Goal: Transaction & Acquisition: Purchase product/service

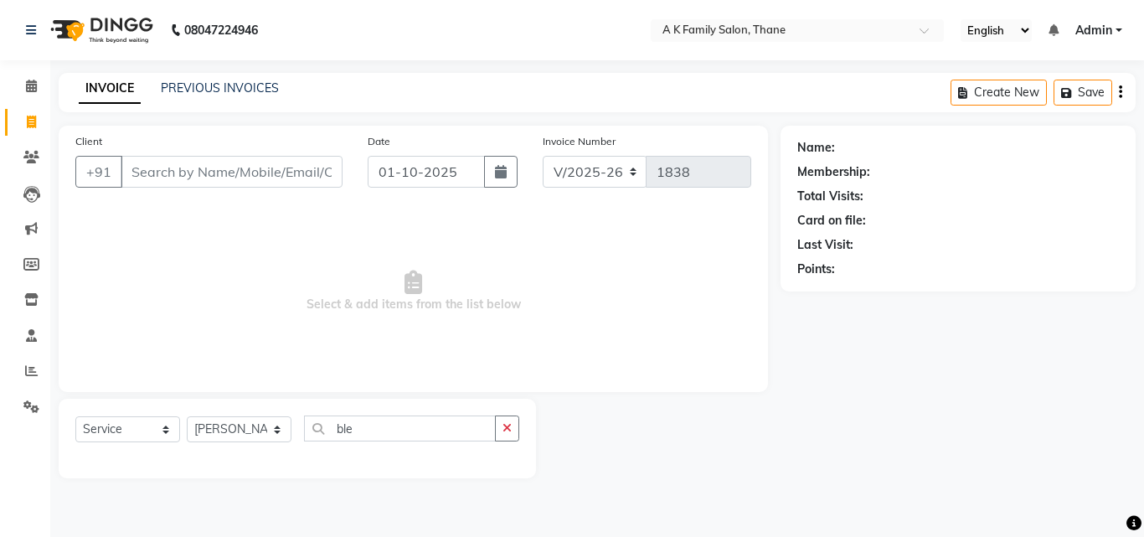
select select "5033"
select select "service"
select select "52627"
type input "ble"
click at [168, 171] on input "Client" at bounding box center [232, 172] width 222 height 32
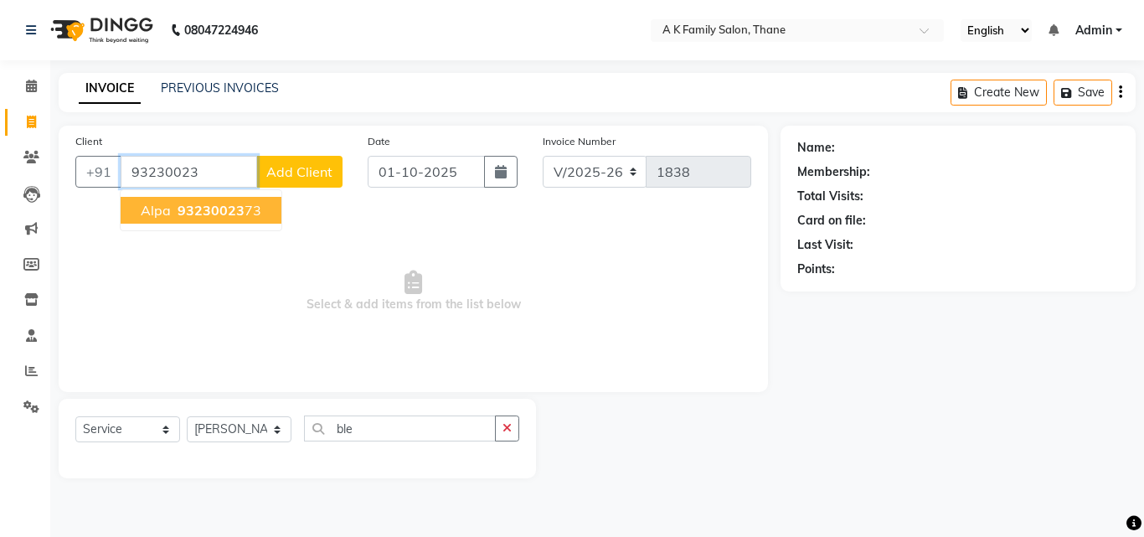
click at [215, 203] on span "93230023" at bounding box center [211, 210] width 67 height 17
type input "9323002373"
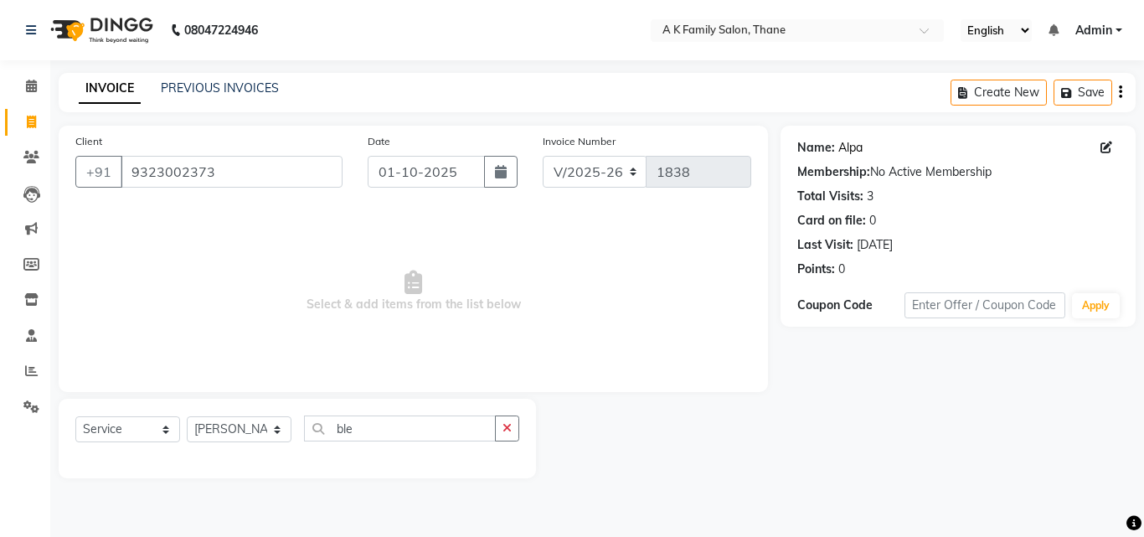
click at [855, 141] on link "Alpa" at bounding box center [850, 148] width 24 height 18
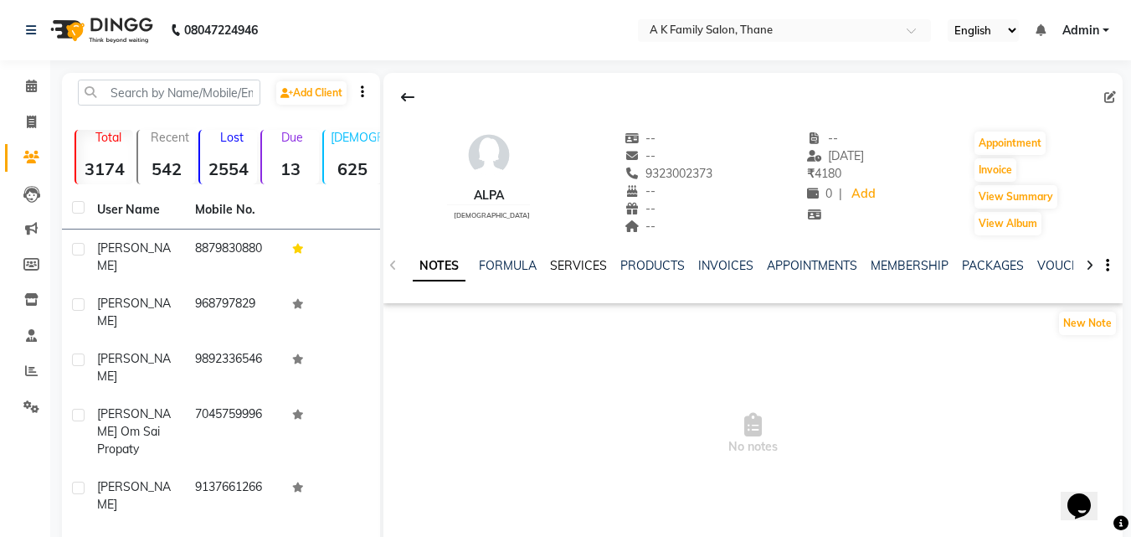
click at [576, 261] on link "SERVICES" at bounding box center [578, 265] width 57 height 15
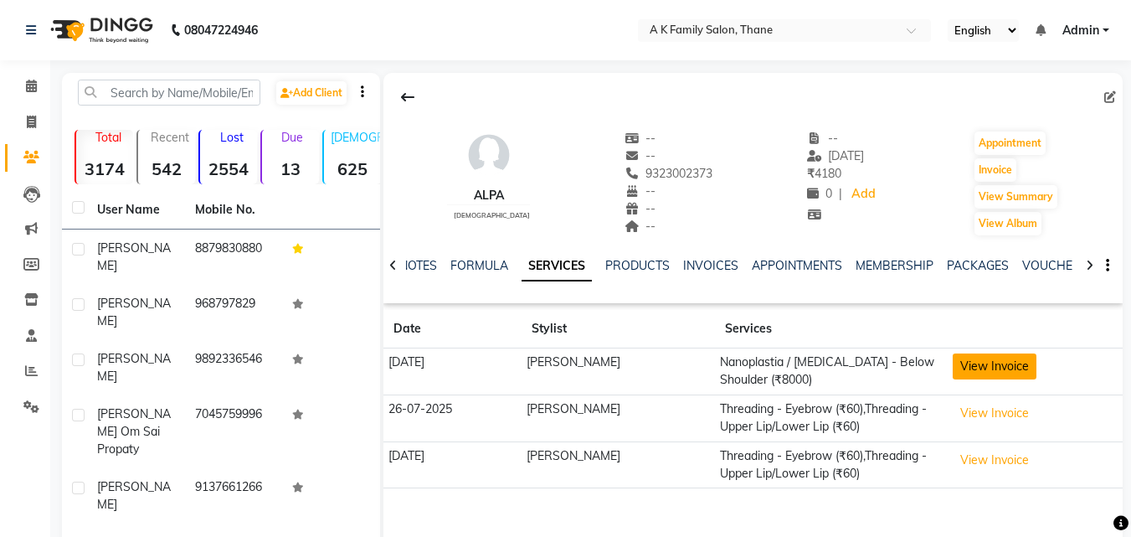
click at [969, 362] on button "View Invoice" at bounding box center [995, 366] width 84 height 26
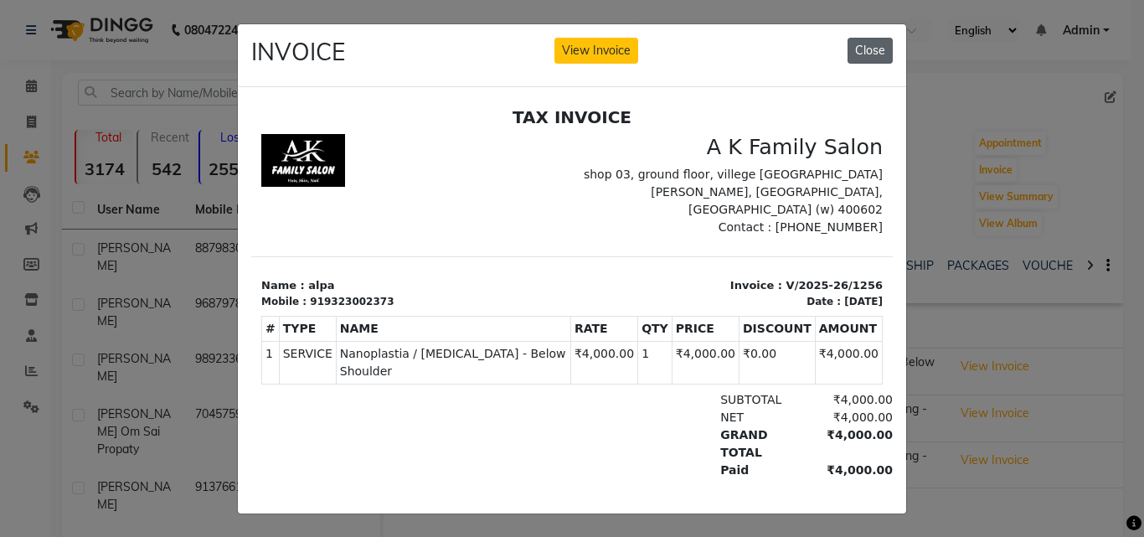
click at [865, 48] on button "Close" at bounding box center [869, 51] width 45 height 26
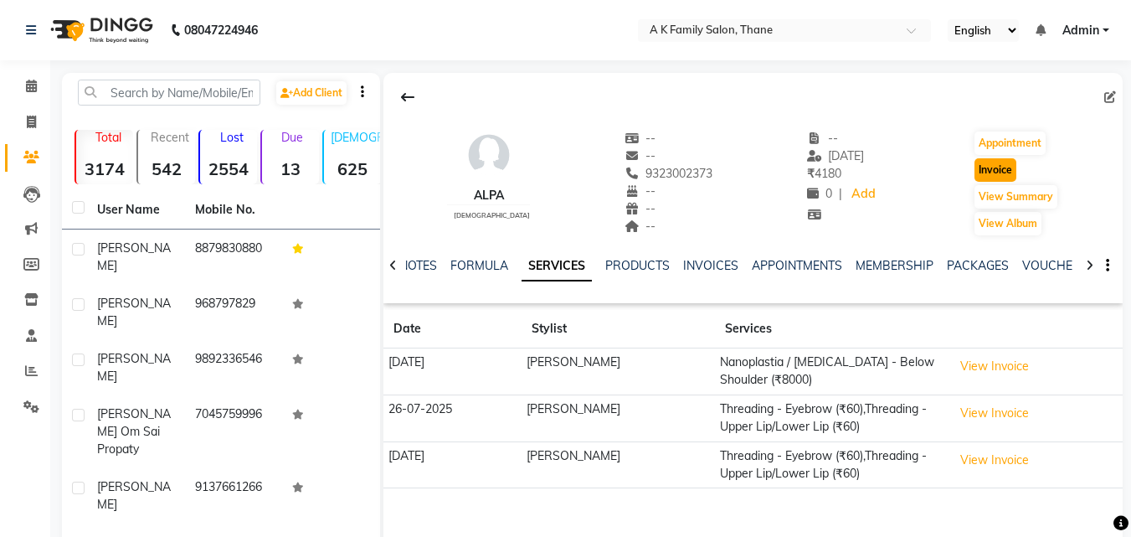
click at [991, 165] on button "Invoice" at bounding box center [996, 169] width 42 height 23
select select "service"
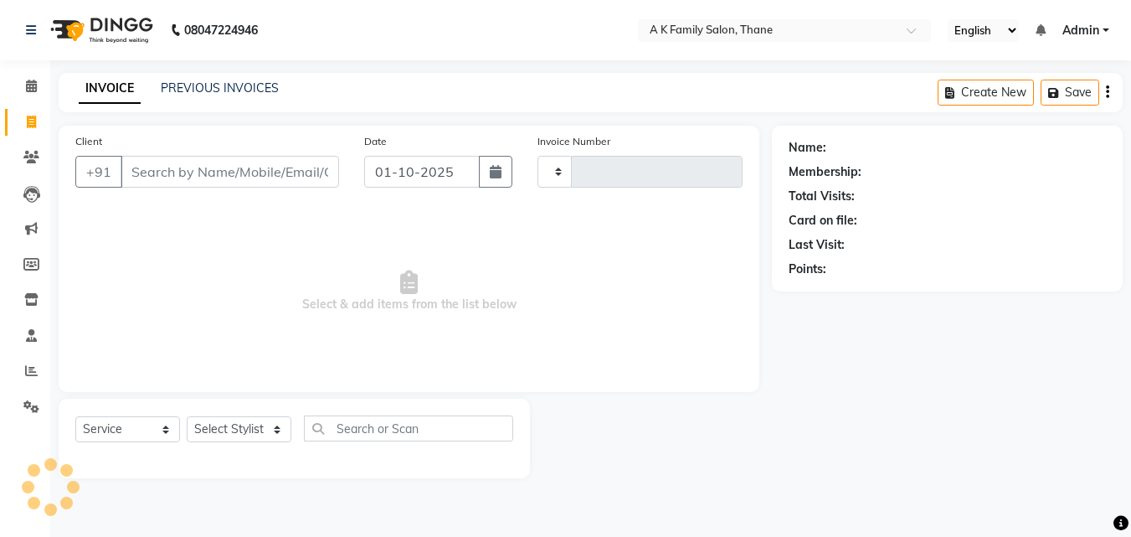
type input "1838"
select select "5033"
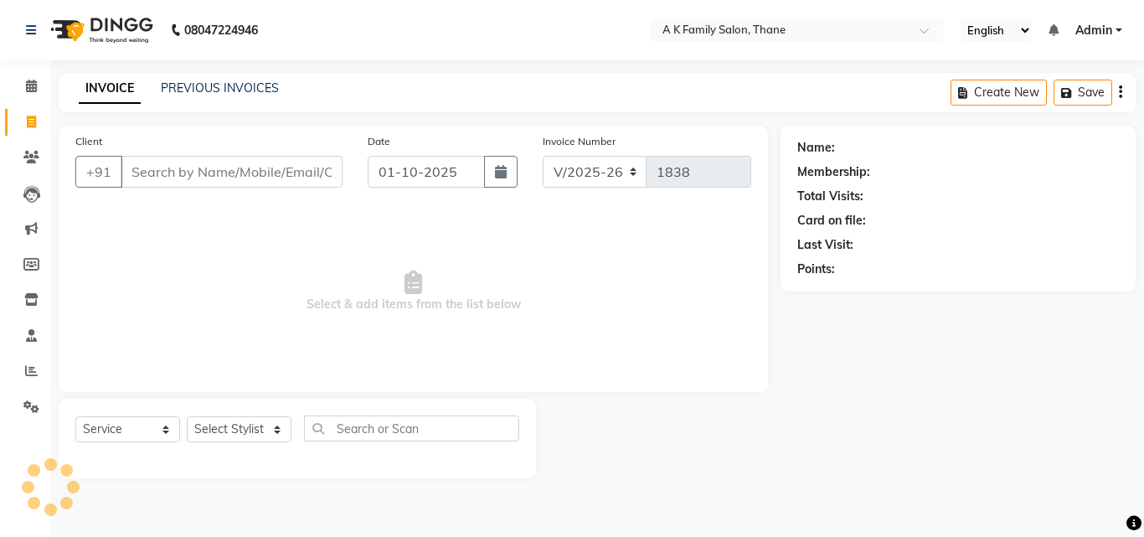
type input "9323002373"
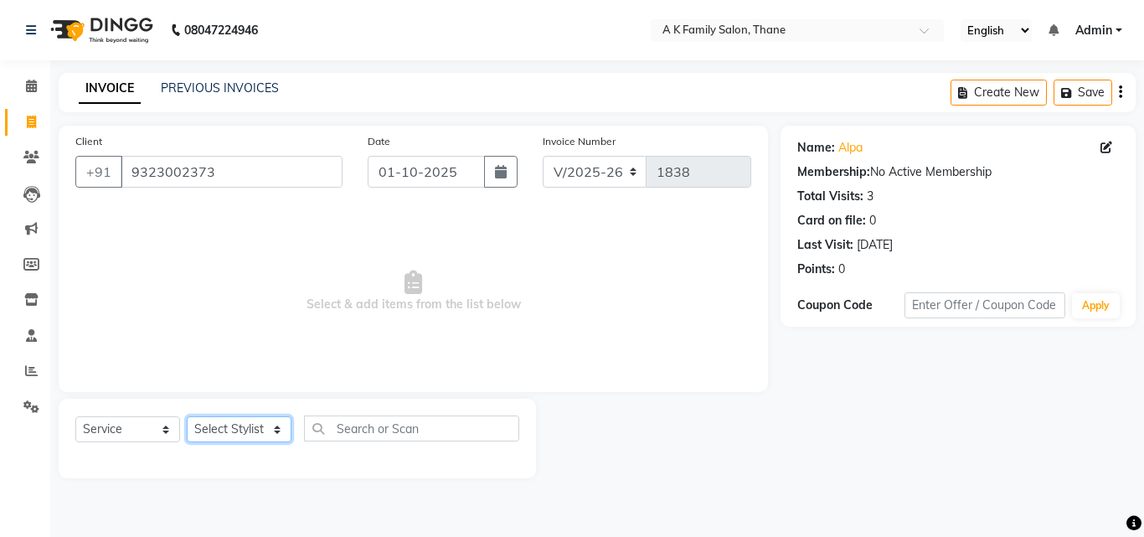
click at [234, 423] on select "Select Stylist [PERSON_NAME] [PERSON_NAME] pooja [PERSON_NAME]" at bounding box center [239, 429] width 105 height 26
select select "62227"
click at [187, 416] on select "Select Stylist [PERSON_NAME] [PERSON_NAME] pooja [PERSON_NAME]" at bounding box center [239, 429] width 105 height 26
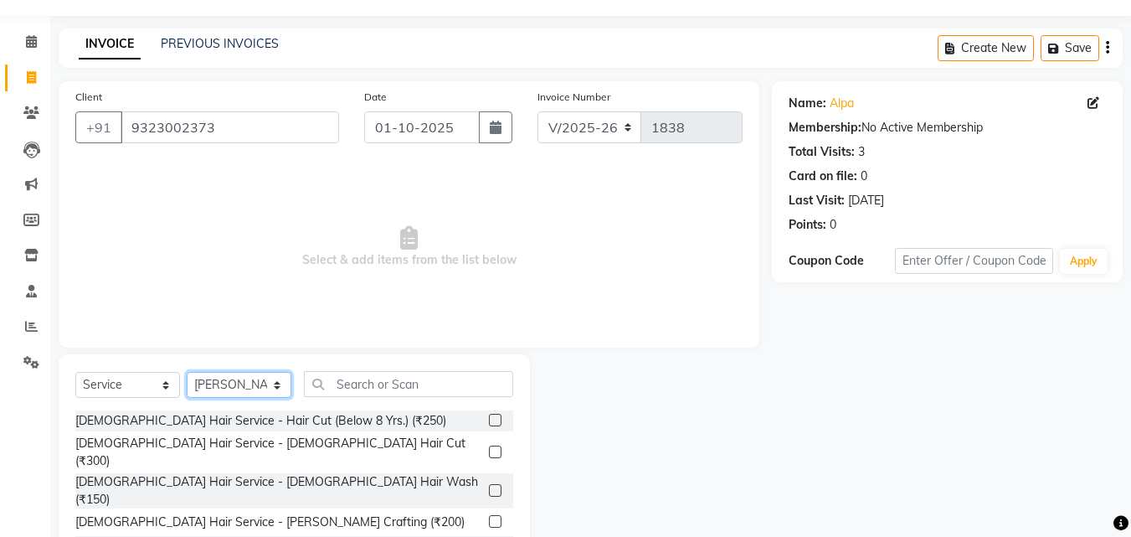
scroll to position [84, 0]
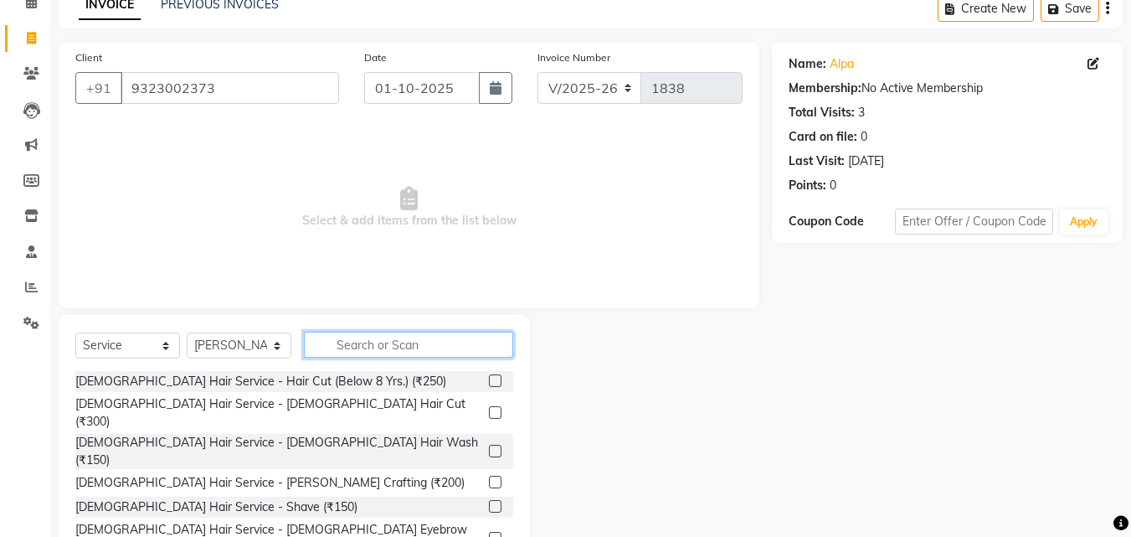
click at [366, 336] on input "text" at bounding box center [408, 345] width 209 height 26
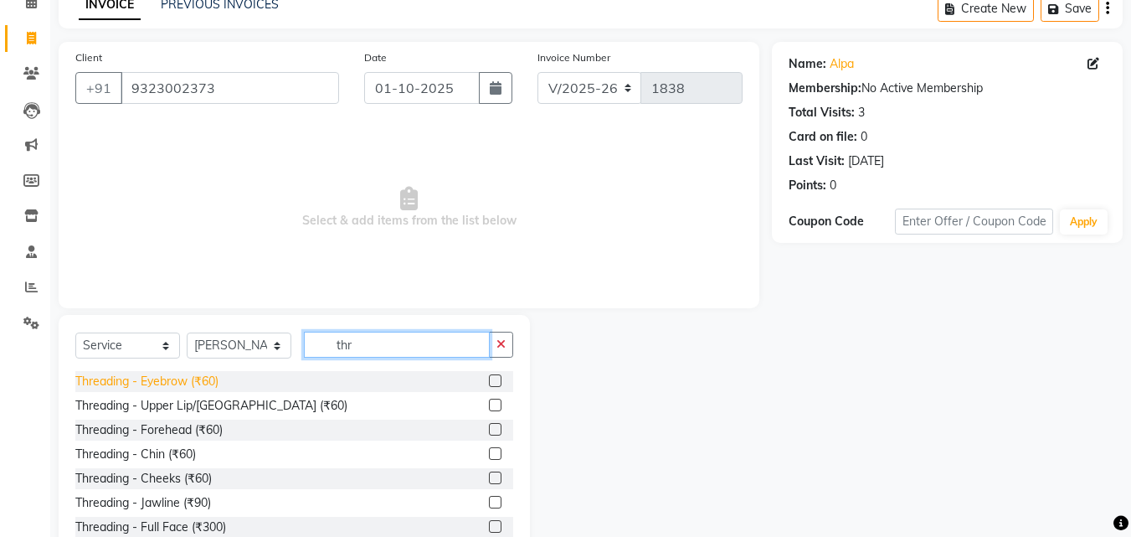
type input "thr"
click at [198, 384] on div "Threading - Eyebrow (₹60)" at bounding box center [146, 382] width 143 height 18
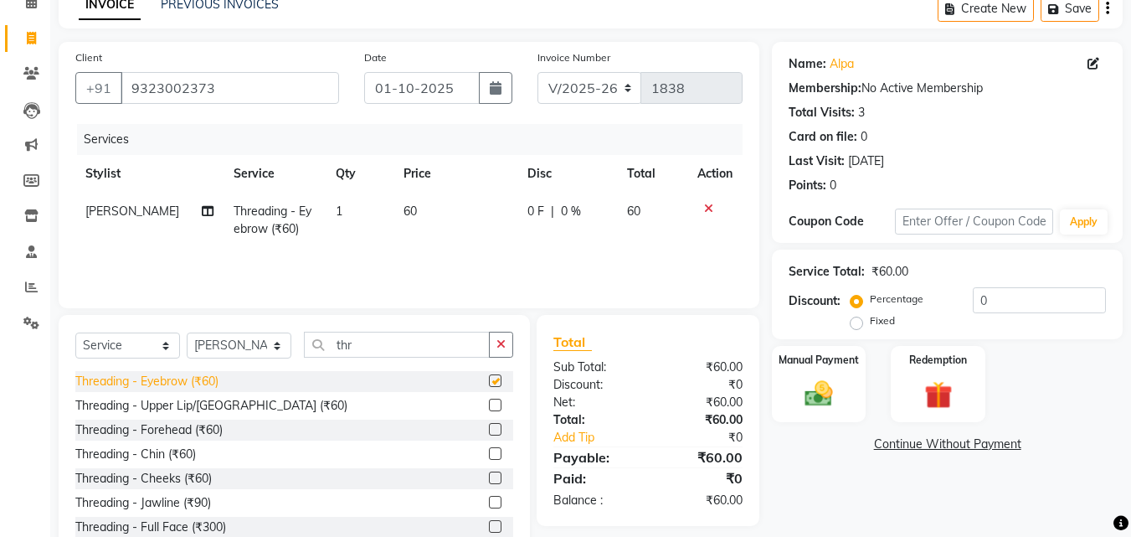
checkbox input "false"
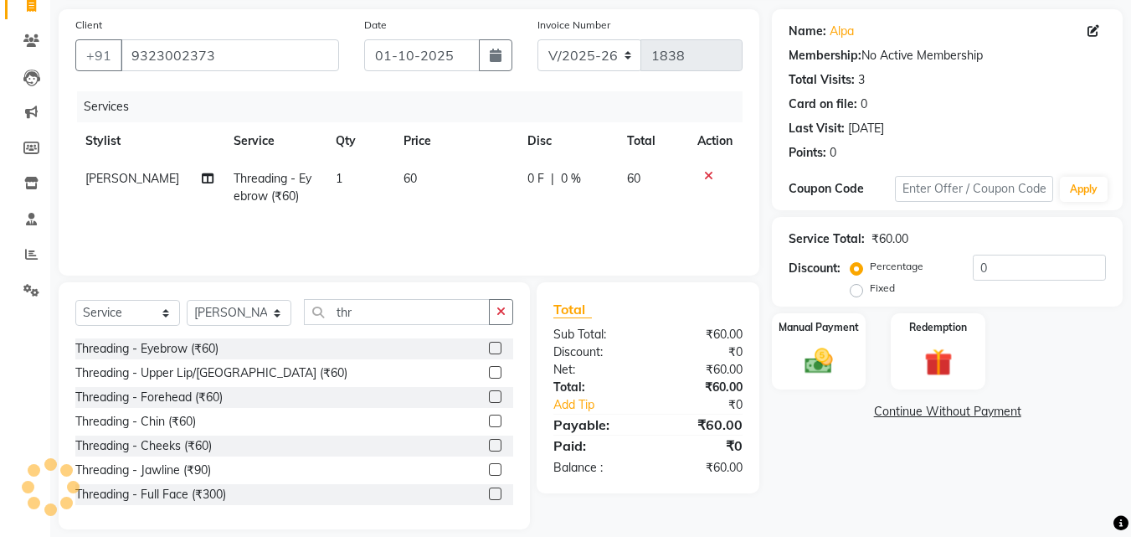
scroll to position [134, 0]
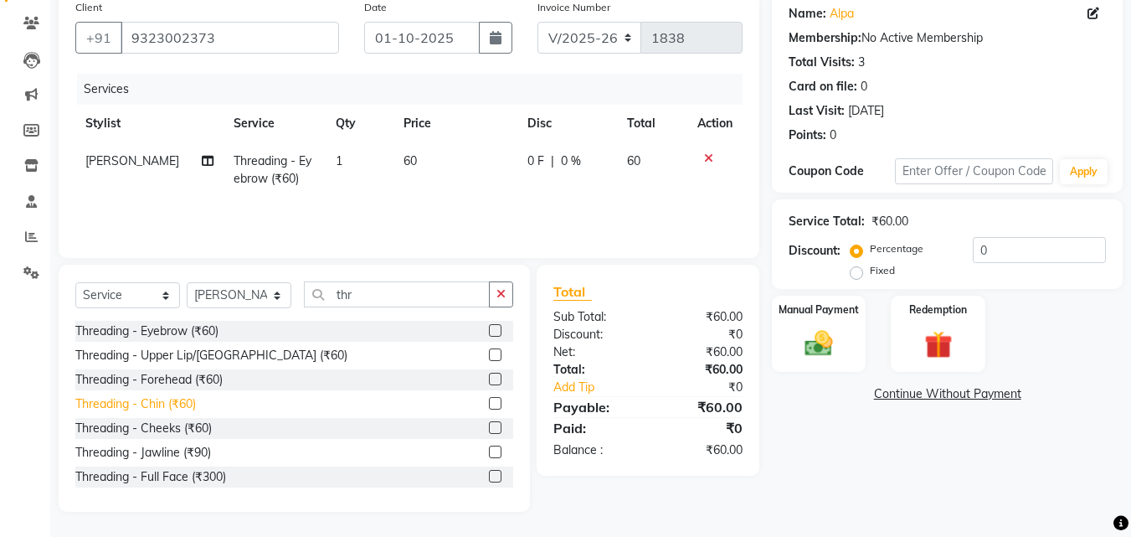
click at [193, 400] on div "Threading - Chin (₹60)" at bounding box center [135, 404] width 121 height 18
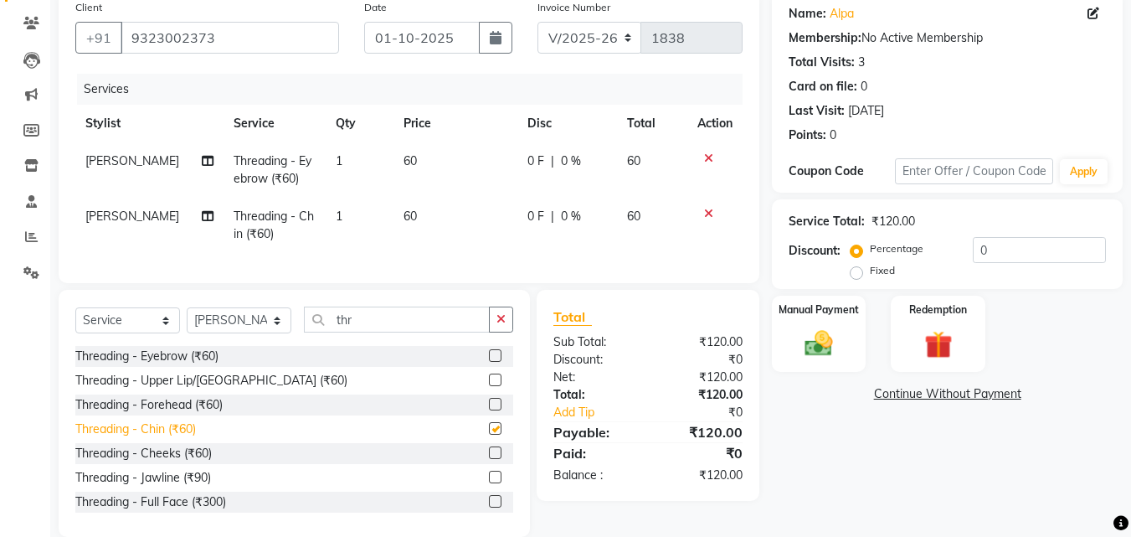
checkbox input "false"
click at [416, 166] on td "60" at bounding box center [456, 169] width 124 height 55
select select "62227"
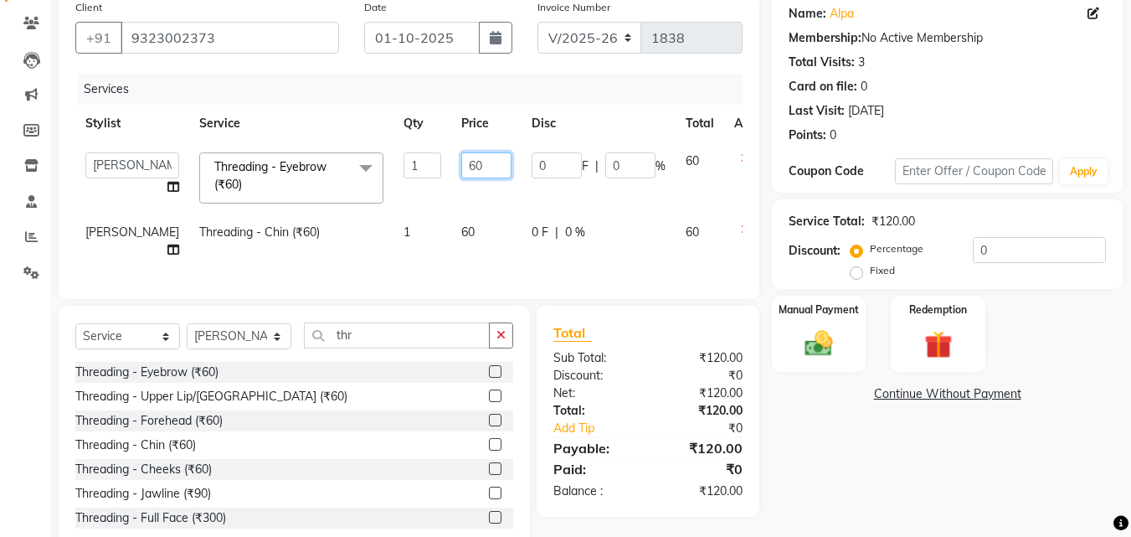
click at [461, 162] on input "60" at bounding box center [486, 165] width 50 height 26
type input "6"
type input "50"
click at [451, 195] on td "50" at bounding box center [486, 177] width 70 height 71
select select "62227"
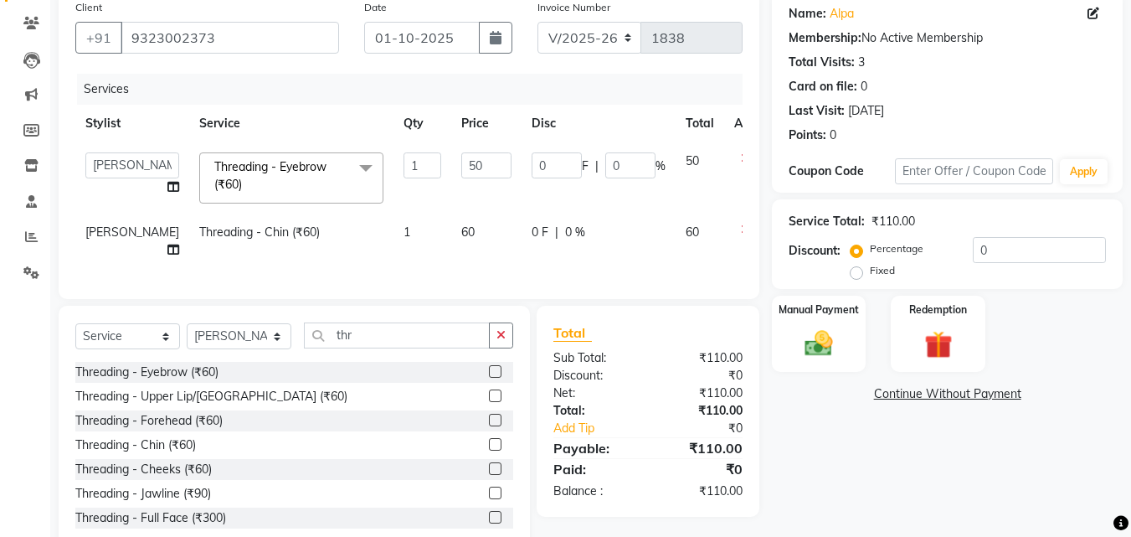
click at [451, 235] on td "60" at bounding box center [486, 241] width 70 height 55
select select "62227"
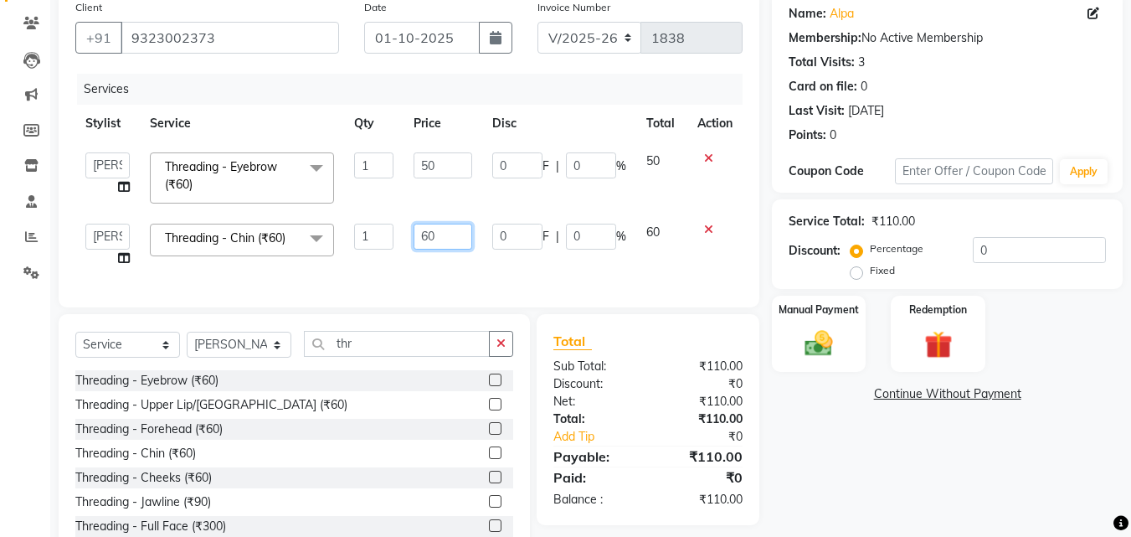
click at [436, 235] on input "60" at bounding box center [443, 237] width 58 height 26
type input "6"
type input "40"
click at [442, 255] on td "40" at bounding box center [443, 246] width 78 height 64
select select "62227"
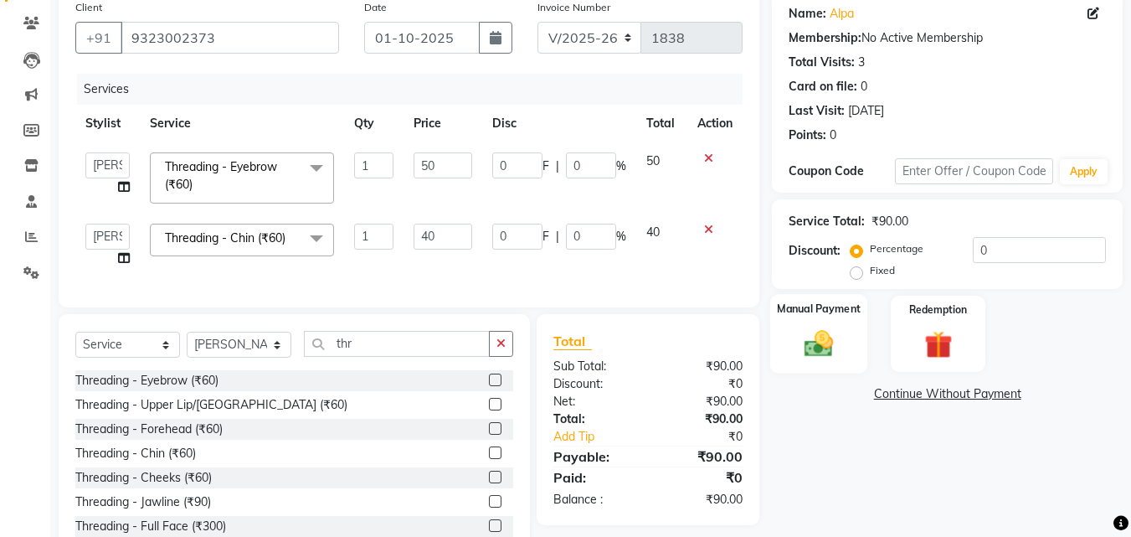
click at [814, 338] on img at bounding box center [819, 343] width 47 height 33
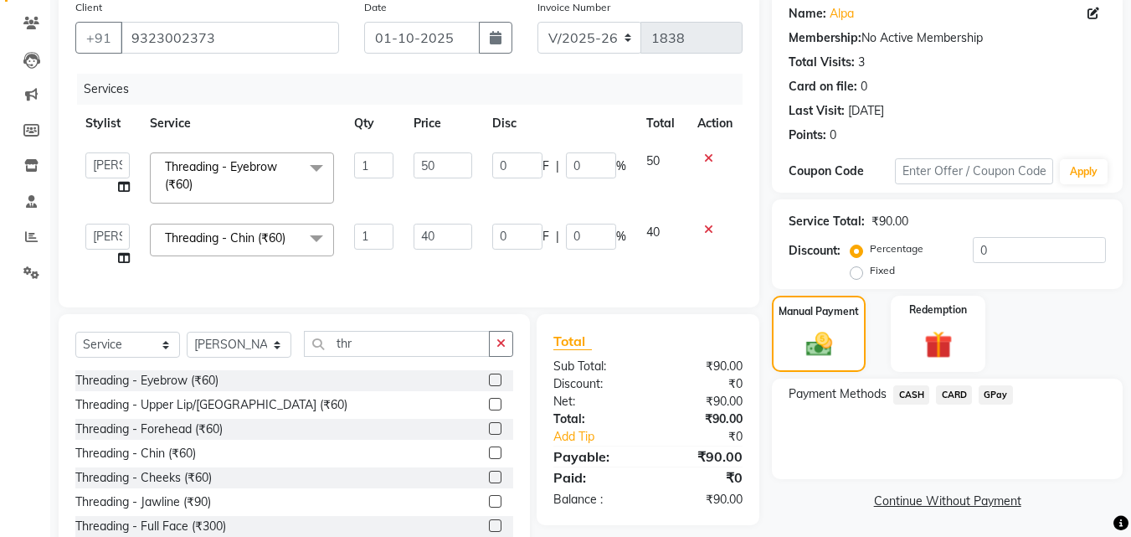
click at [919, 394] on span "CASH" at bounding box center [912, 394] width 36 height 19
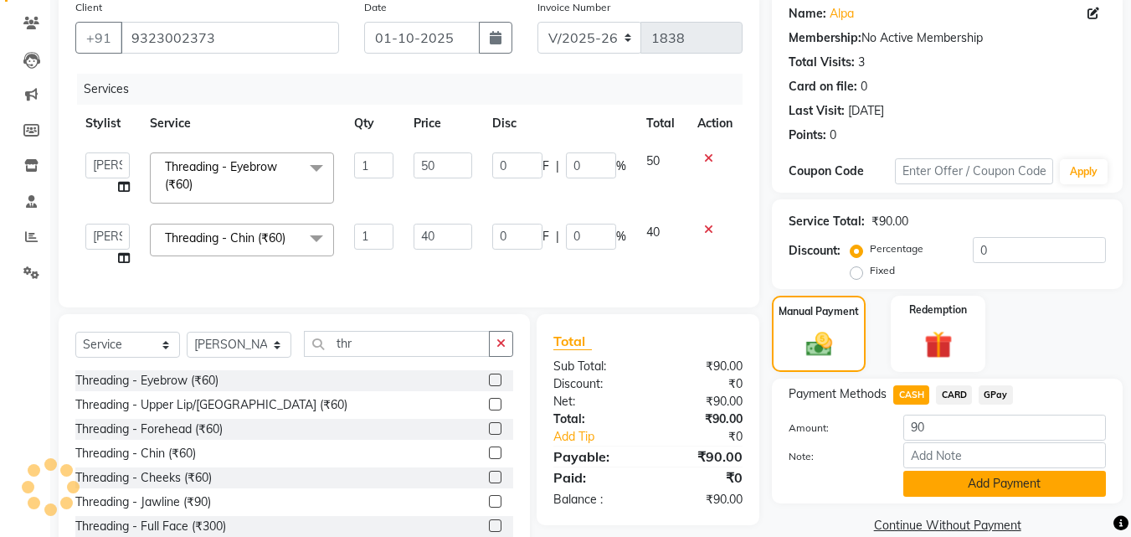
click at [963, 478] on button "Add Payment" at bounding box center [1005, 484] width 203 height 26
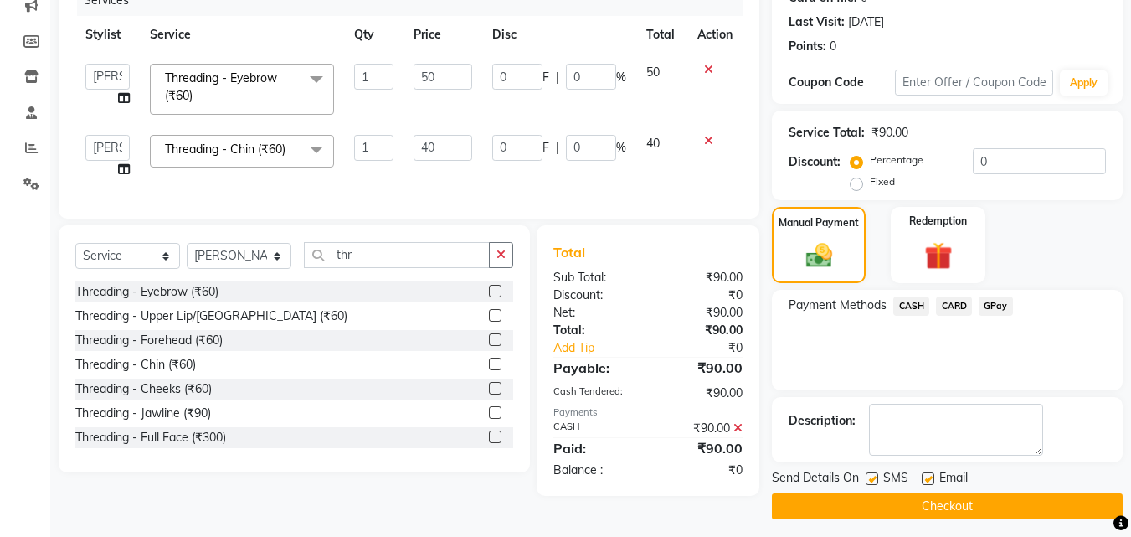
scroll to position [230, 0]
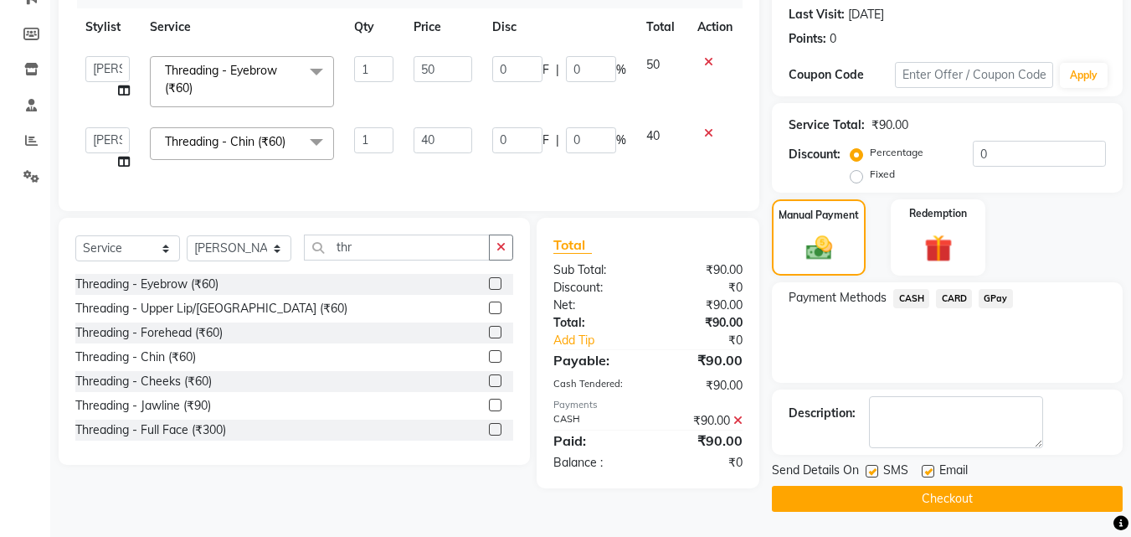
click at [975, 502] on button "Checkout" at bounding box center [947, 499] width 351 height 26
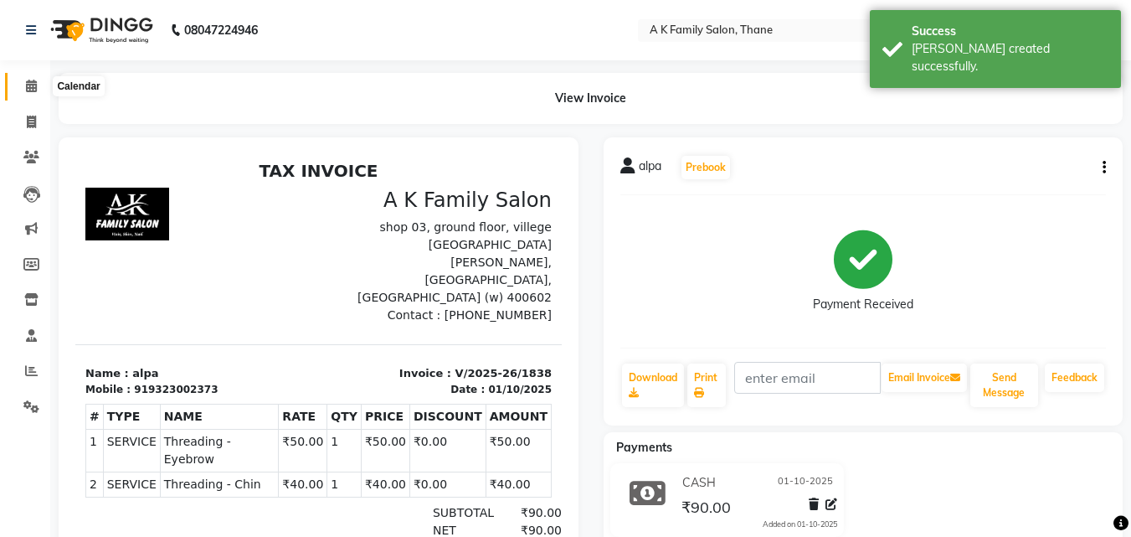
click at [33, 85] on icon at bounding box center [31, 86] width 11 height 13
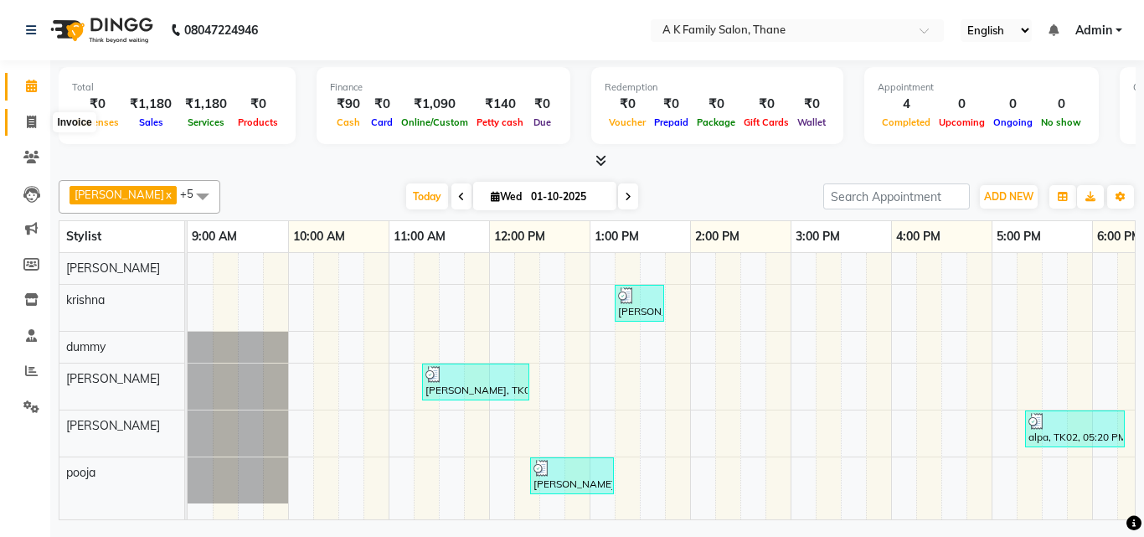
click at [24, 124] on span at bounding box center [31, 122] width 29 height 19
select select "5033"
select select "service"
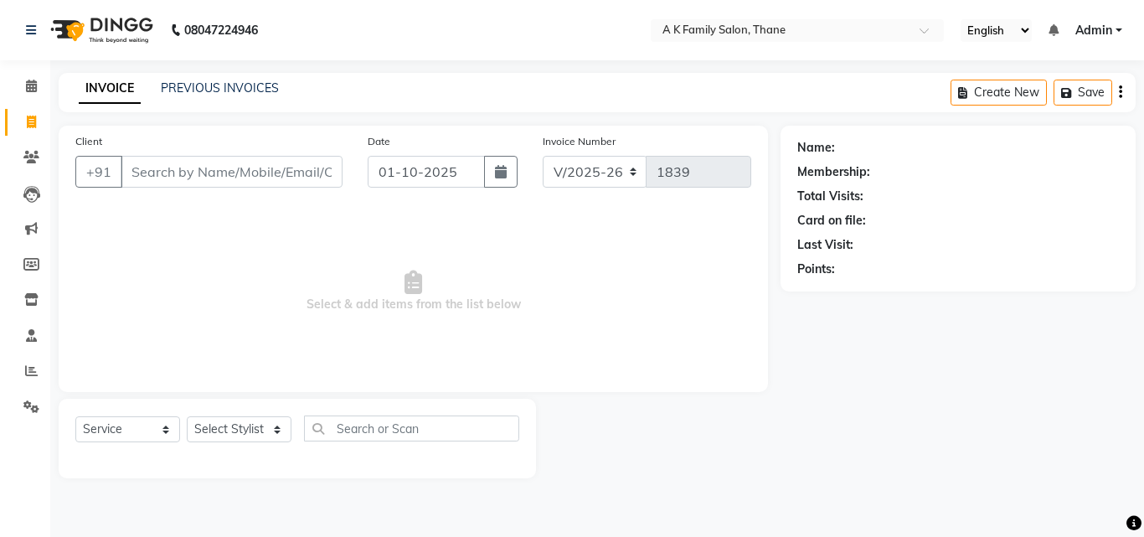
click at [155, 173] on input "Client" at bounding box center [232, 172] width 222 height 32
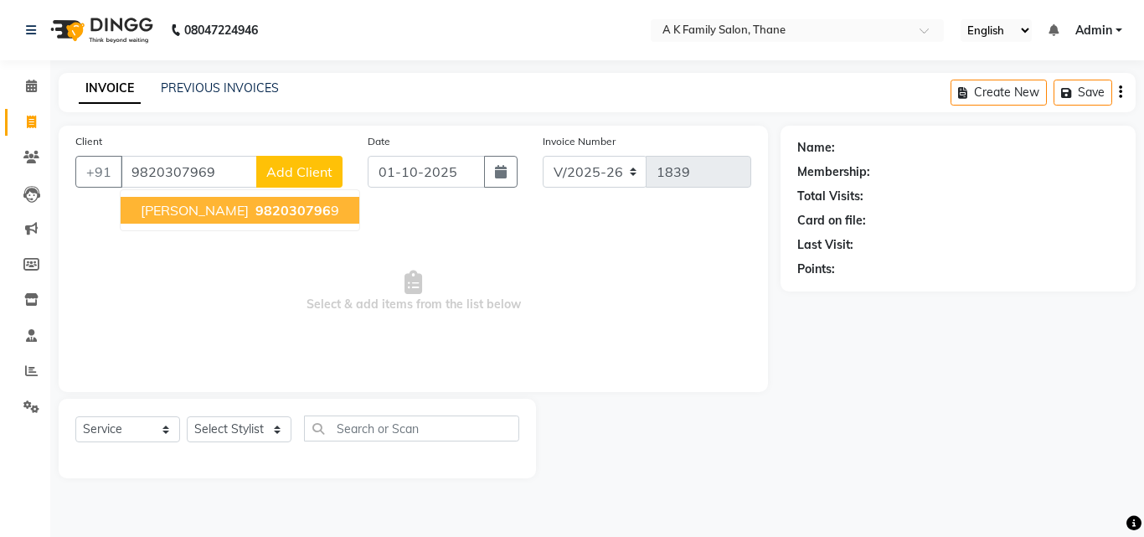
type input "9820307969"
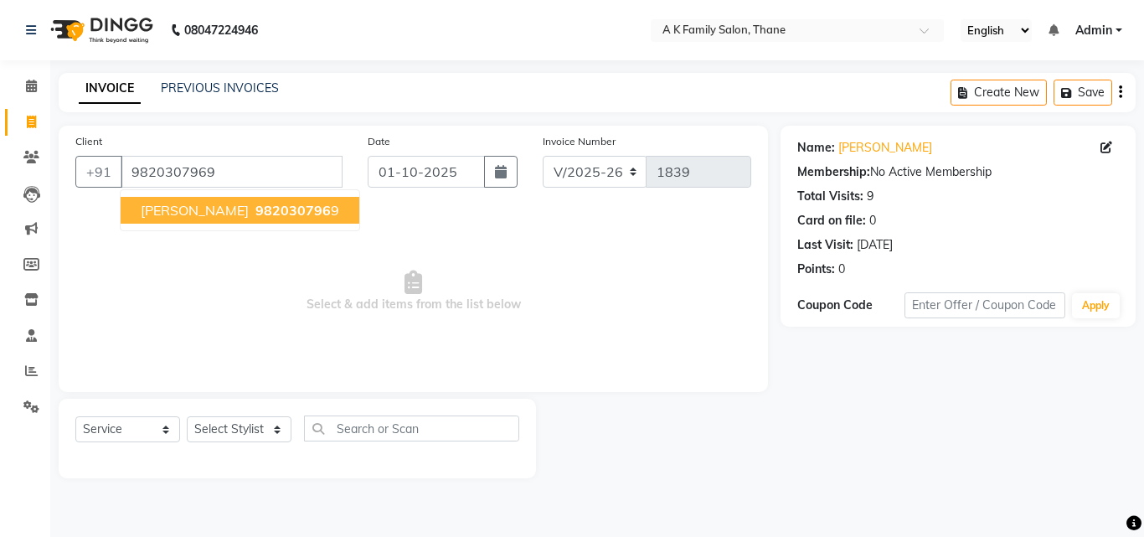
click at [255, 217] on span "982030796" at bounding box center [292, 210] width 75 height 17
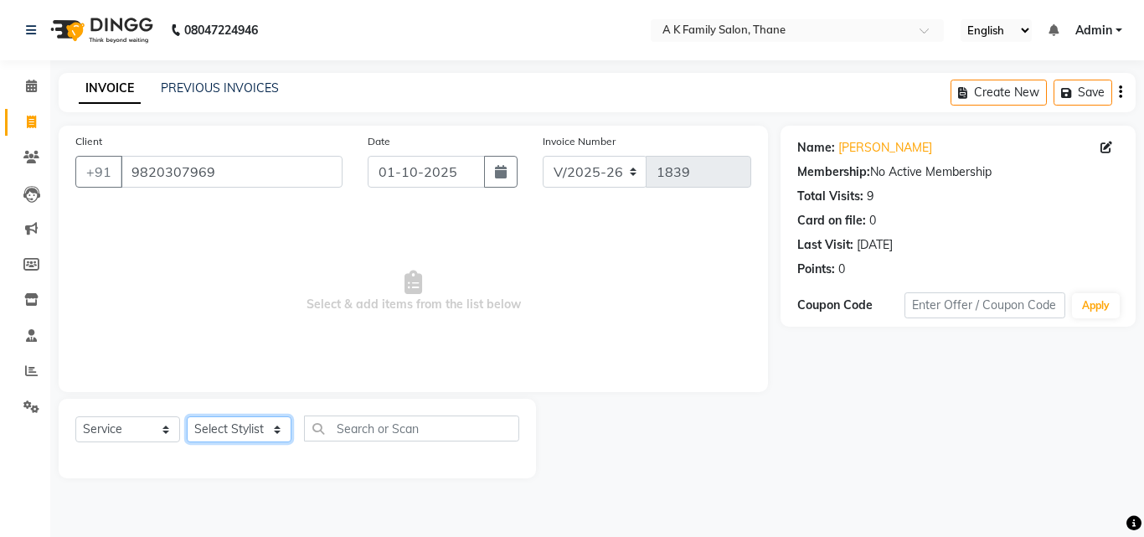
click at [230, 424] on select "Select Stylist [PERSON_NAME] [PERSON_NAME] pooja [PERSON_NAME]" at bounding box center [239, 429] width 105 height 26
select select "52627"
click at [187, 416] on select "Select Stylist [PERSON_NAME] [PERSON_NAME] pooja [PERSON_NAME]" at bounding box center [239, 429] width 105 height 26
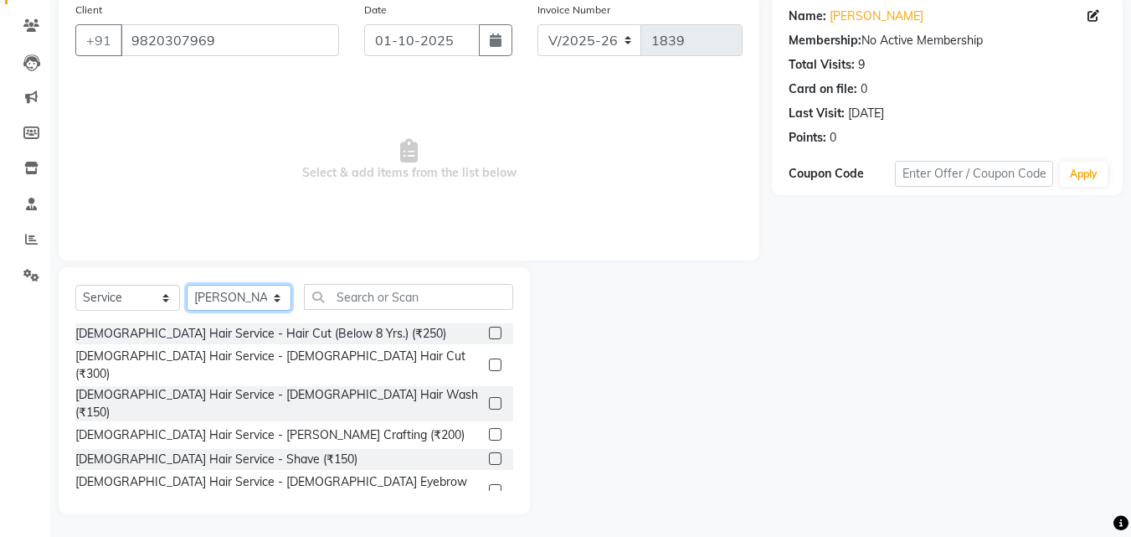
scroll to position [134, 0]
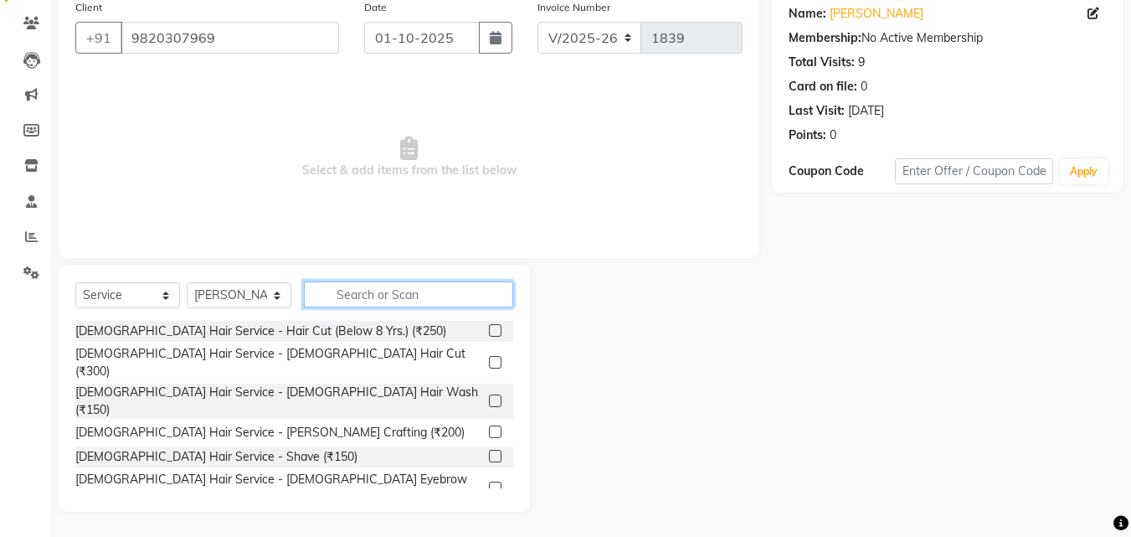
click at [358, 296] on input "text" at bounding box center [408, 294] width 209 height 26
click at [350, 296] on input "text" at bounding box center [408, 294] width 209 height 26
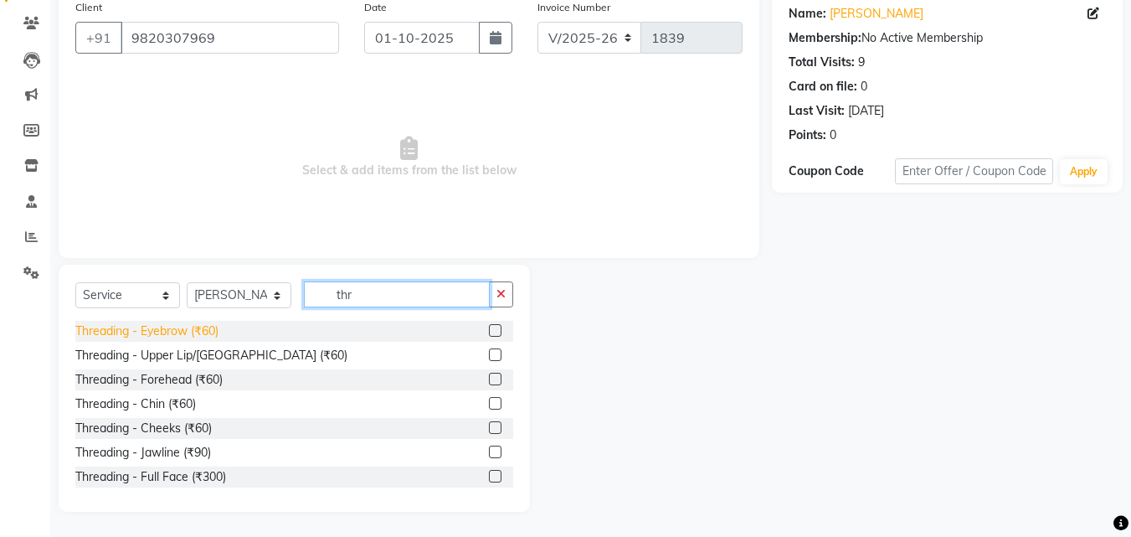
type input "thr"
click at [156, 327] on div "Threading - Eyebrow (₹60)" at bounding box center [146, 331] width 143 height 18
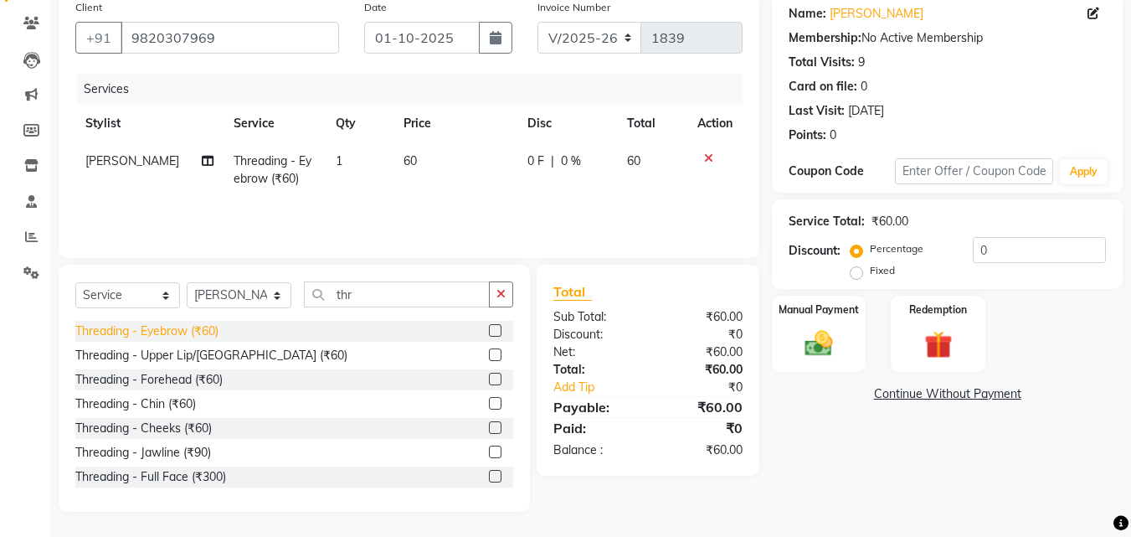
click at [156, 332] on div "Threading - Eyebrow (₹60)" at bounding box center [146, 331] width 143 height 18
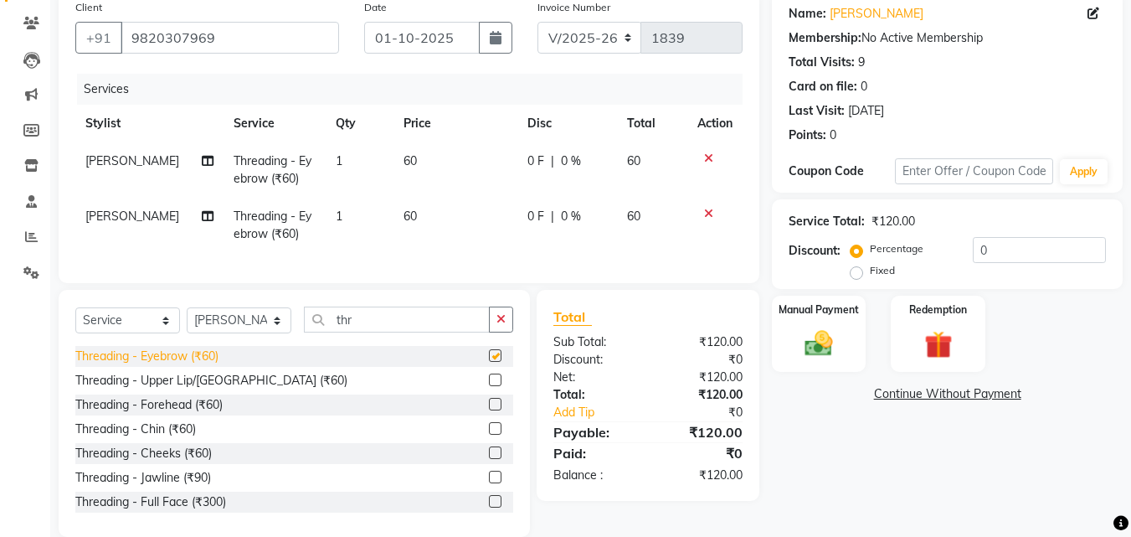
checkbox input "false"
click at [165, 413] on div "Threading - Forehead (₹60)" at bounding box center [148, 405] width 147 height 18
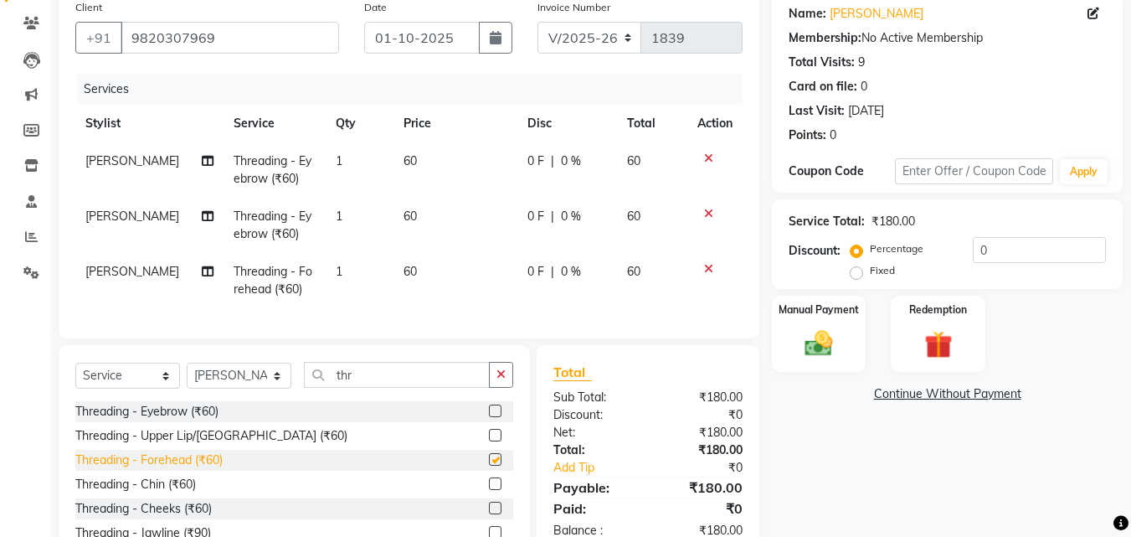
checkbox input "false"
click at [380, 388] on input "thr" at bounding box center [397, 375] width 186 height 26
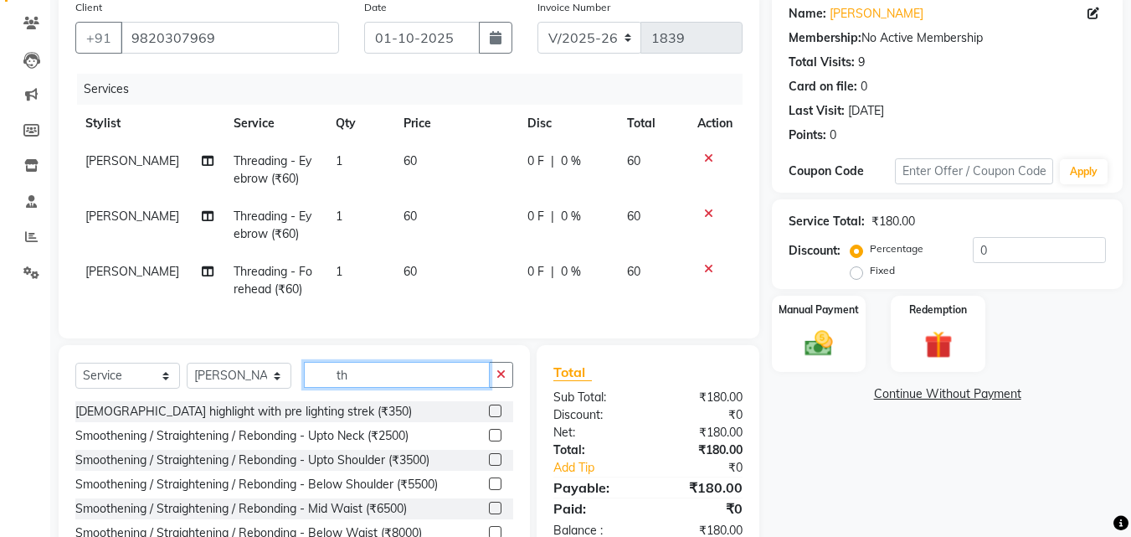
type input "t"
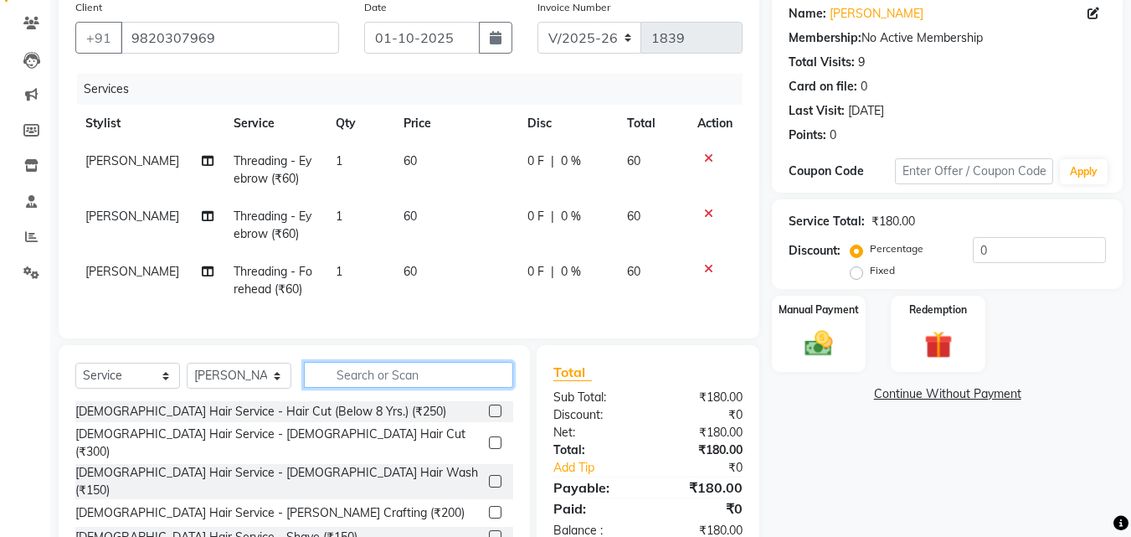
click at [376, 388] on input "text" at bounding box center [408, 375] width 209 height 26
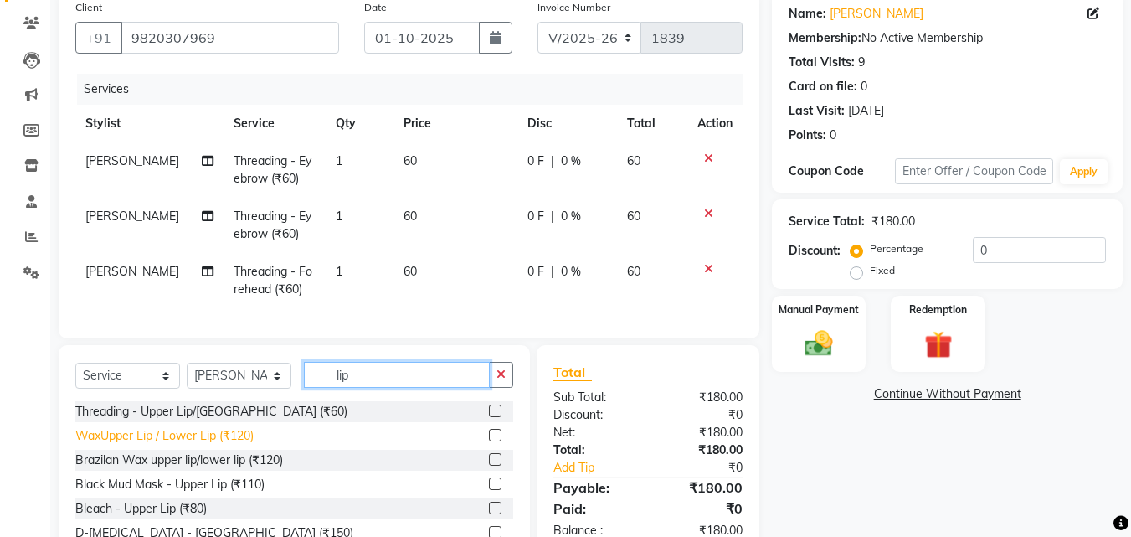
type input "lip"
click at [231, 445] on div "WaxUpper Lip / Lower Lip (₹120)" at bounding box center [164, 436] width 178 height 18
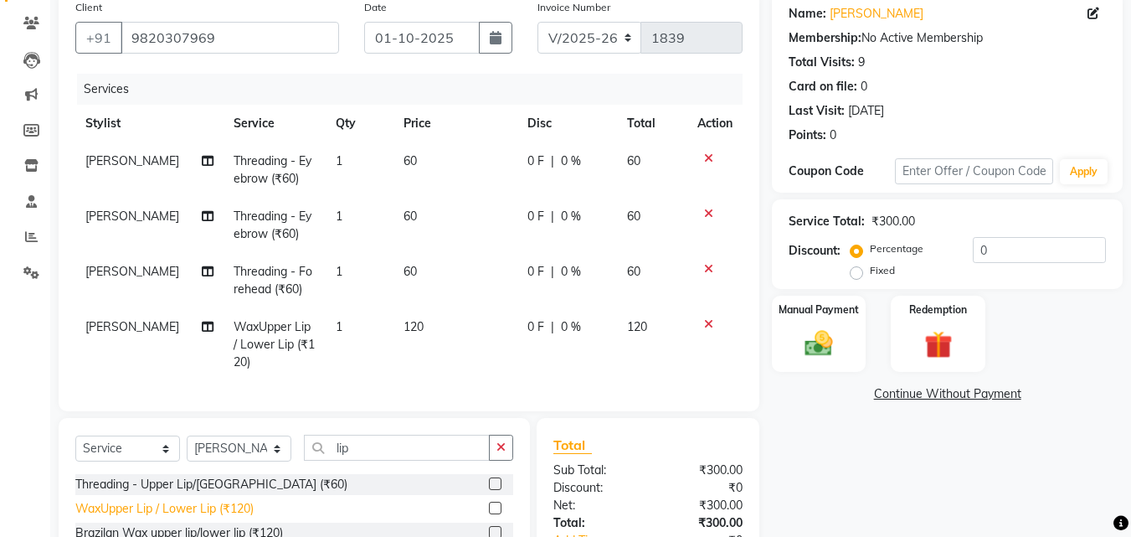
click at [233, 518] on div "WaxUpper Lip / Lower Lip (₹120)" at bounding box center [164, 509] width 178 height 18
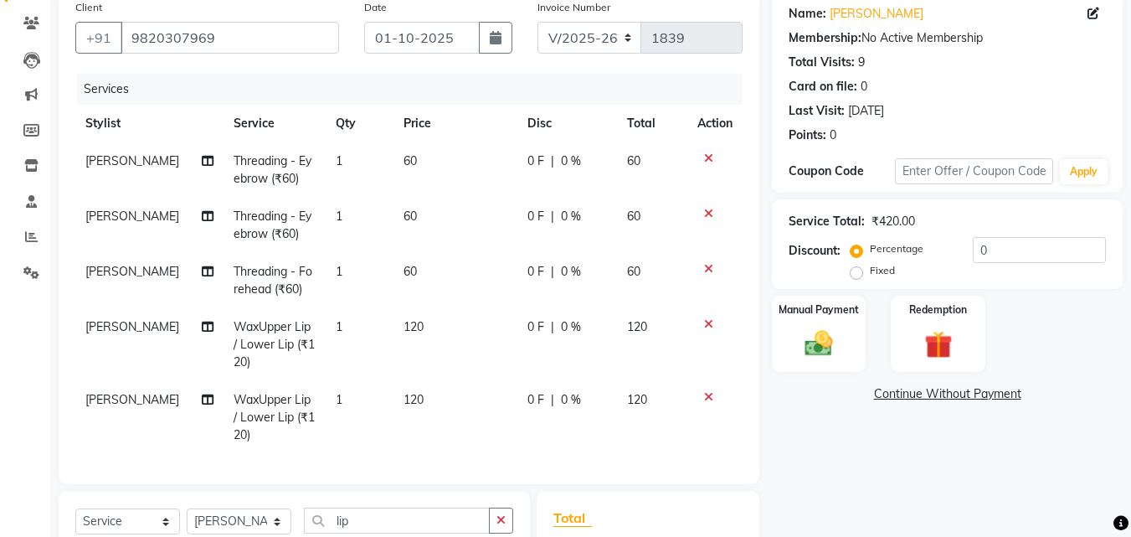
checkbox input "false"
click at [430, 158] on td "60" at bounding box center [456, 169] width 124 height 55
select select "52627"
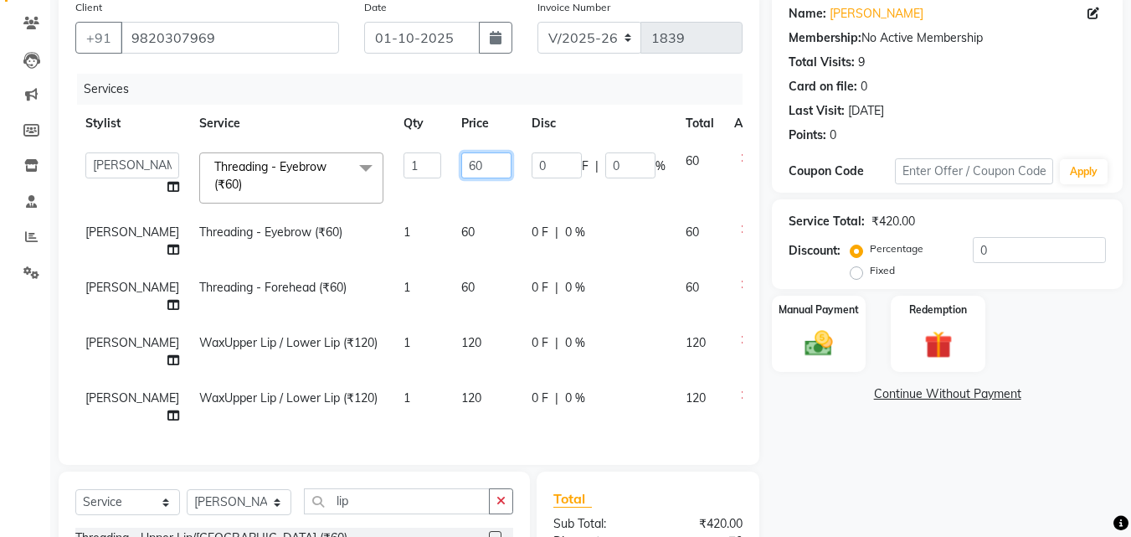
click at [461, 167] on input "60" at bounding box center [486, 165] width 50 height 26
type input "6"
type input "50"
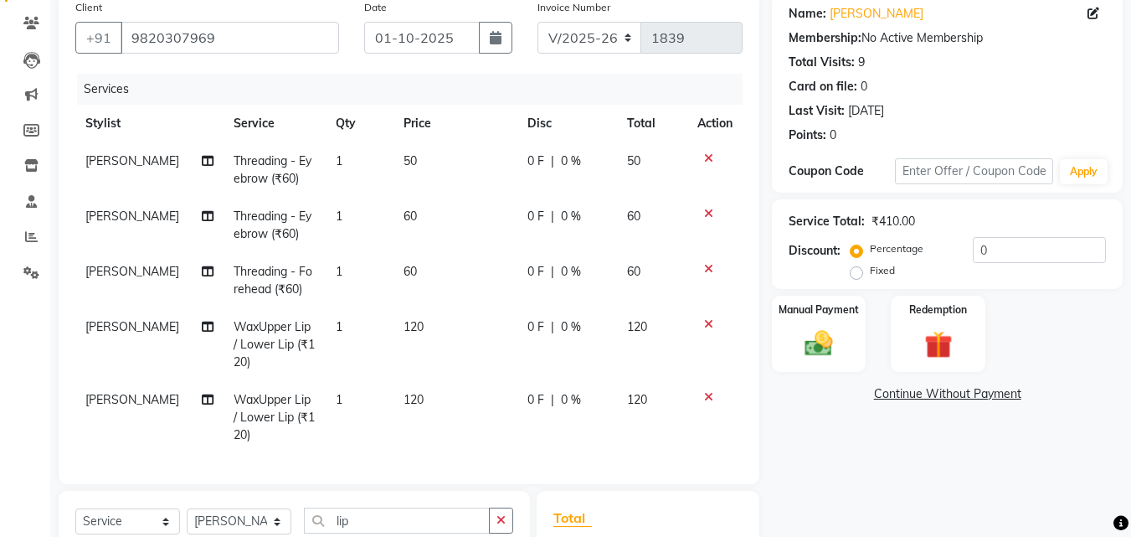
click at [432, 228] on td "60" at bounding box center [456, 225] width 124 height 55
select select "52627"
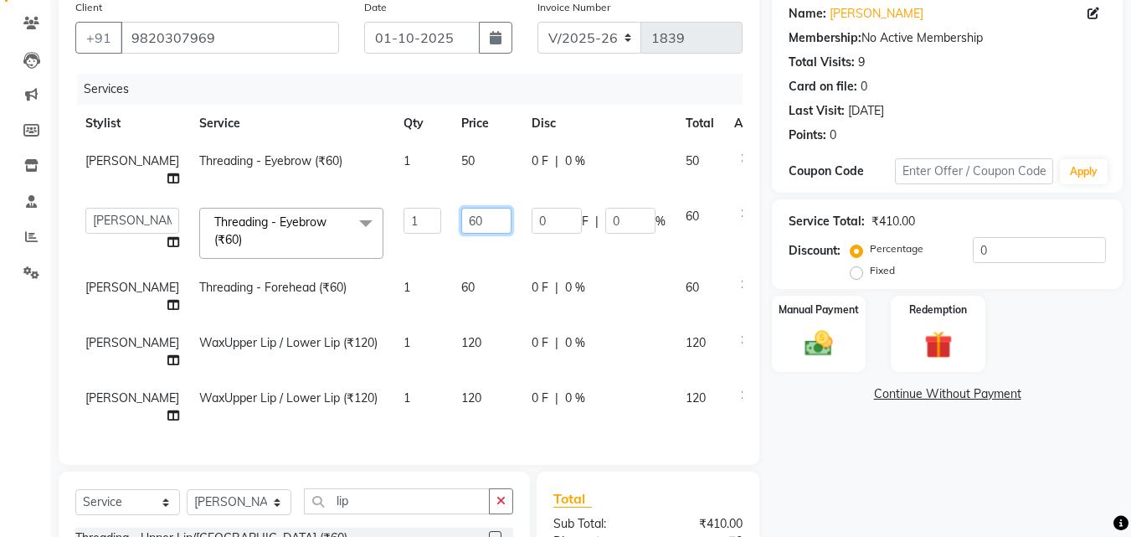
click at [461, 208] on input "60" at bounding box center [486, 221] width 50 height 26
type input "6"
type input "50"
click at [451, 271] on td "60" at bounding box center [486, 296] width 70 height 55
select select "52627"
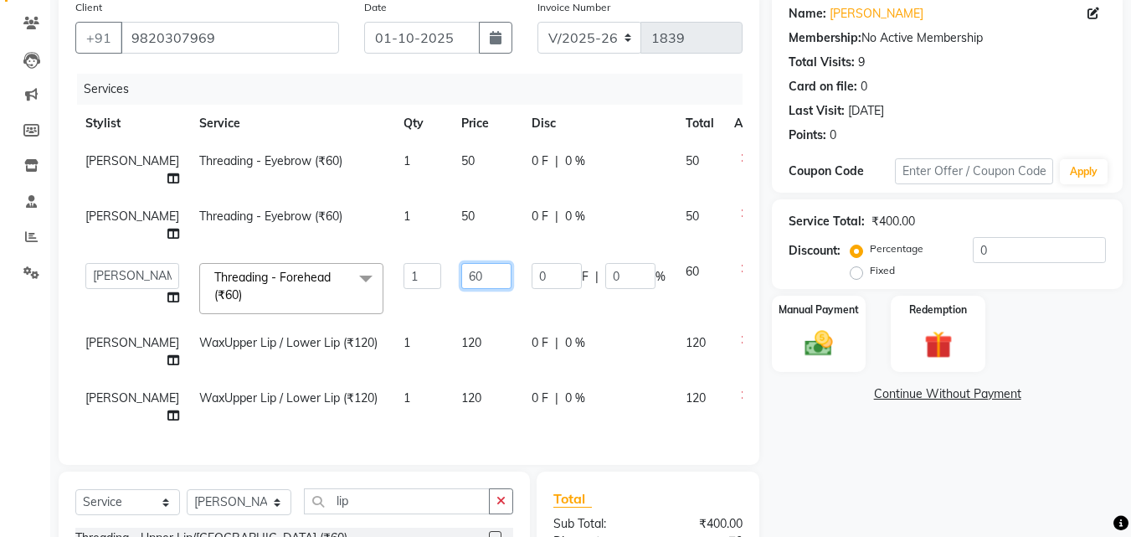
click at [461, 263] on input "60" at bounding box center [486, 276] width 50 height 26
type input "6"
type input "40"
click at [451, 272] on td "40" at bounding box center [486, 288] width 70 height 71
select select "52627"
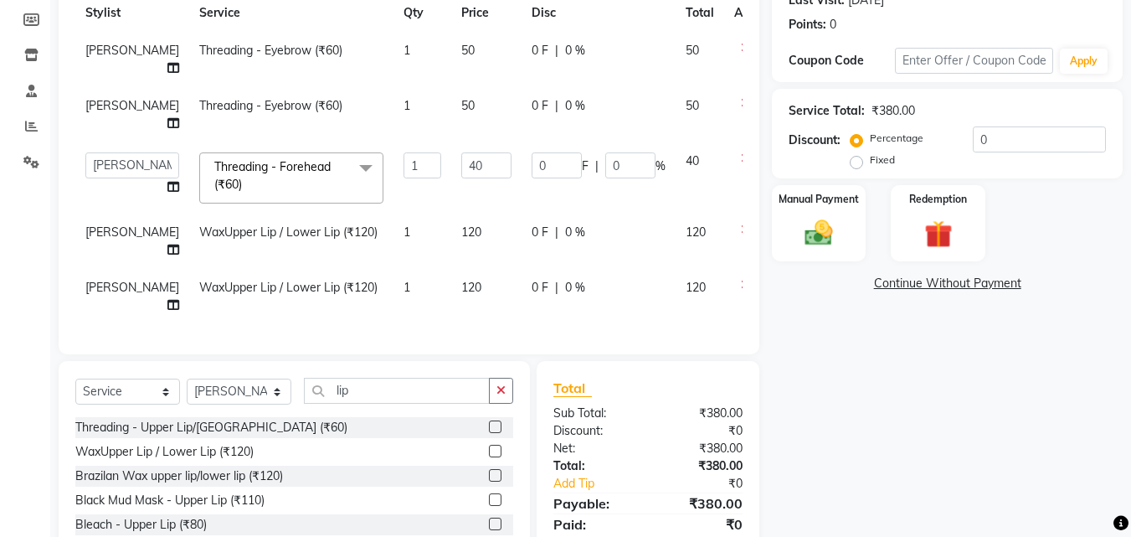
scroll to position [261, 0]
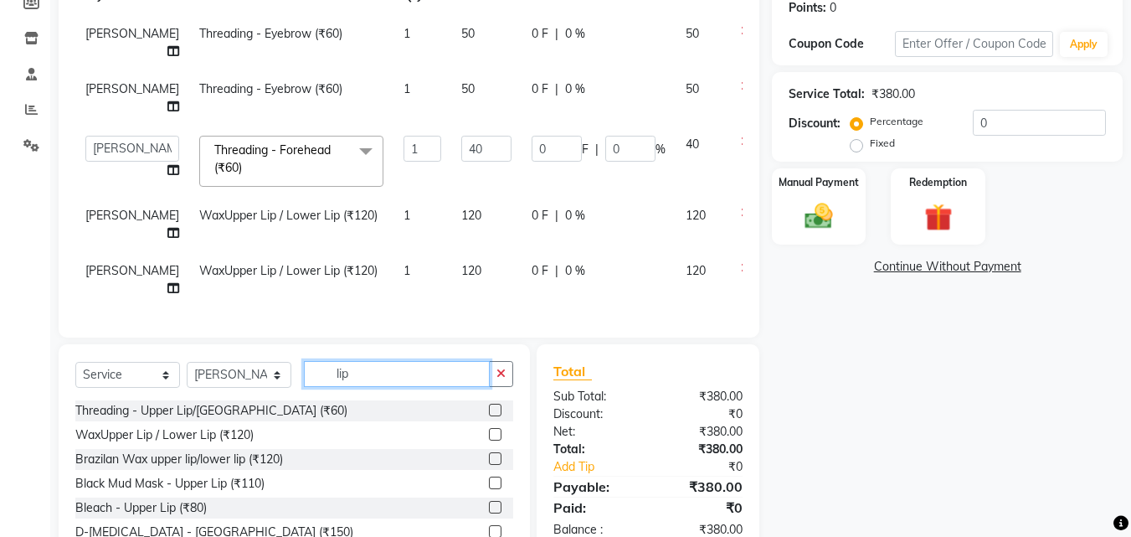
click at [401, 361] on input "lip" at bounding box center [397, 374] width 186 height 26
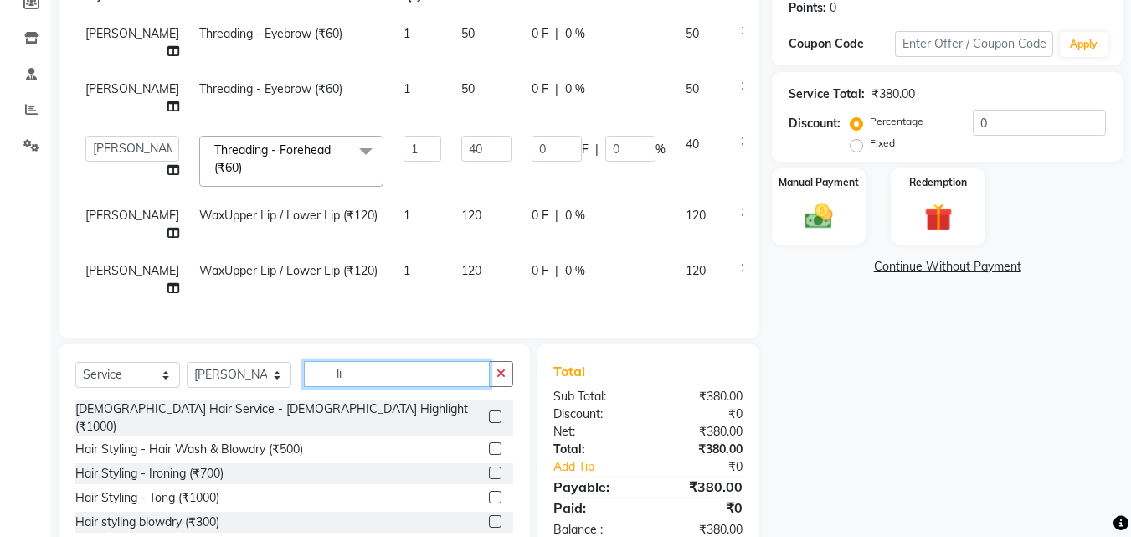
type input "l"
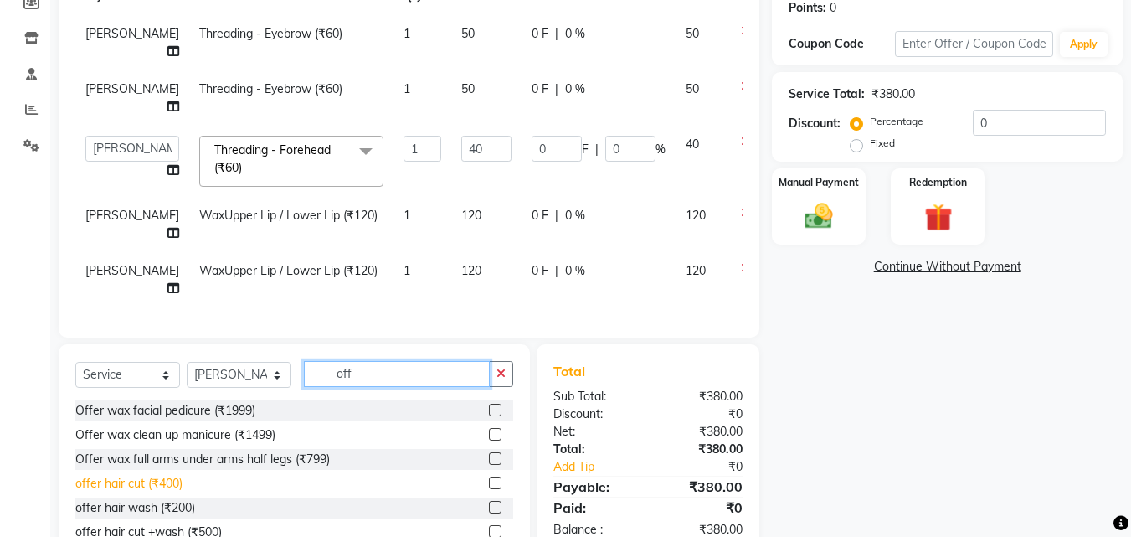
type input "off"
click at [159, 475] on div "offer hair cut (₹400)" at bounding box center [128, 484] width 107 height 18
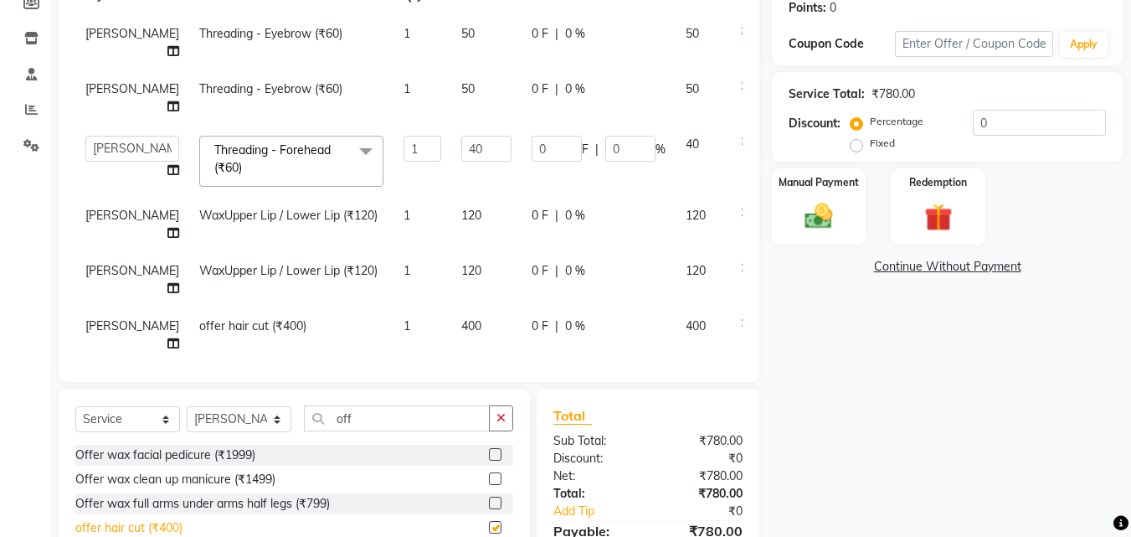
checkbox input "false"
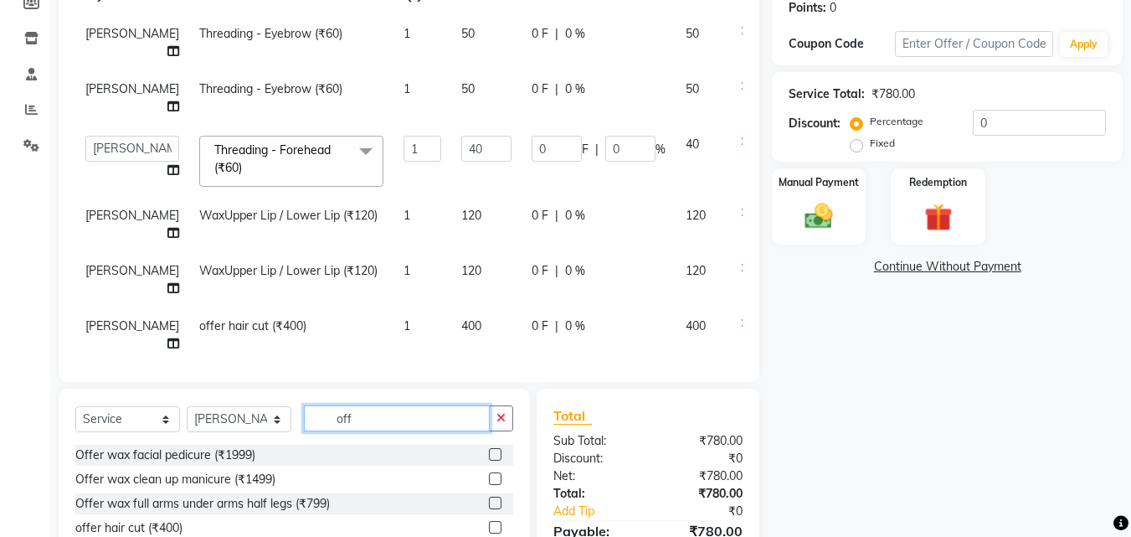
click at [399, 405] on input "off" at bounding box center [397, 418] width 186 height 26
type input "o"
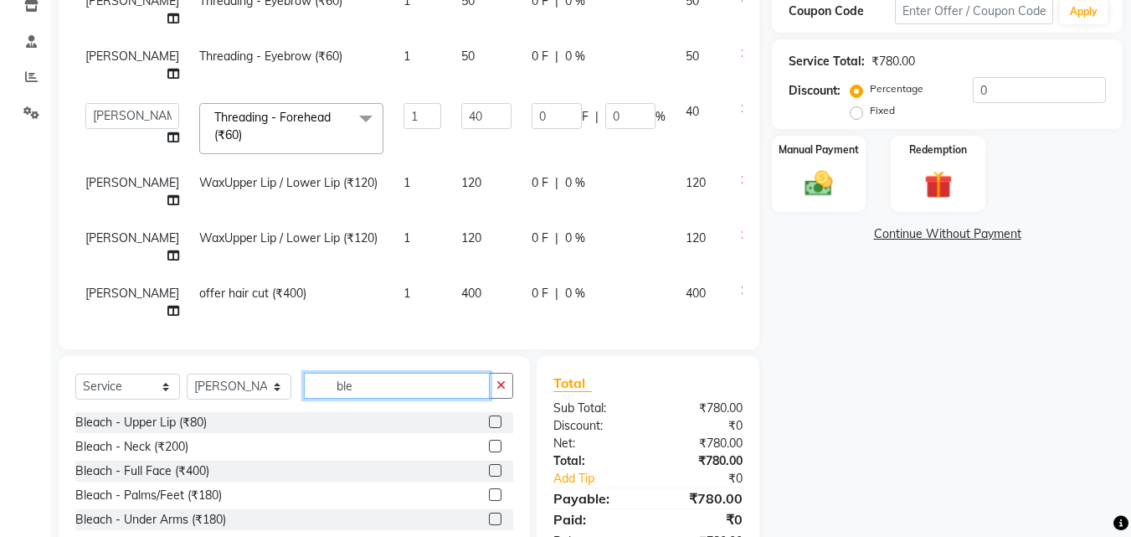
scroll to position [321, 0]
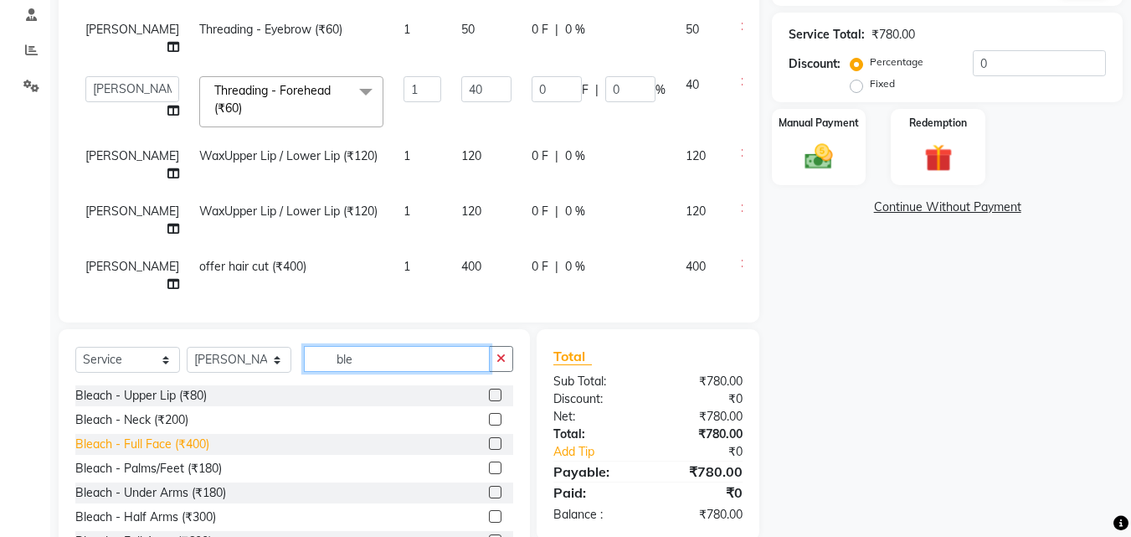
type input "ble"
click at [194, 435] on div "Bleach - Full Face (₹400)" at bounding box center [142, 444] width 134 height 18
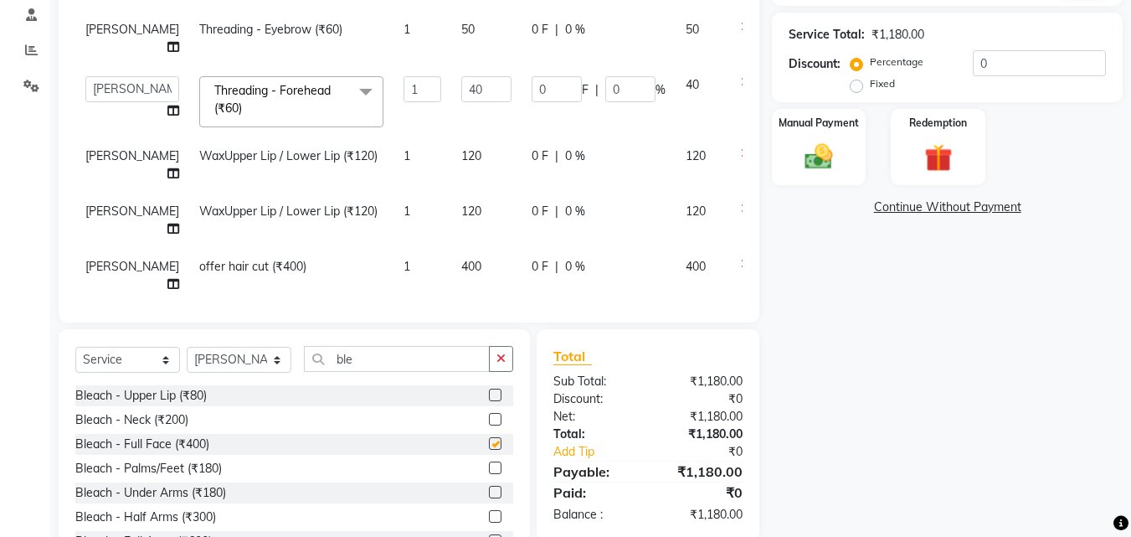
checkbox input "false"
click at [828, 156] on img at bounding box center [819, 156] width 47 height 33
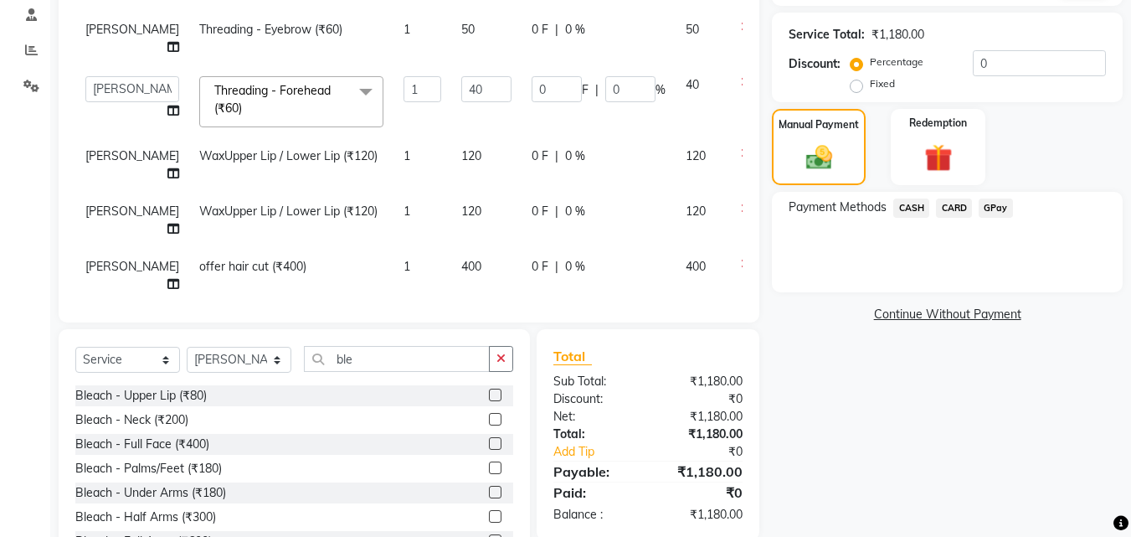
click at [997, 209] on span "GPay" at bounding box center [996, 207] width 34 height 19
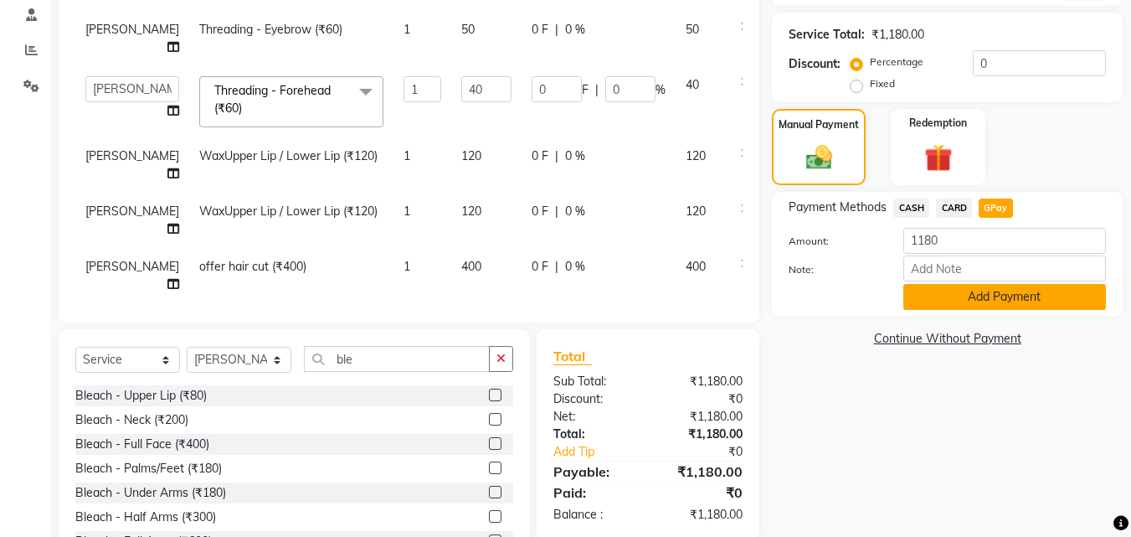
click at [985, 296] on button "Add Payment" at bounding box center [1005, 297] width 203 height 26
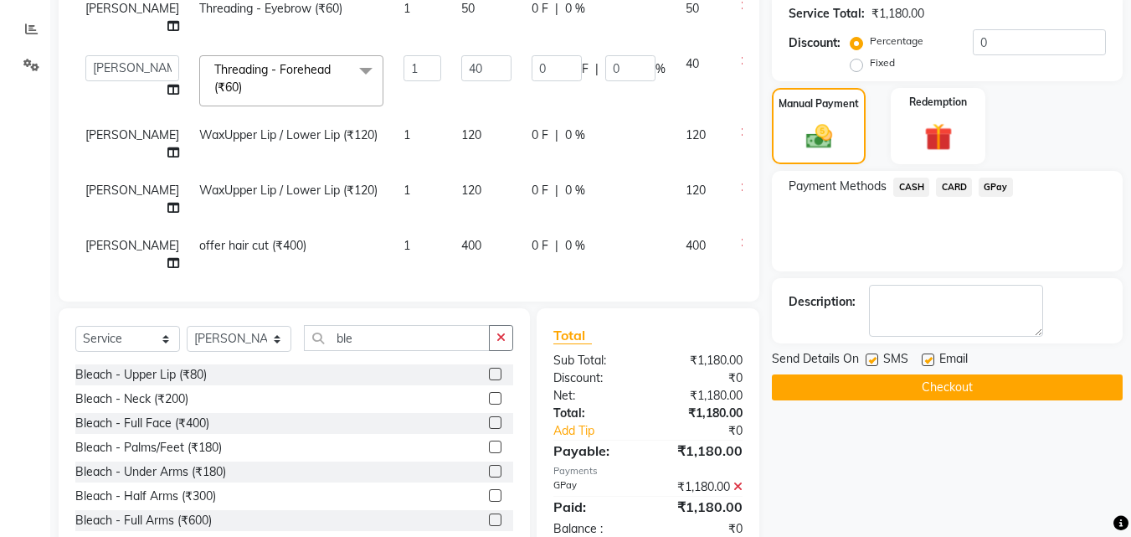
scroll to position [358, 0]
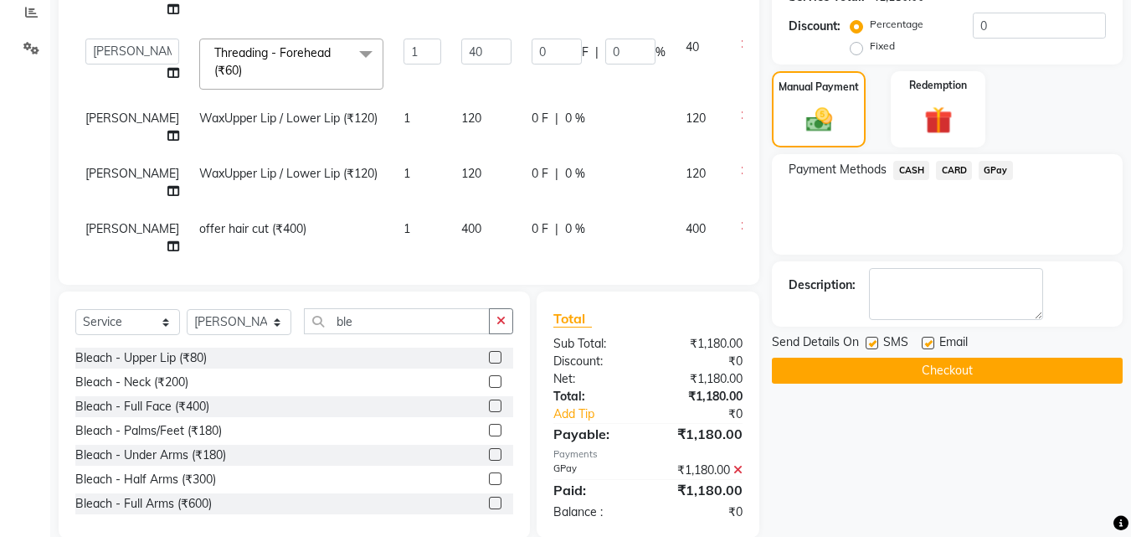
click at [961, 359] on button "Checkout" at bounding box center [947, 371] width 351 height 26
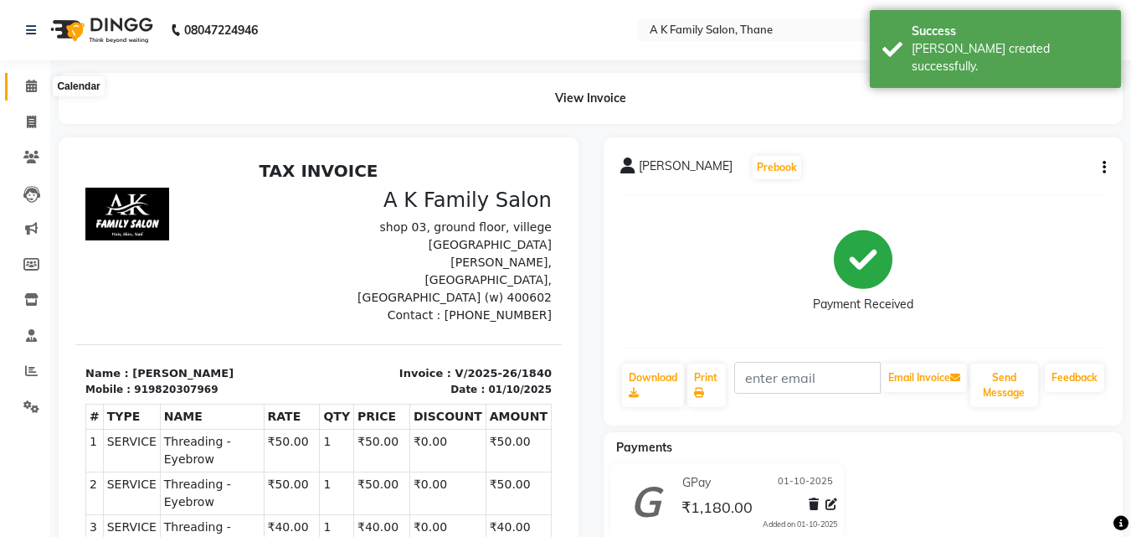
click at [28, 83] on icon at bounding box center [31, 86] width 11 height 13
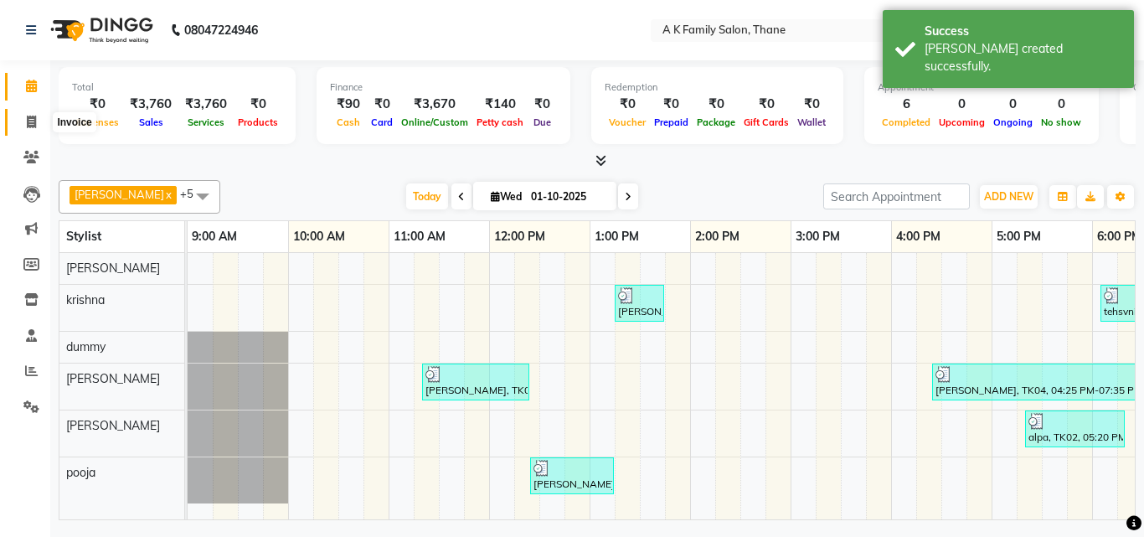
click at [29, 123] on icon at bounding box center [31, 122] width 9 height 13
select select "service"
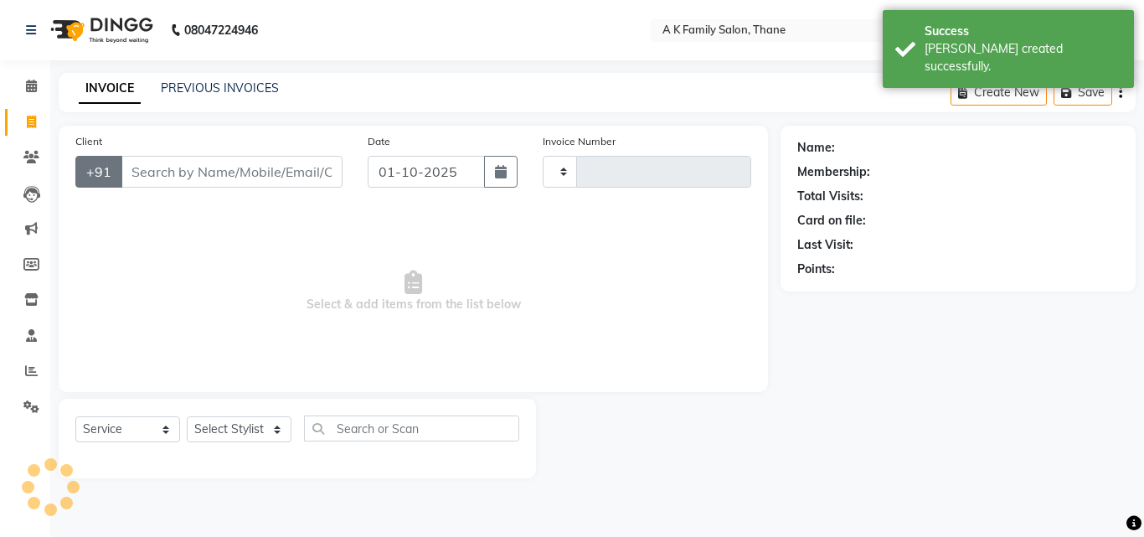
type input "1841"
select select "5033"
click at [141, 169] on input "Client" at bounding box center [232, 172] width 222 height 32
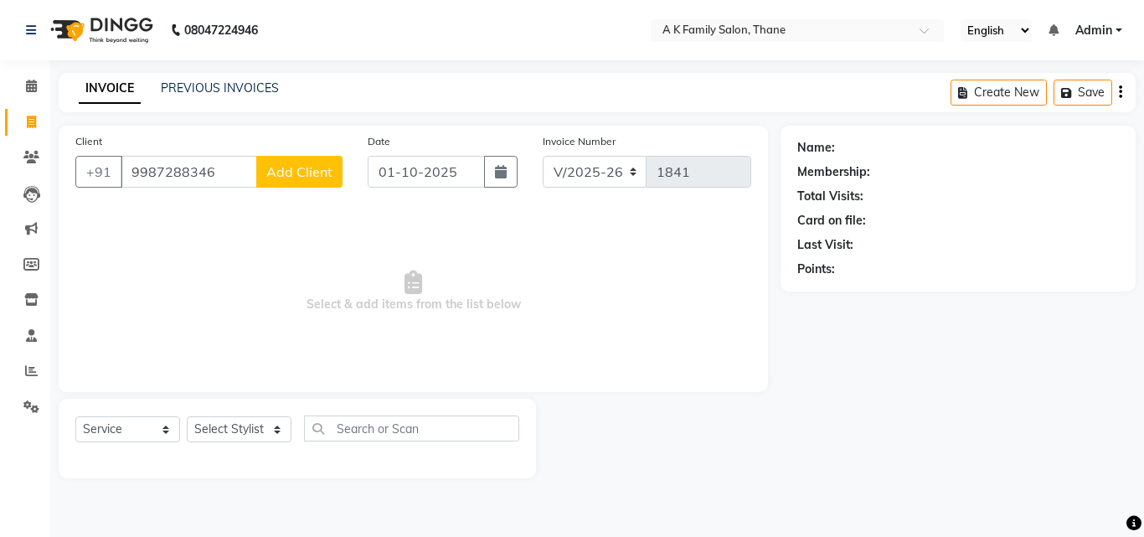
type input "9987288346"
click at [305, 167] on span "Add Client" at bounding box center [299, 171] width 66 height 17
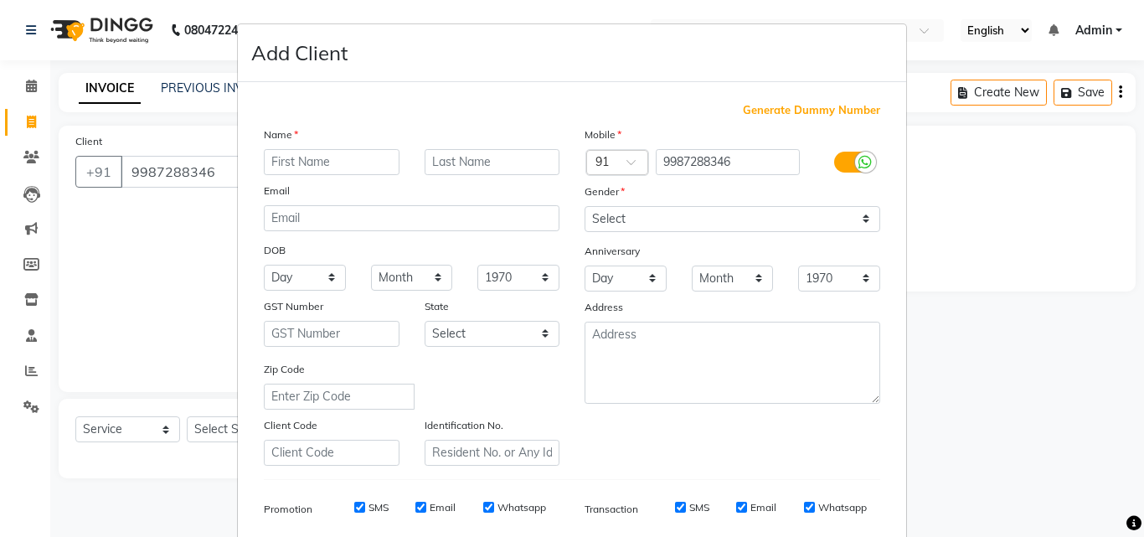
click at [309, 160] on input "text" at bounding box center [332, 162] width 136 height 26
type input "kavita"
click at [589, 212] on select "Select [DEMOGRAPHIC_DATA] [DEMOGRAPHIC_DATA] Other Prefer Not To Say" at bounding box center [733, 219] width 296 height 26
select select "[DEMOGRAPHIC_DATA]"
click at [585, 206] on select "Select [DEMOGRAPHIC_DATA] [DEMOGRAPHIC_DATA] Other Prefer Not To Say" at bounding box center [733, 219] width 296 height 26
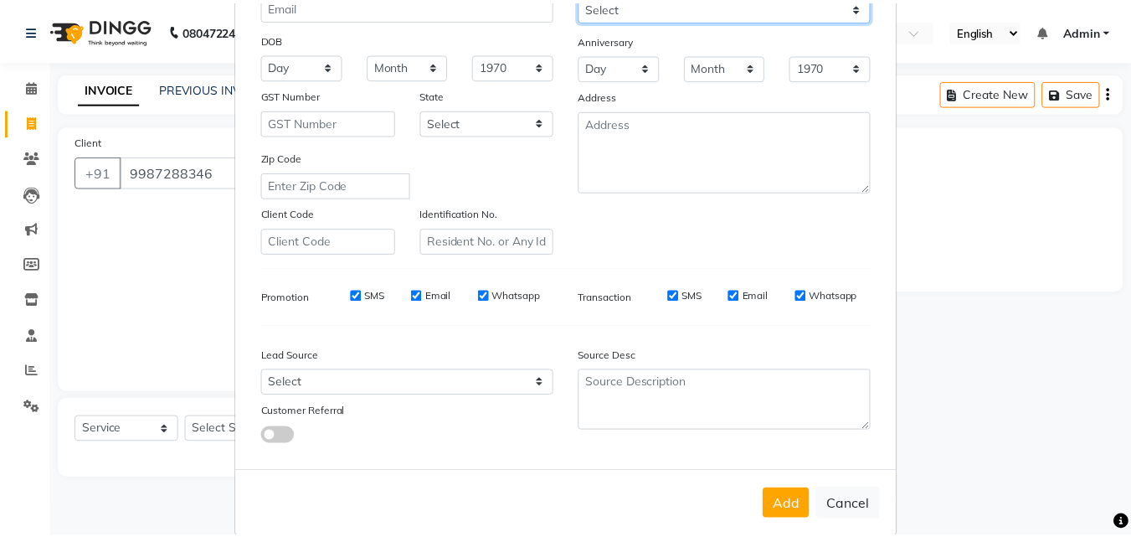
scroll to position [236, 0]
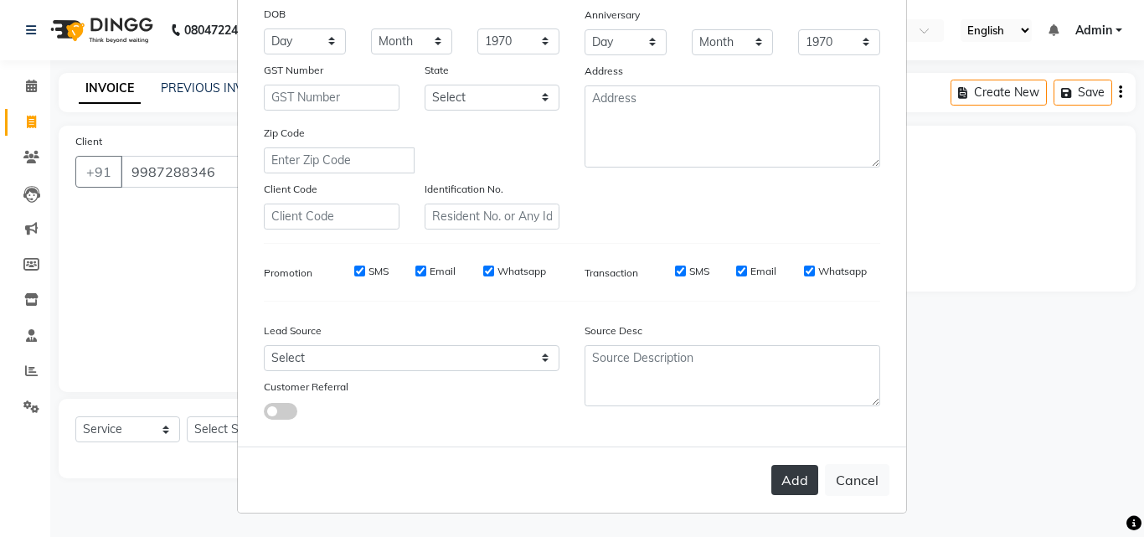
click at [788, 483] on button "Add" at bounding box center [794, 480] width 47 height 30
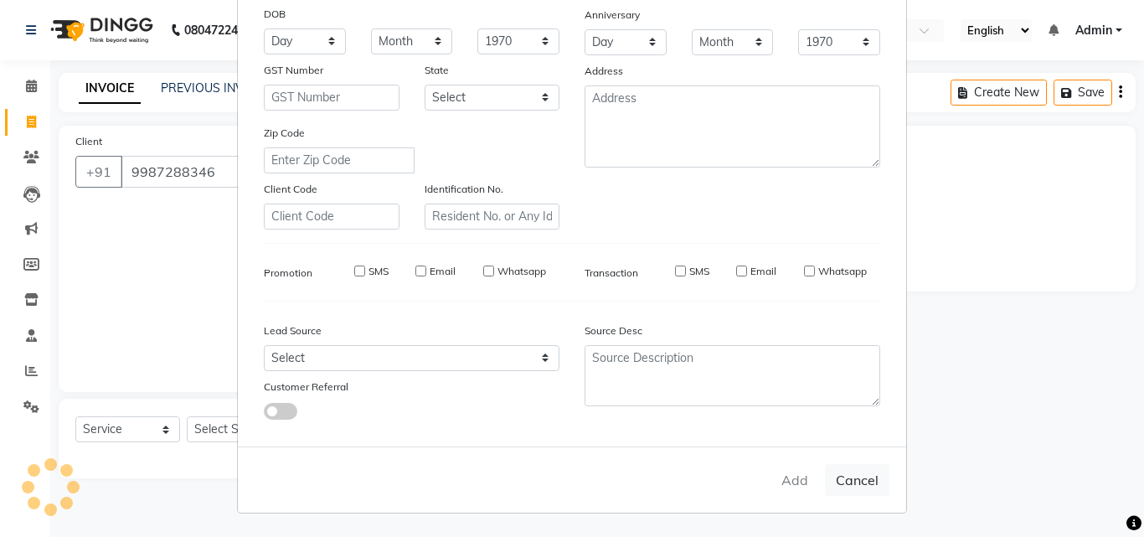
select select
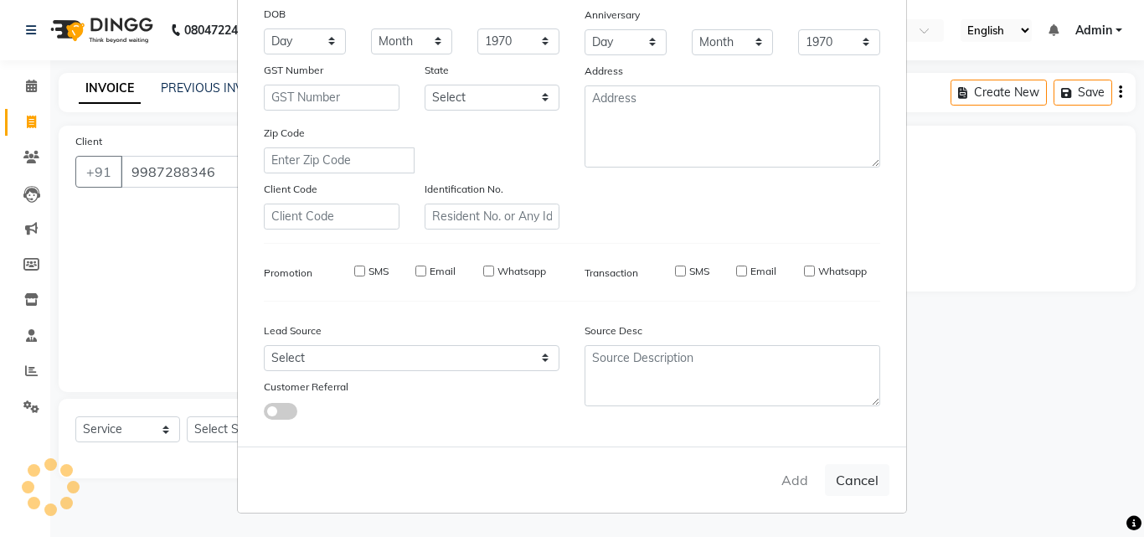
select select
checkbox input "false"
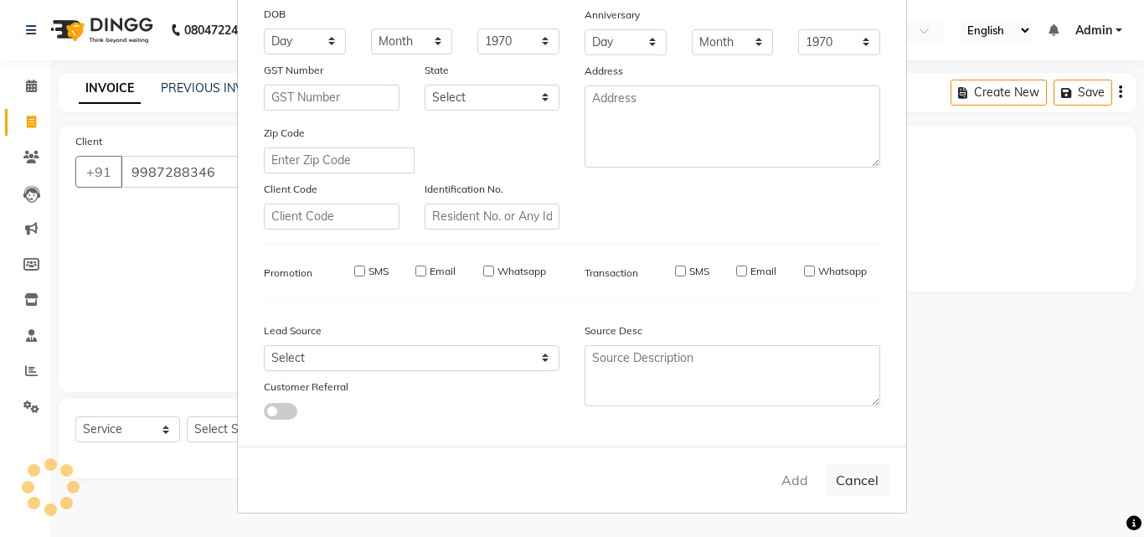
checkbox input "false"
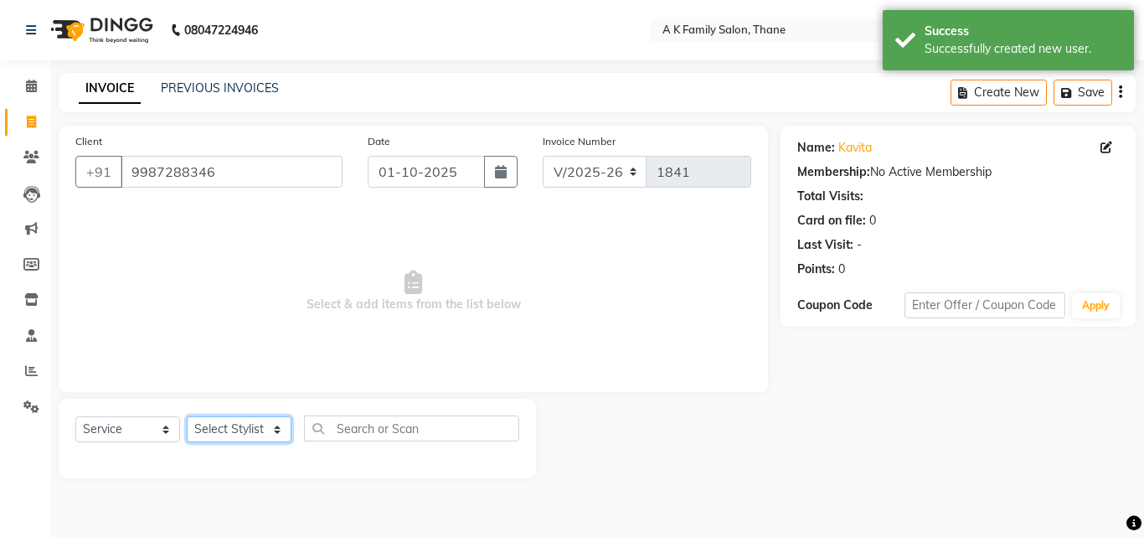
click at [219, 429] on select "Select Stylist [PERSON_NAME] [PERSON_NAME] pooja [PERSON_NAME]" at bounding box center [239, 429] width 105 height 26
select select "52627"
click at [187, 416] on select "Select Stylist [PERSON_NAME] [PERSON_NAME] pooja [PERSON_NAME]" at bounding box center [239, 429] width 105 height 26
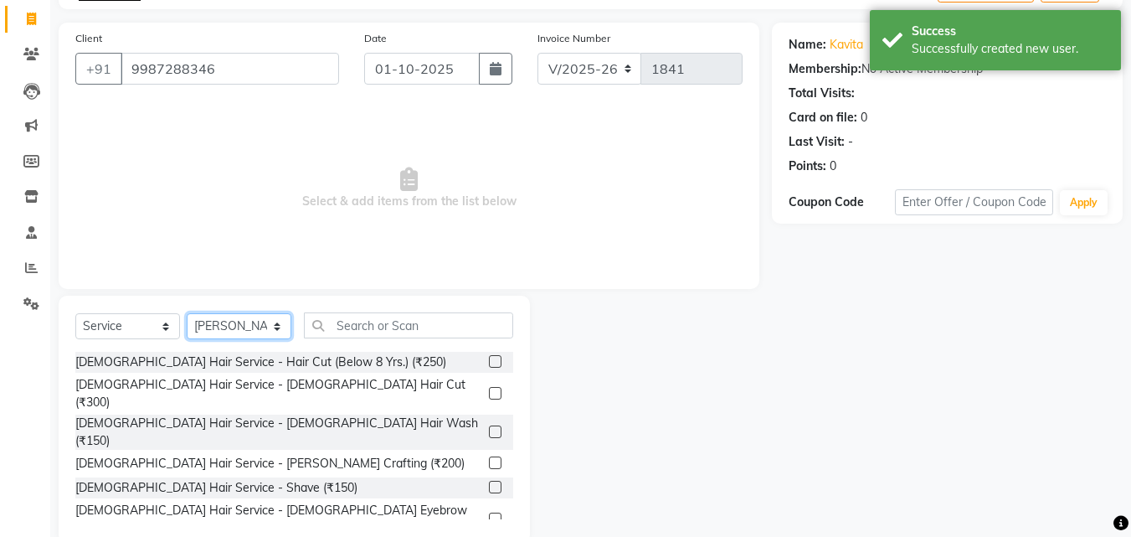
scroll to position [134, 0]
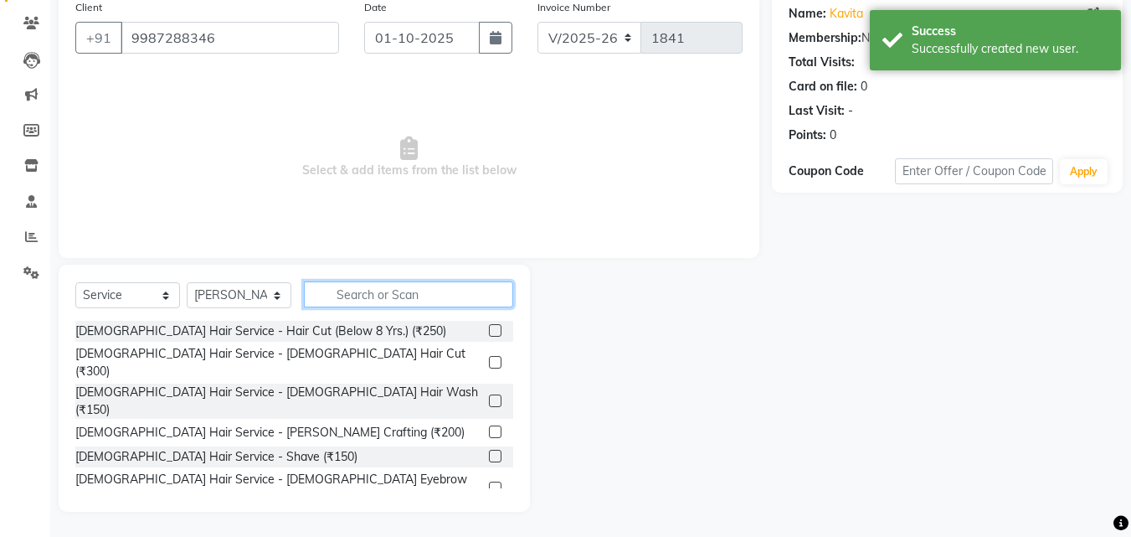
click at [344, 301] on input "text" at bounding box center [408, 294] width 209 height 26
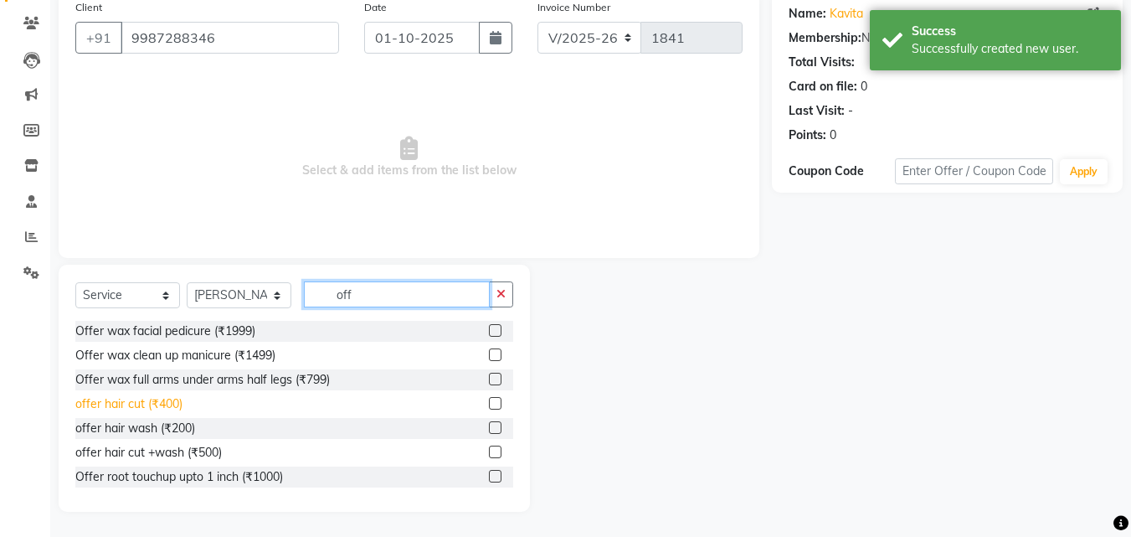
type input "off"
click at [169, 404] on div "offer hair cut (₹400)" at bounding box center [128, 404] width 107 height 18
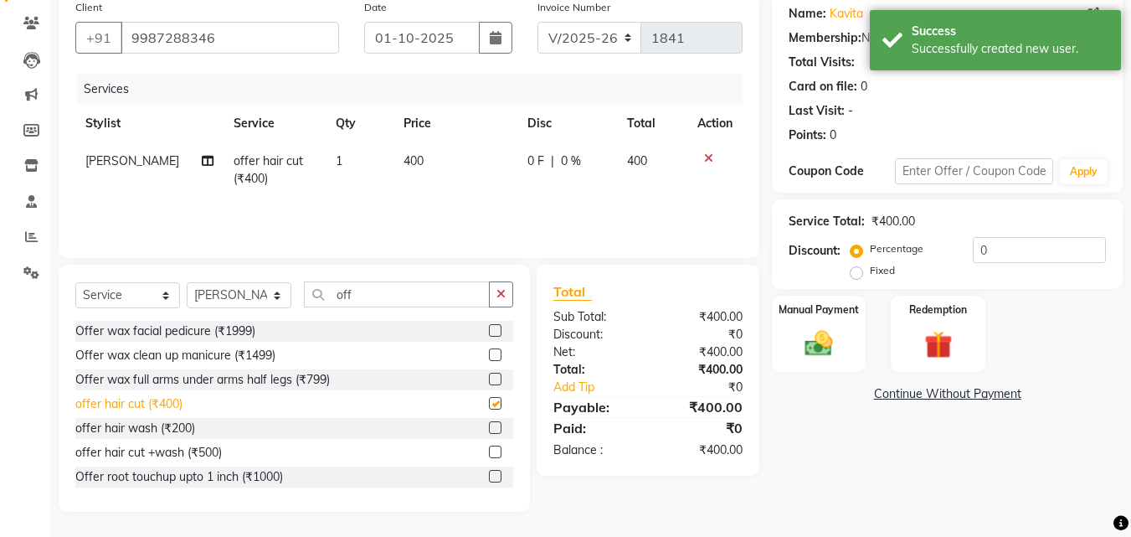
checkbox input "false"
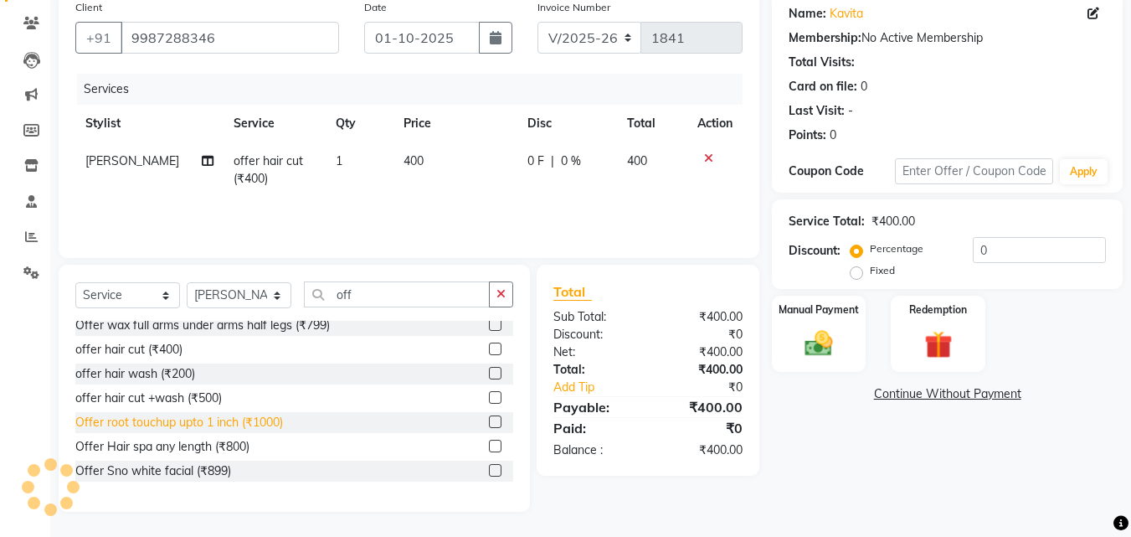
scroll to position [84, 0]
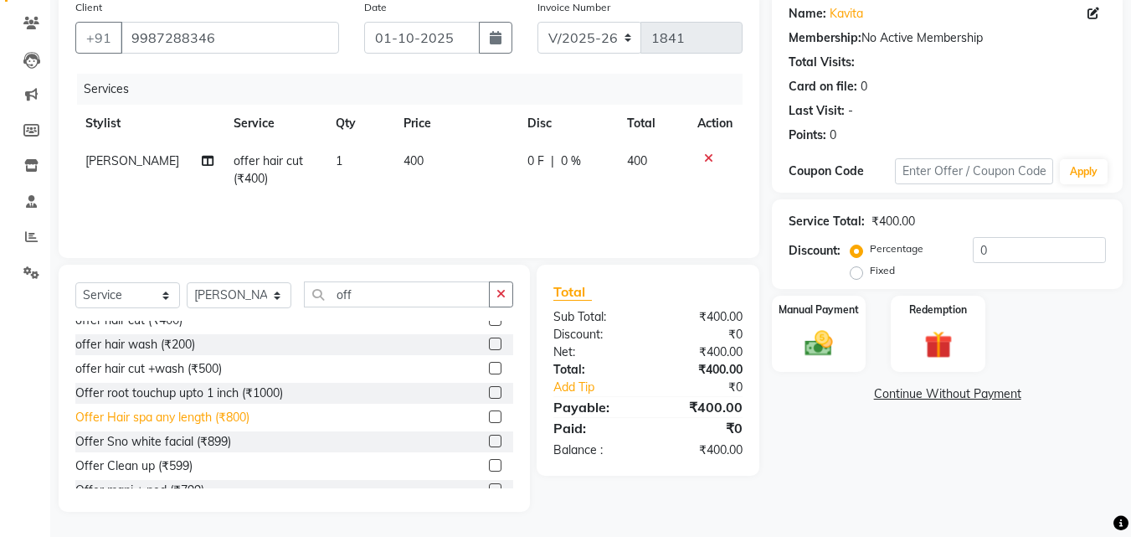
click at [235, 415] on div "Offer Hair spa any length (₹800)" at bounding box center [162, 418] width 174 height 18
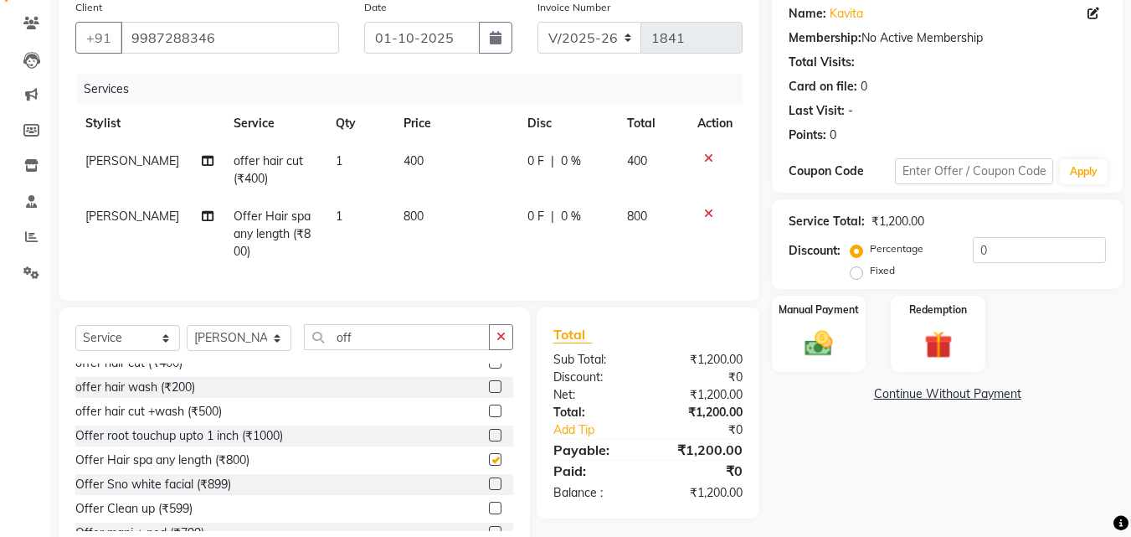
checkbox input "false"
click at [421, 204] on td "800" at bounding box center [456, 234] width 124 height 73
select select "52627"
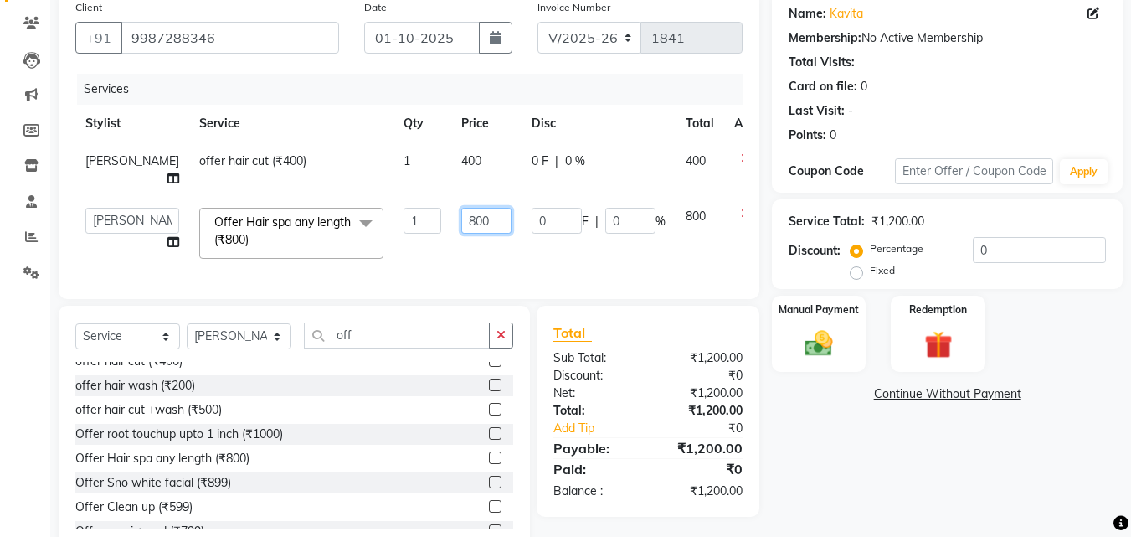
click at [461, 208] on input "800" at bounding box center [486, 221] width 50 height 26
type input "8"
type input "700"
click at [451, 239] on td "700" at bounding box center [486, 233] width 70 height 71
select select "52627"
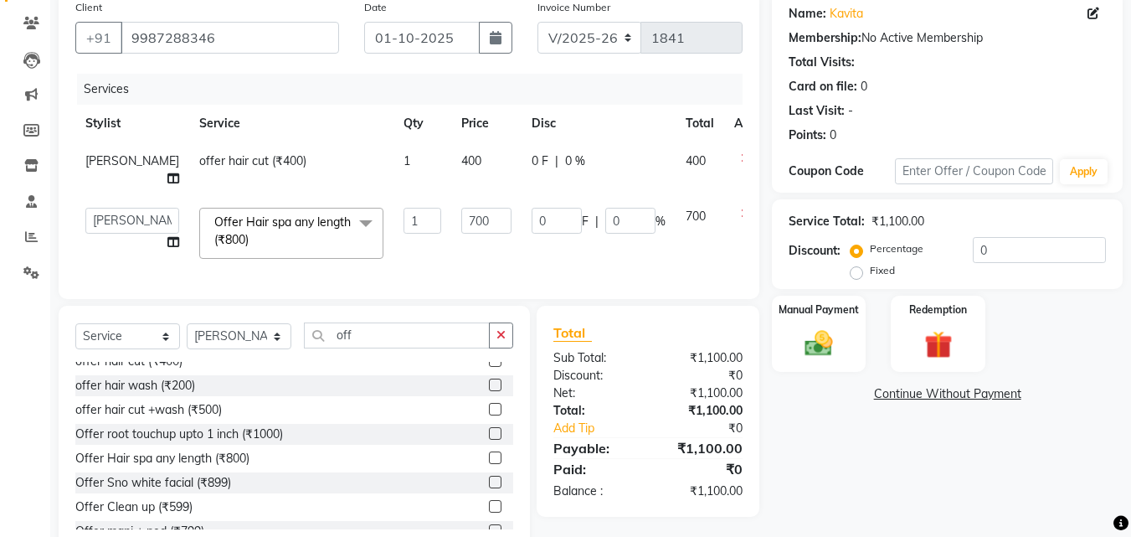
click at [458, 153] on td "400" at bounding box center [486, 169] width 70 height 55
select select "52627"
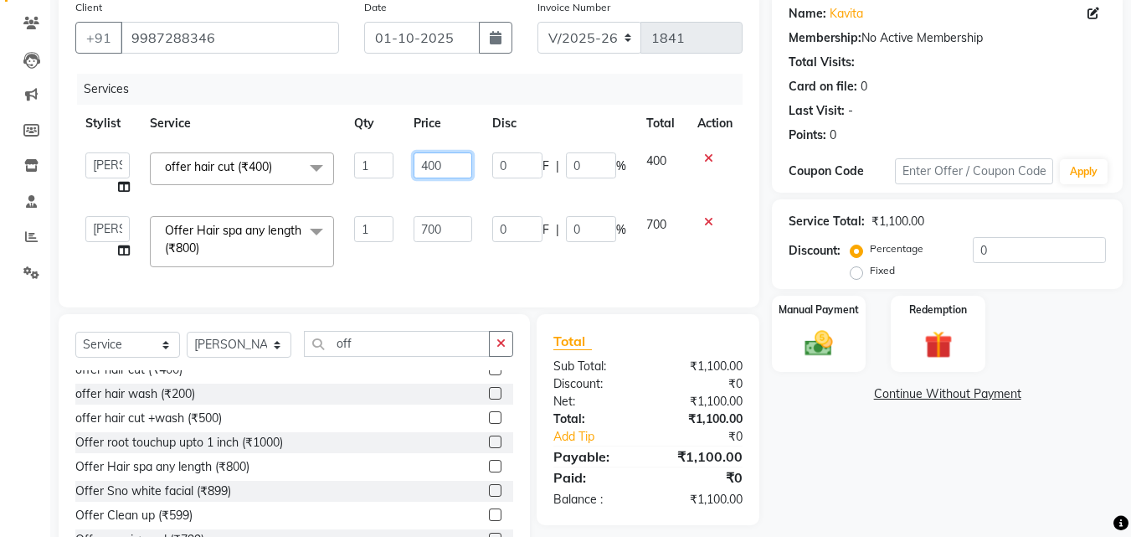
click at [453, 167] on input "400" at bounding box center [443, 165] width 58 height 26
type input "4"
type input "300"
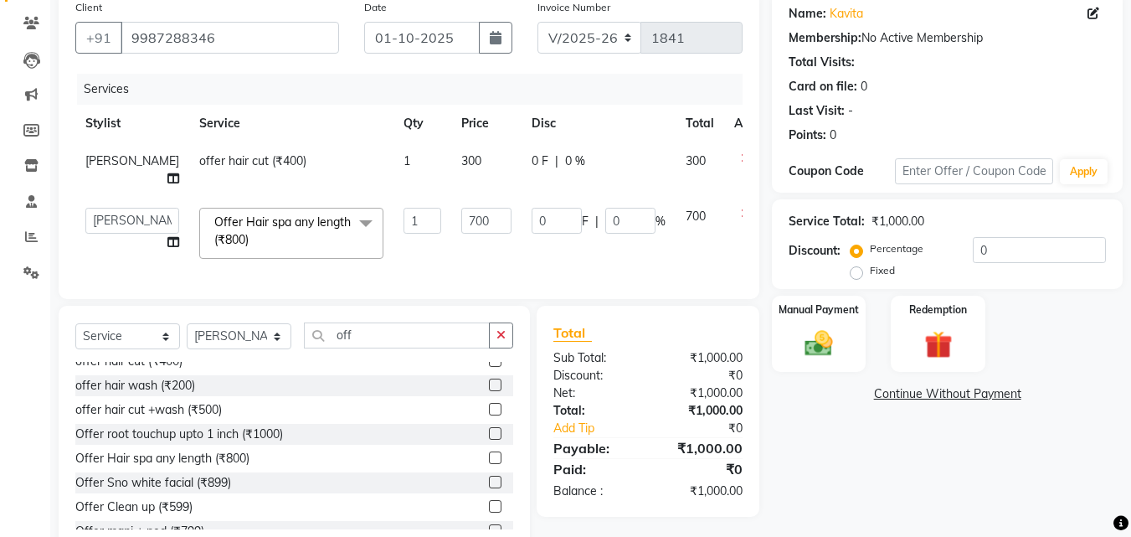
click at [444, 183] on tbody "[PERSON_NAME] offer hair cut (₹400) 1 300 0 F | 0 % 300 [PERSON_NAME] dummy kri…" at bounding box center [427, 205] width 704 height 126
click at [816, 342] on img at bounding box center [819, 343] width 47 height 33
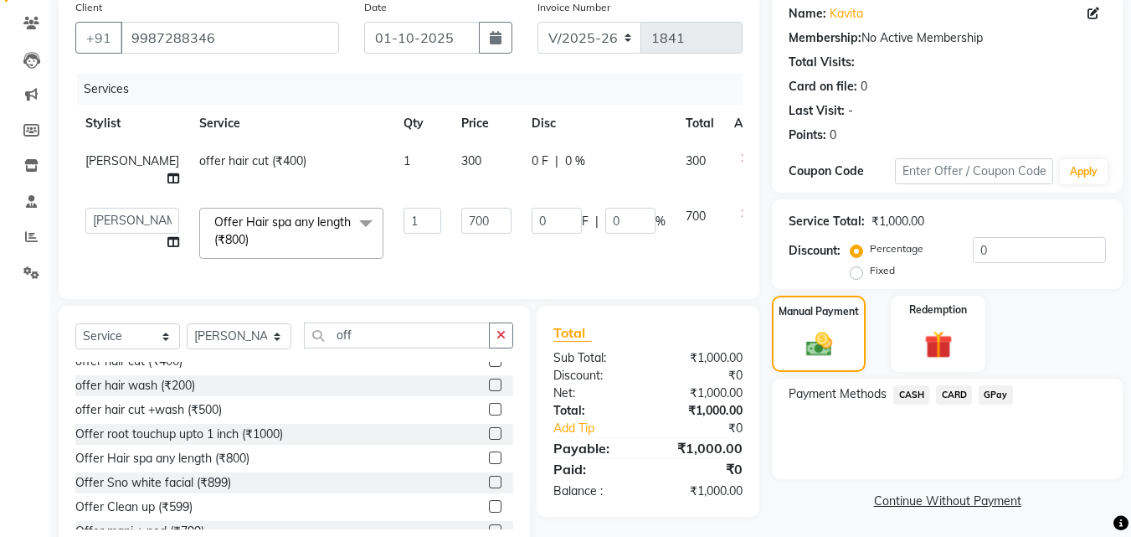
click at [907, 400] on span "CASH" at bounding box center [912, 394] width 36 height 19
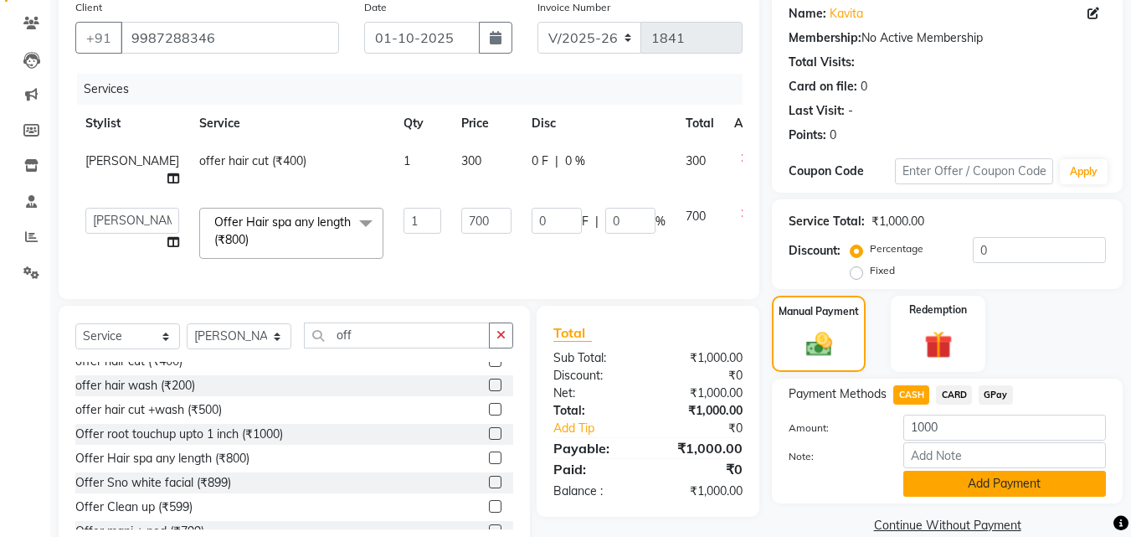
click at [940, 478] on button "Add Payment" at bounding box center [1005, 484] width 203 height 26
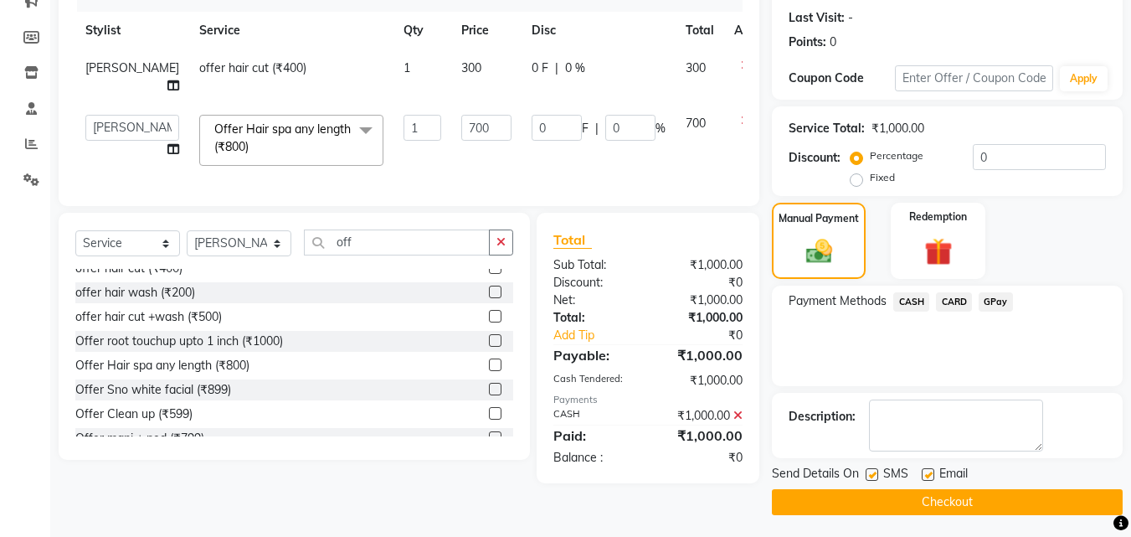
scroll to position [230, 0]
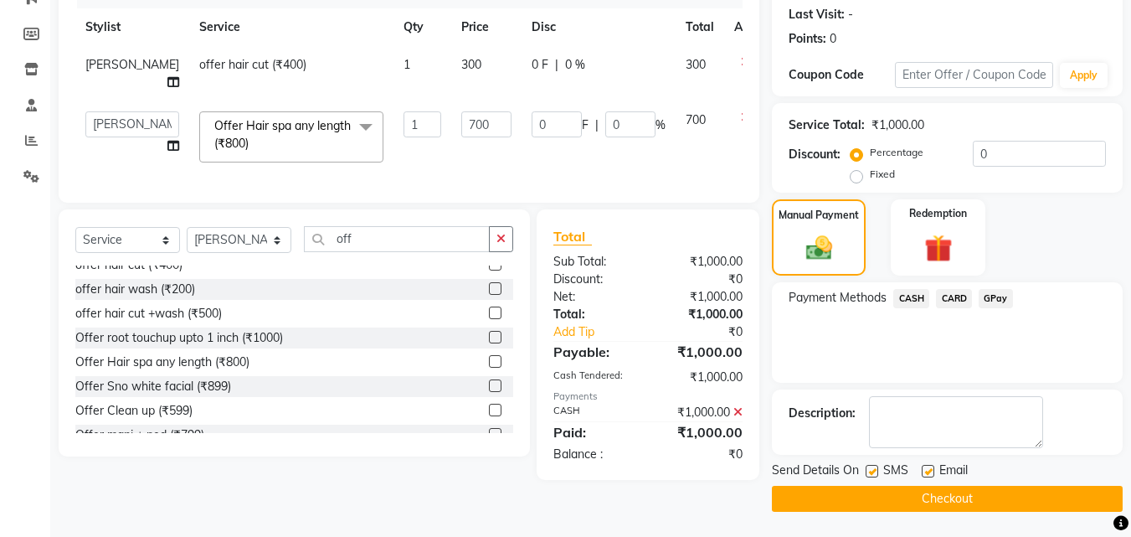
click at [935, 497] on button "Checkout" at bounding box center [947, 499] width 351 height 26
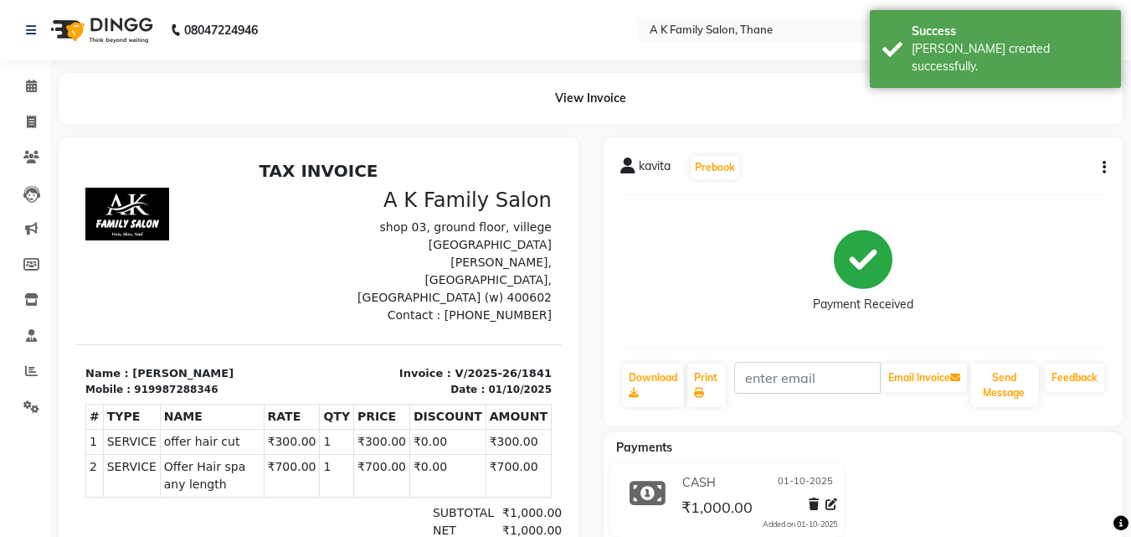
click at [1105, 167] on icon "button" at bounding box center [1104, 167] width 3 height 1
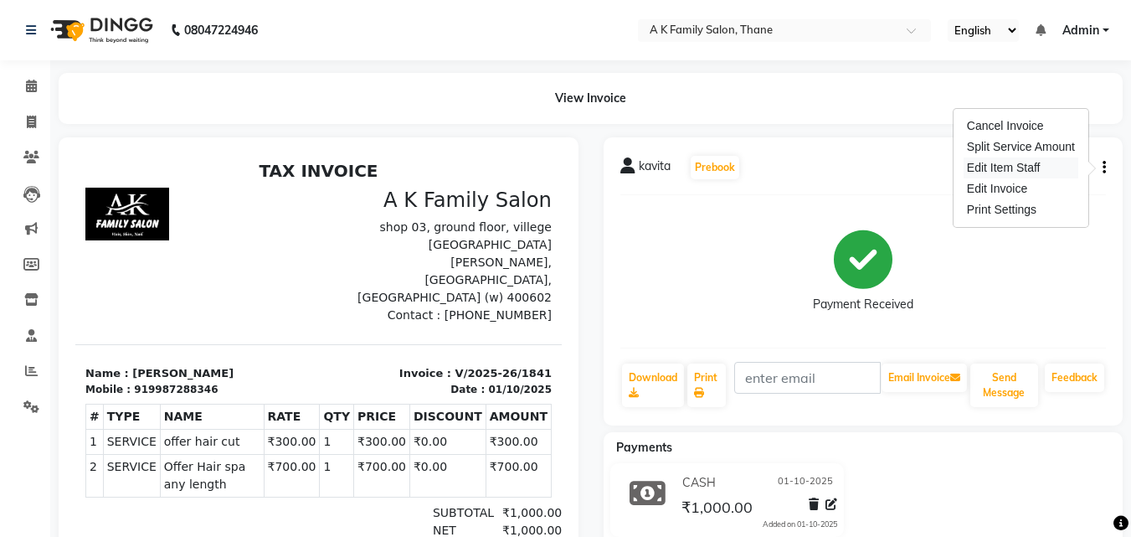
click at [1014, 165] on div "Edit Item Staff" at bounding box center [1021, 167] width 115 height 21
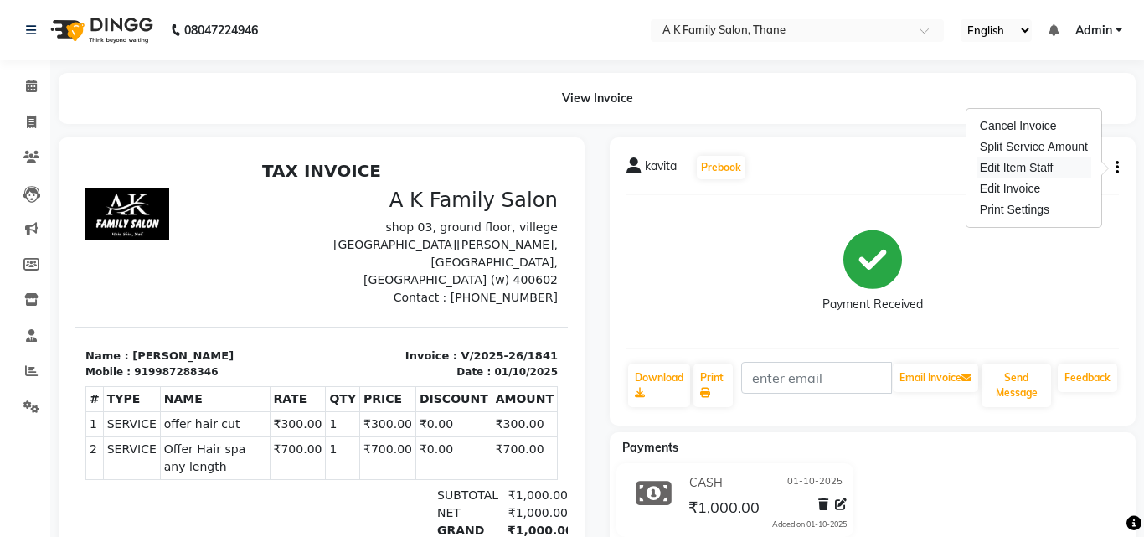
select select "52627"
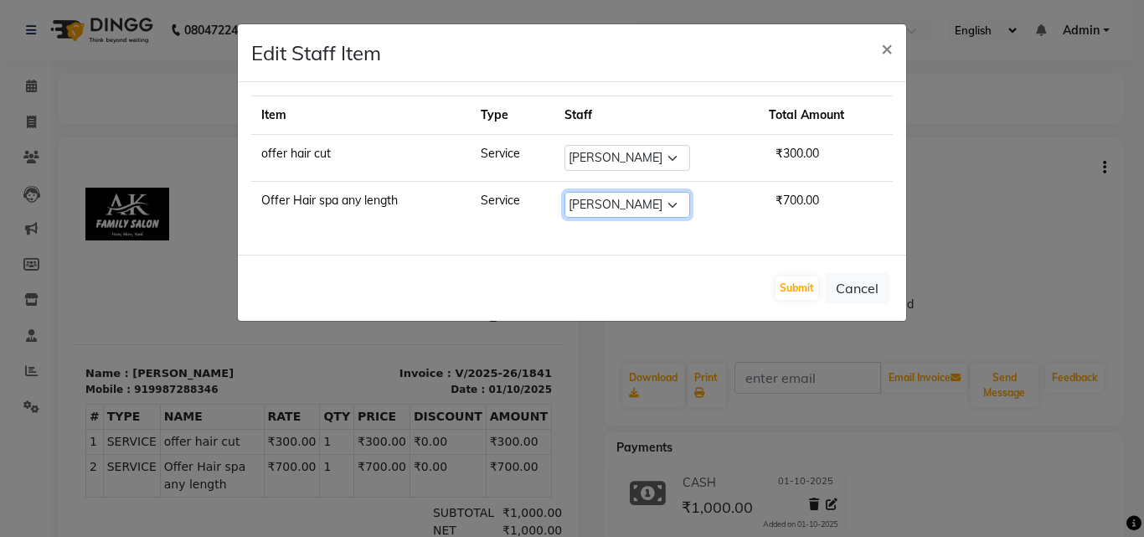
click at [610, 198] on select "Select [PERSON_NAME] [PERSON_NAME] pooja [PERSON_NAME]" at bounding box center [627, 205] width 126 height 26
select select "62227"
click at [564, 192] on select "Select [PERSON_NAME] [PERSON_NAME] pooja [PERSON_NAME]" at bounding box center [627, 205] width 126 height 26
click at [787, 280] on button "Submit" at bounding box center [796, 287] width 43 height 23
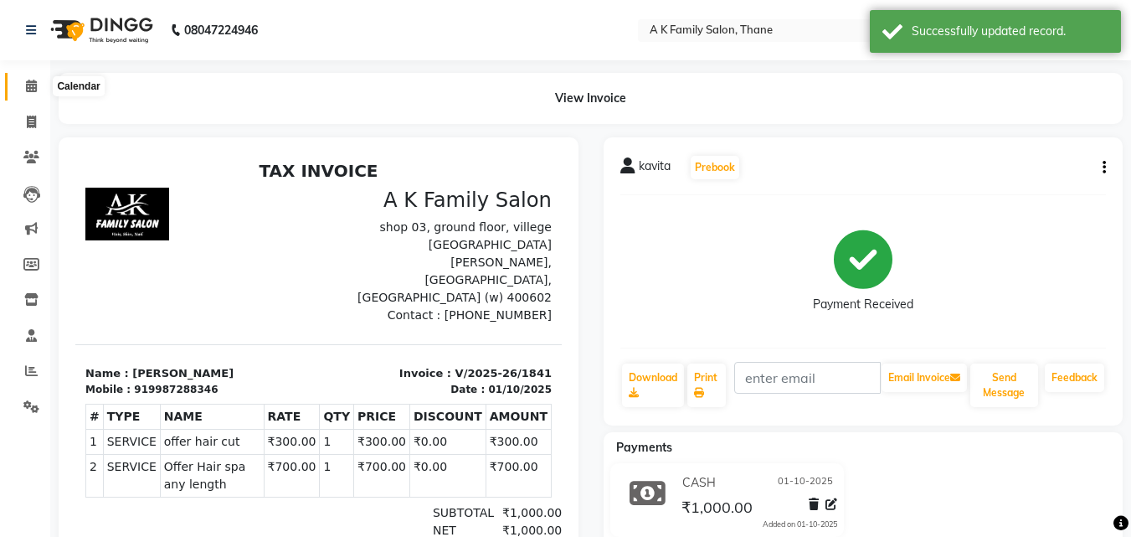
click at [30, 86] on icon at bounding box center [31, 86] width 11 height 13
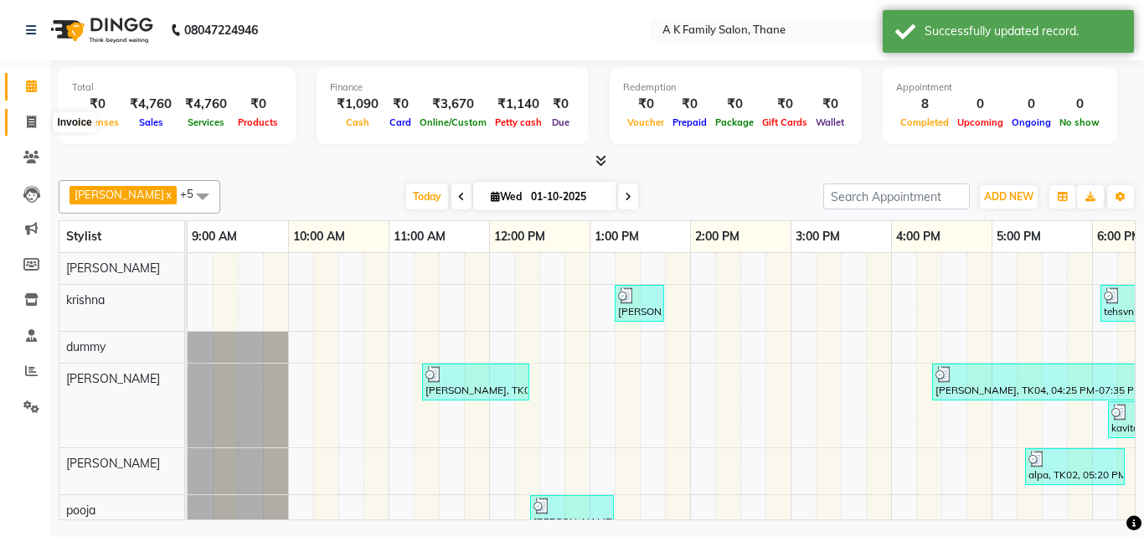
click at [33, 122] on icon at bounding box center [31, 122] width 9 height 13
select select "5033"
select select "service"
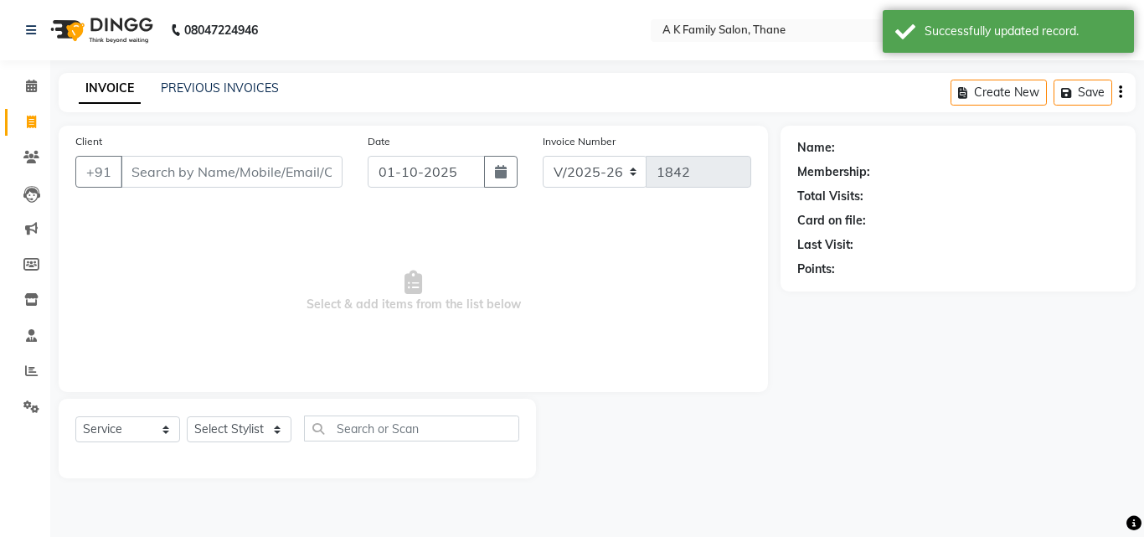
click at [145, 173] on input "Client" at bounding box center [232, 172] width 222 height 32
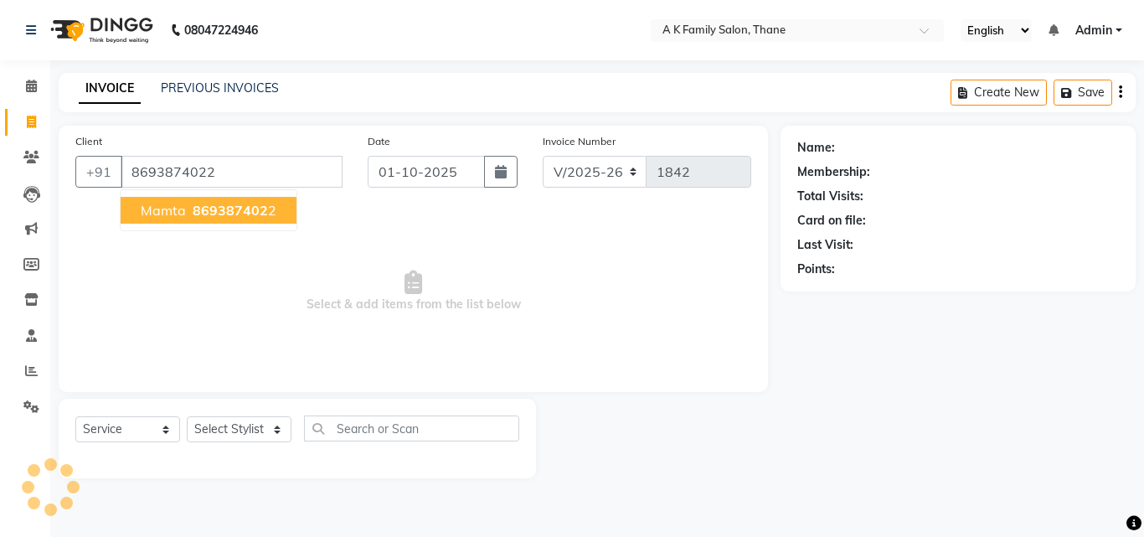
type input "8693874022"
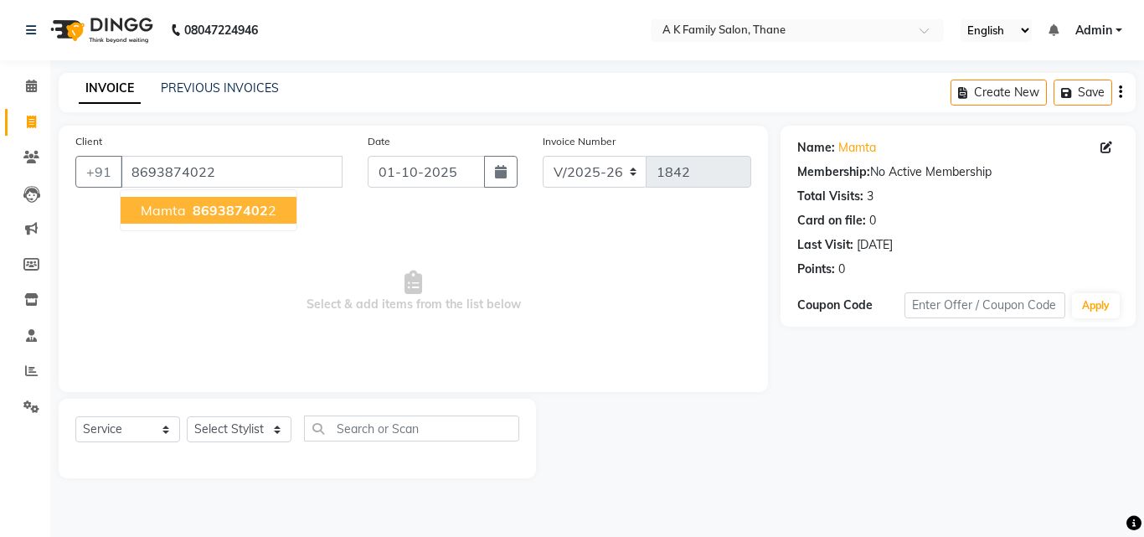
click at [163, 214] on span "mamta" at bounding box center [163, 210] width 45 height 17
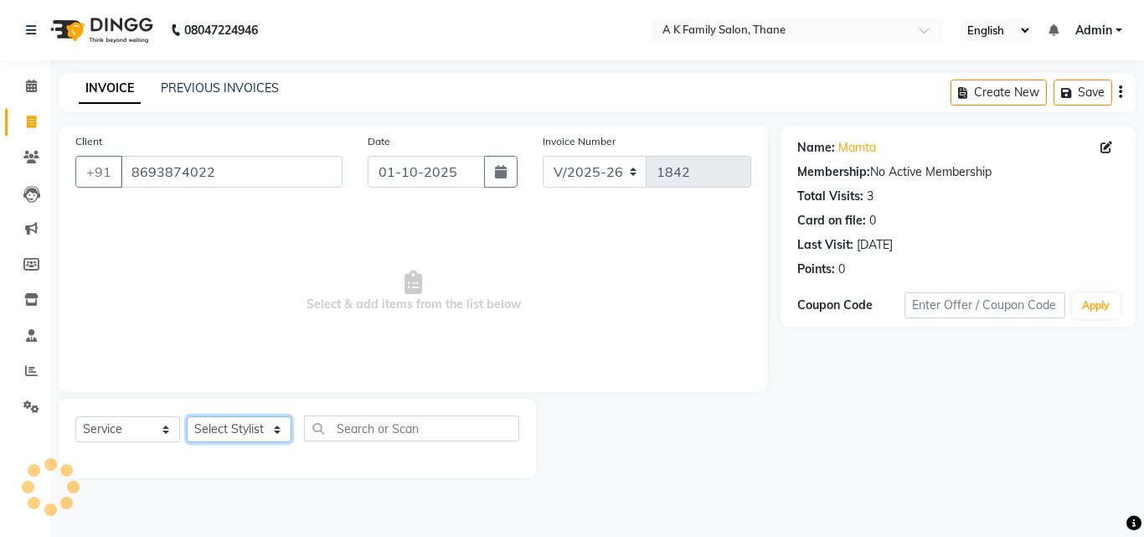
click at [234, 431] on select "Select Stylist [PERSON_NAME] [PERSON_NAME] pooja [PERSON_NAME]" at bounding box center [239, 429] width 105 height 26
select select "52627"
click at [187, 416] on select "Select Stylist [PERSON_NAME] [PERSON_NAME] pooja [PERSON_NAME]" at bounding box center [239, 429] width 105 height 26
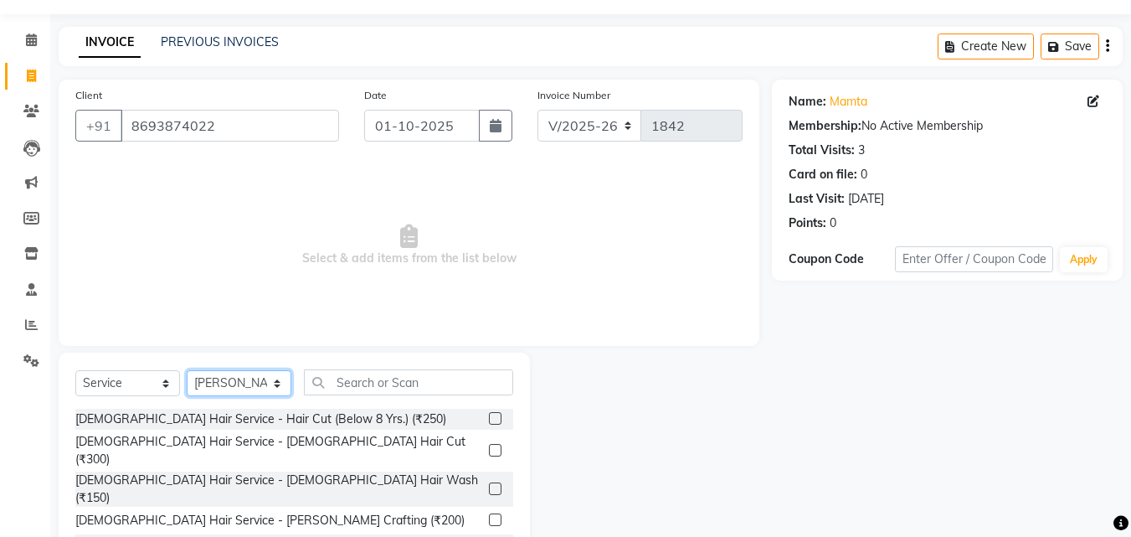
scroll to position [84, 0]
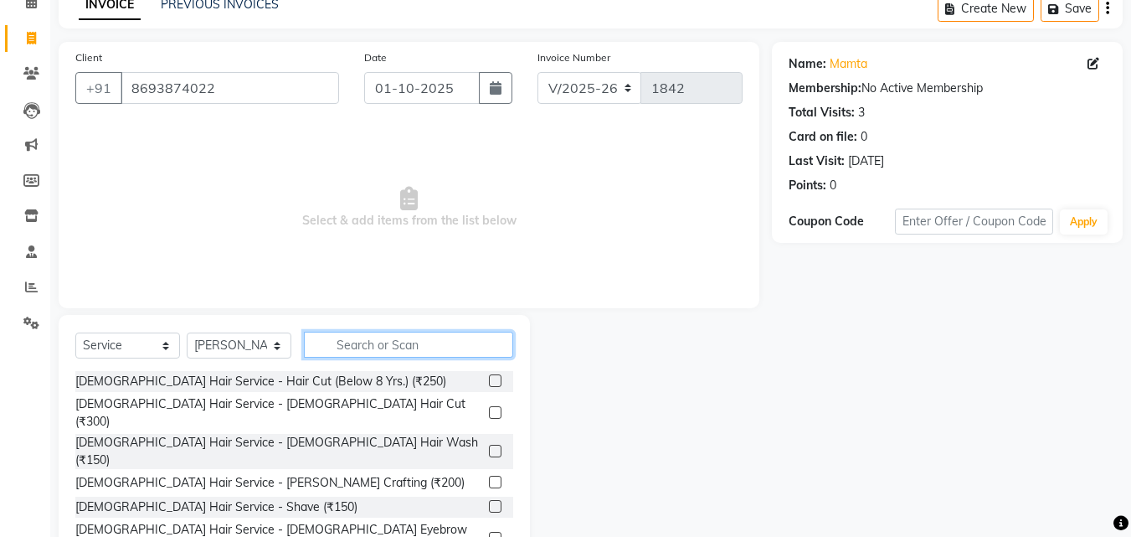
click at [343, 346] on input "text" at bounding box center [408, 345] width 209 height 26
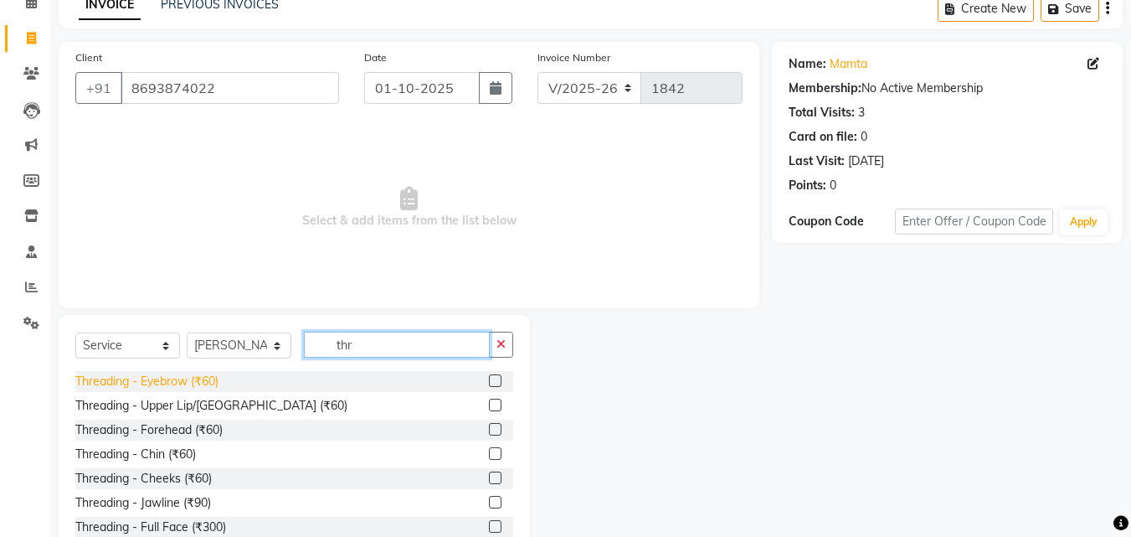
type input "thr"
click at [150, 379] on div "Threading - Eyebrow (₹60)" at bounding box center [146, 382] width 143 height 18
checkbox input "false"
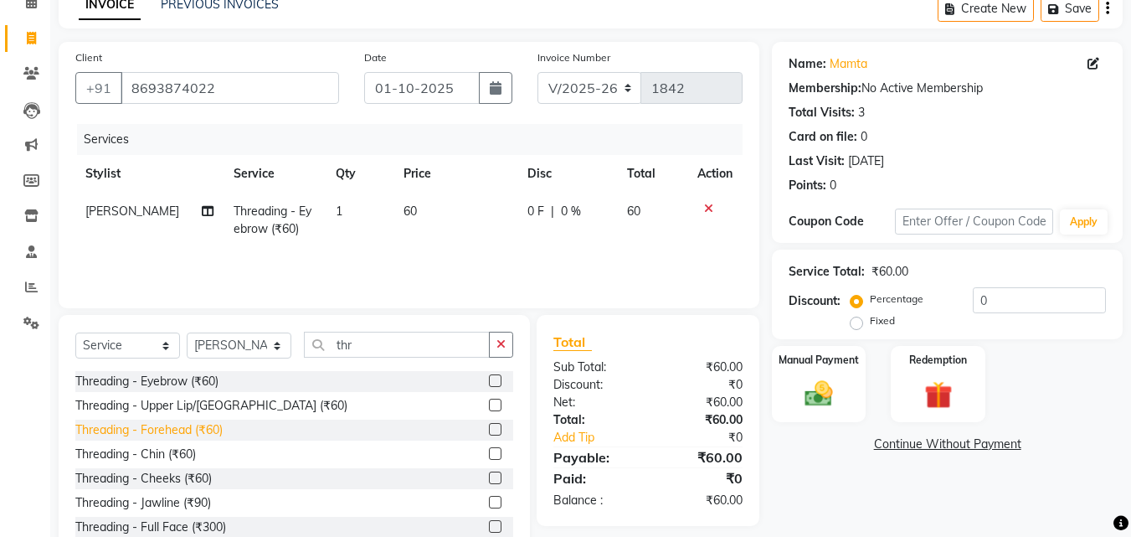
click at [146, 427] on div "Threading - Forehead (₹60)" at bounding box center [148, 430] width 147 height 18
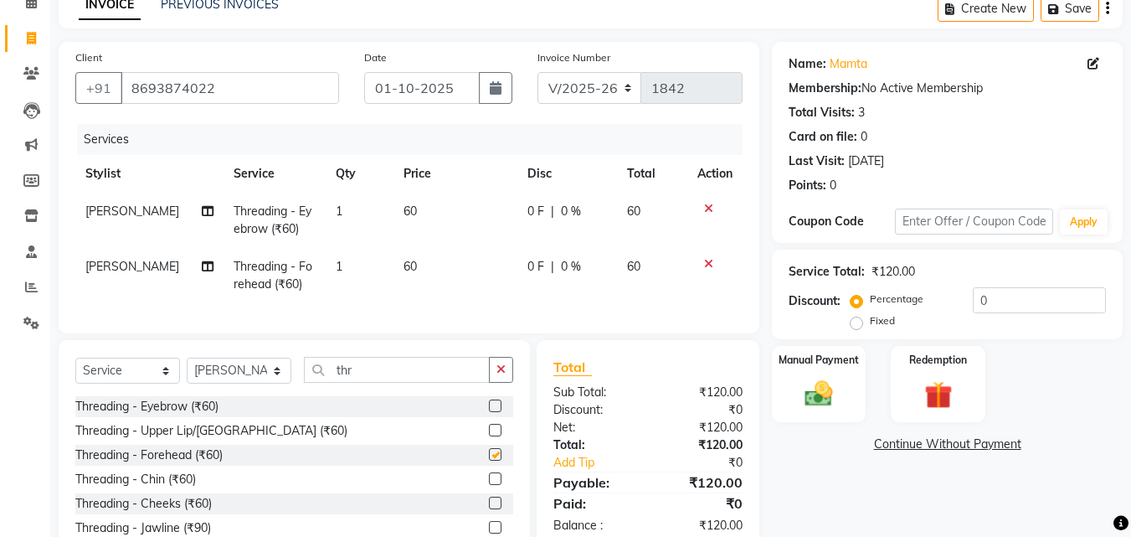
checkbox input "false"
click at [441, 220] on td "60" at bounding box center [456, 220] width 124 height 55
select select "52627"
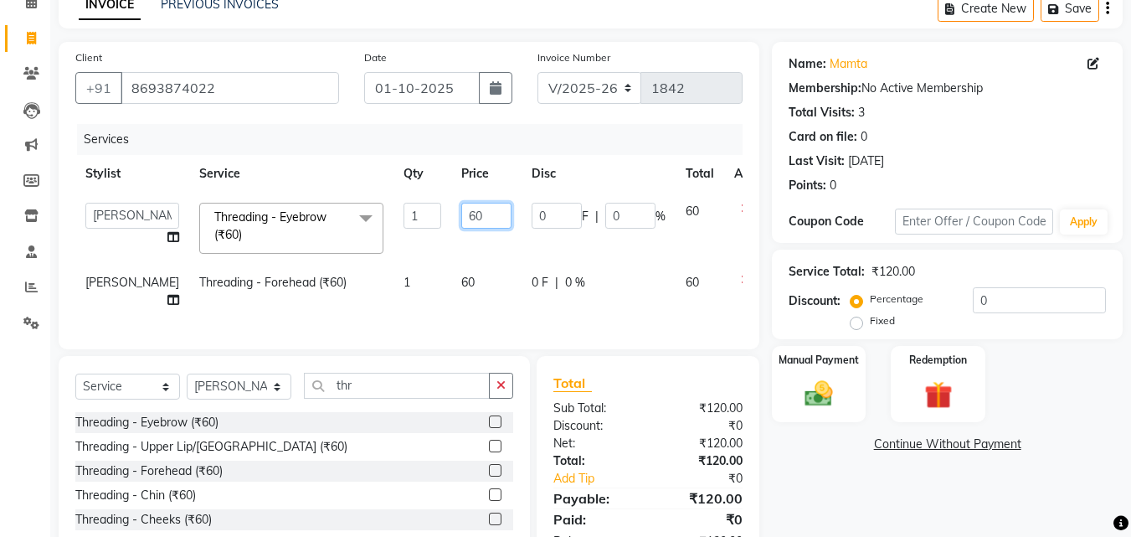
click at [461, 213] on input "60" at bounding box center [486, 216] width 50 height 26
type input "6"
type input "50"
click at [451, 286] on td "60" at bounding box center [486, 291] width 70 height 55
select select "52627"
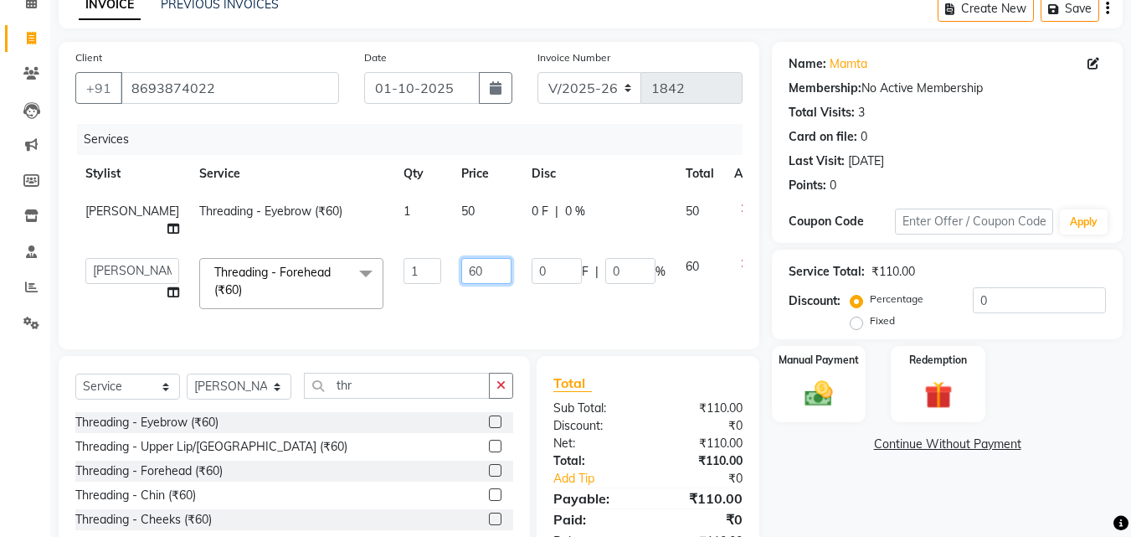
click at [461, 258] on input "60" at bounding box center [486, 271] width 50 height 26
type input "6"
type input "40"
click at [451, 266] on td "40" at bounding box center [486, 283] width 70 height 71
select select "52627"
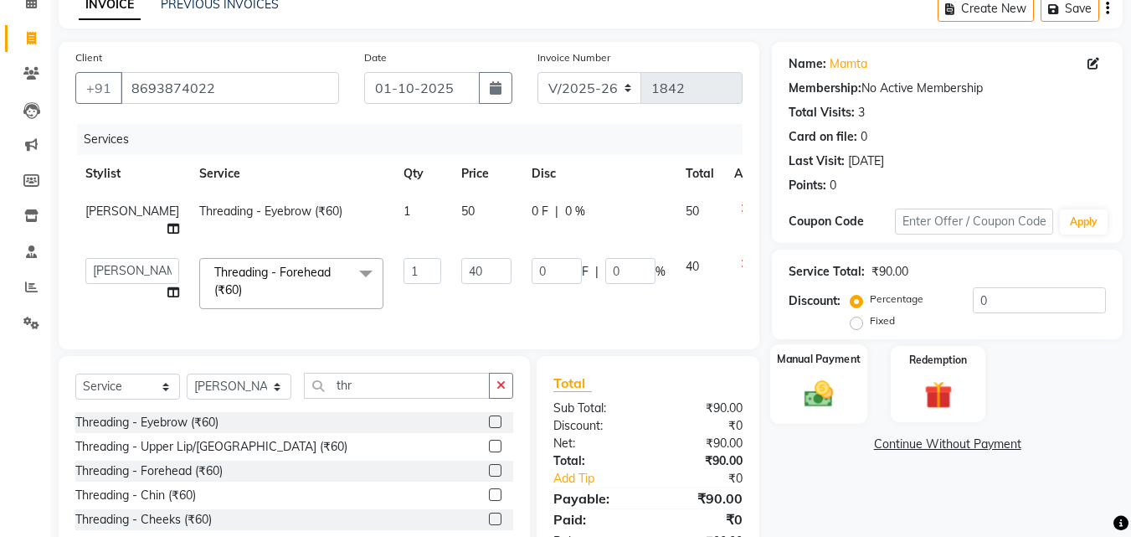
click at [813, 392] on img at bounding box center [819, 393] width 47 height 33
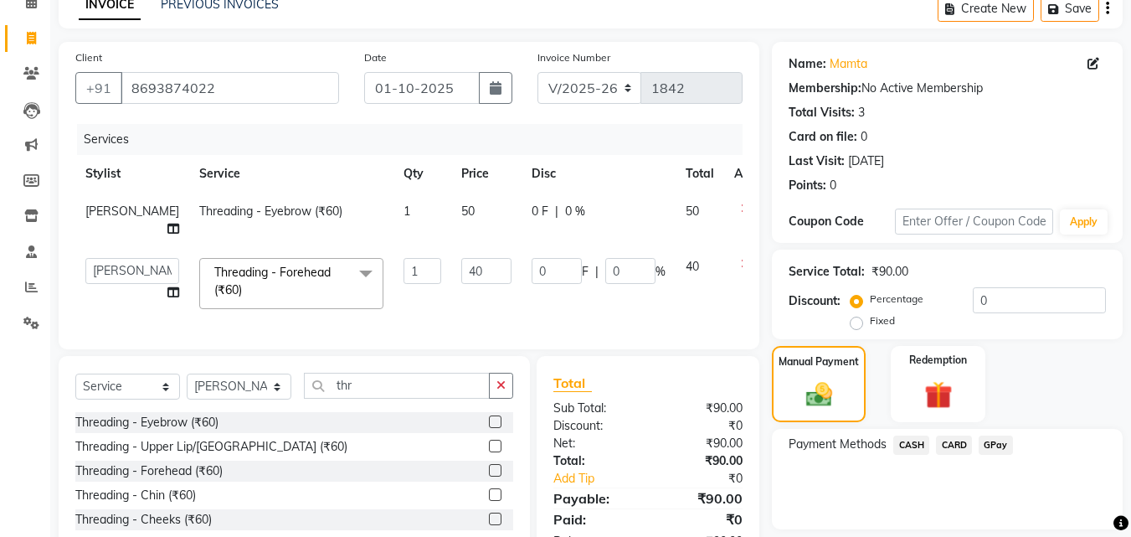
click at [988, 440] on span "GPay" at bounding box center [996, 444] width 34 height 19
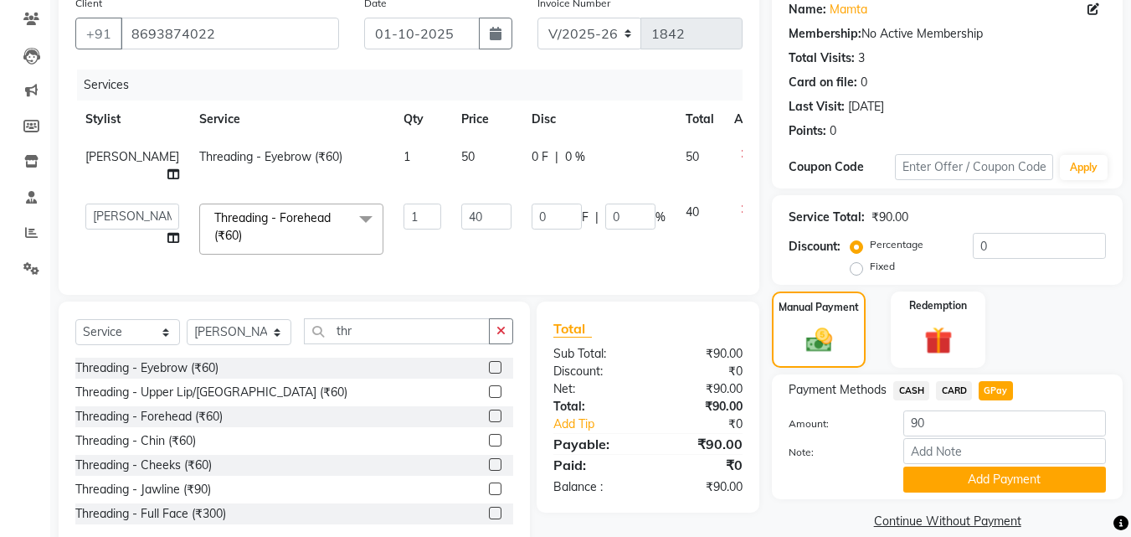
scroll to position [167, 0]
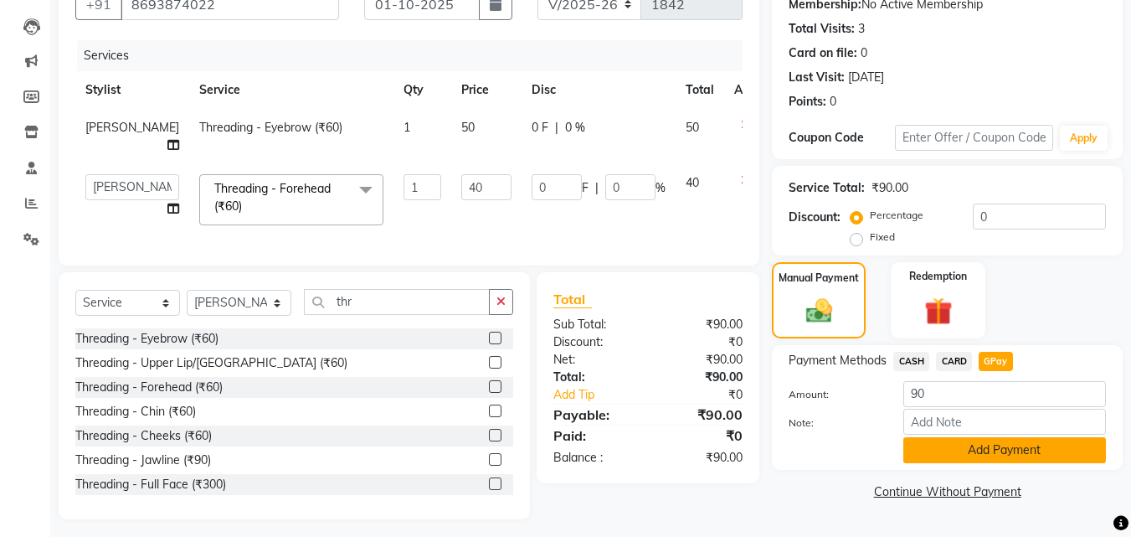
click at [946, 446] on button "Add Payment" at bounding box center [1005, 450] width 203 height 26
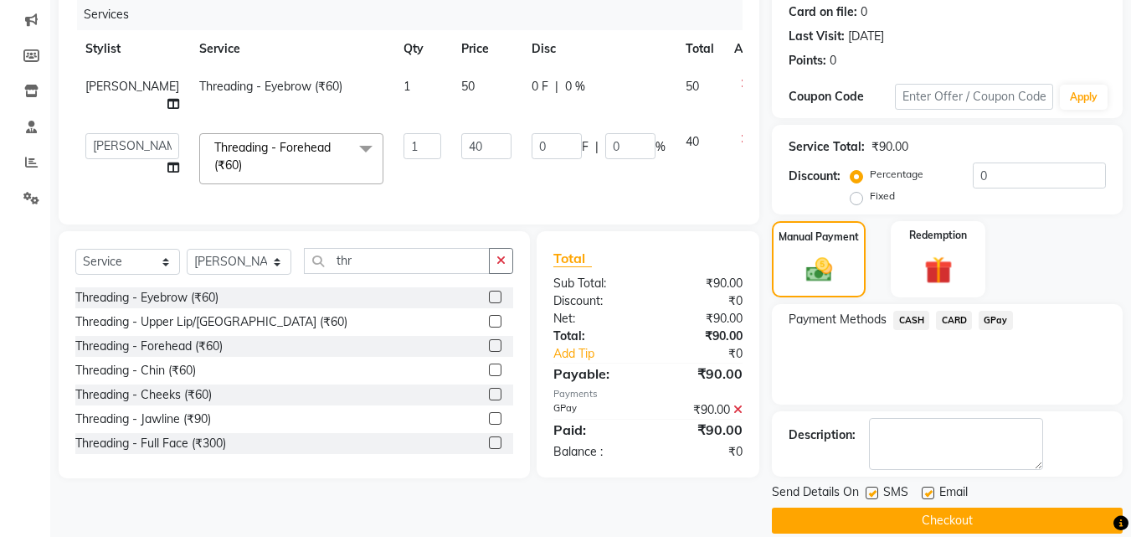
scroll to position [230, 0]
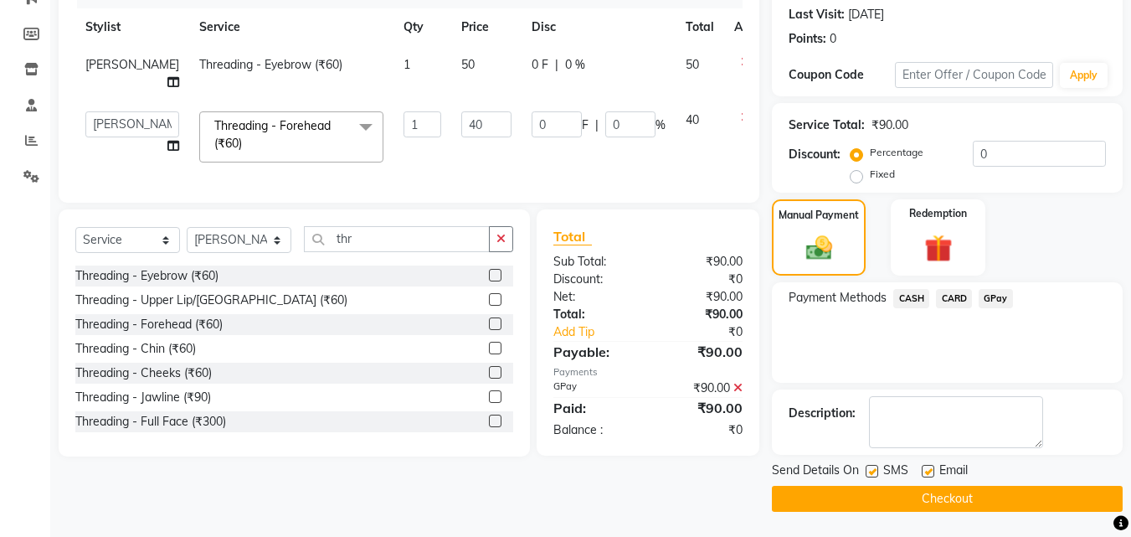
click at [929, 501] on button "Checkout" at bounding box center [947, 499] width 351 height 26
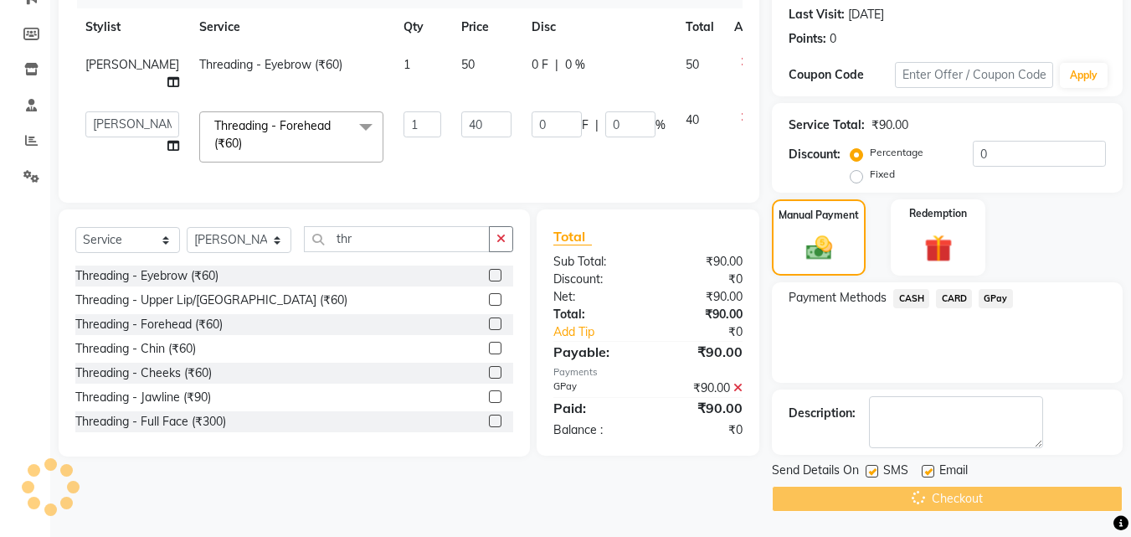
scroll to position [176, 0]
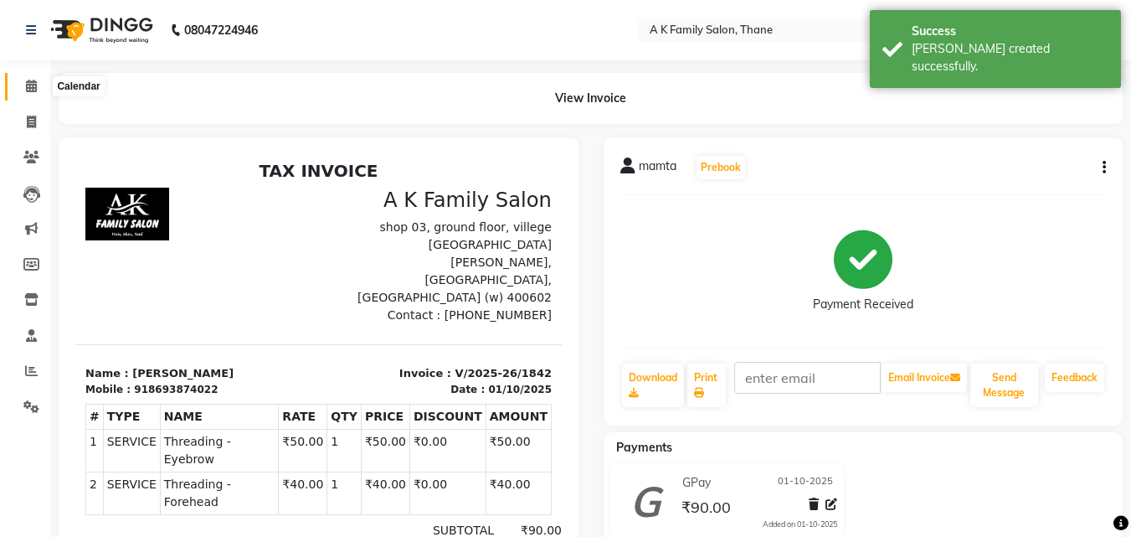
click at [28, 88] on icon at bounding box center [31, 86] width 11 height 13
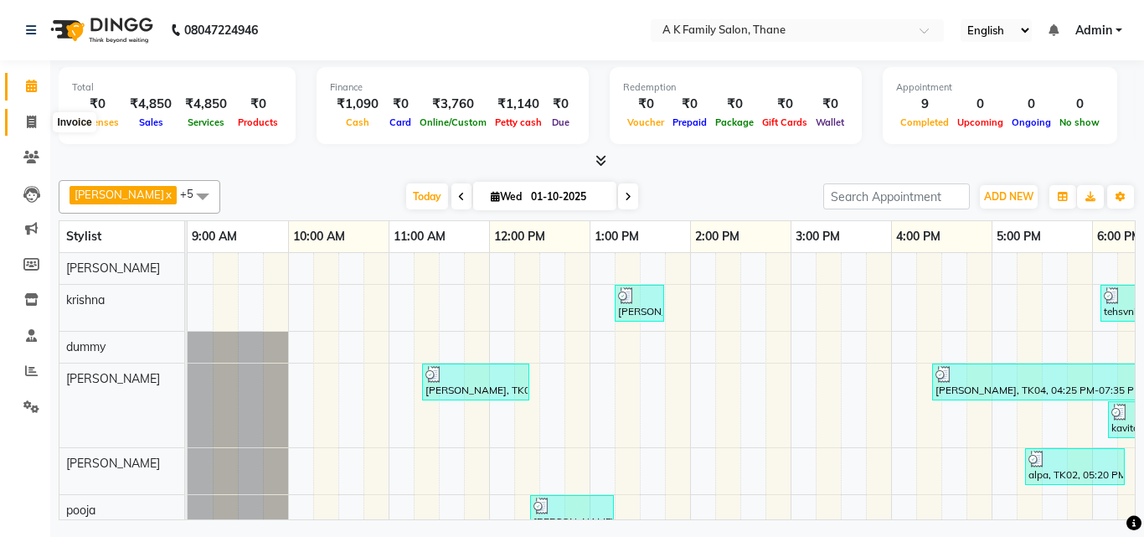
click at [30, 116] on icon at bounding box center [31, 122] width 9 height 13
select select "5033"
select select "service"
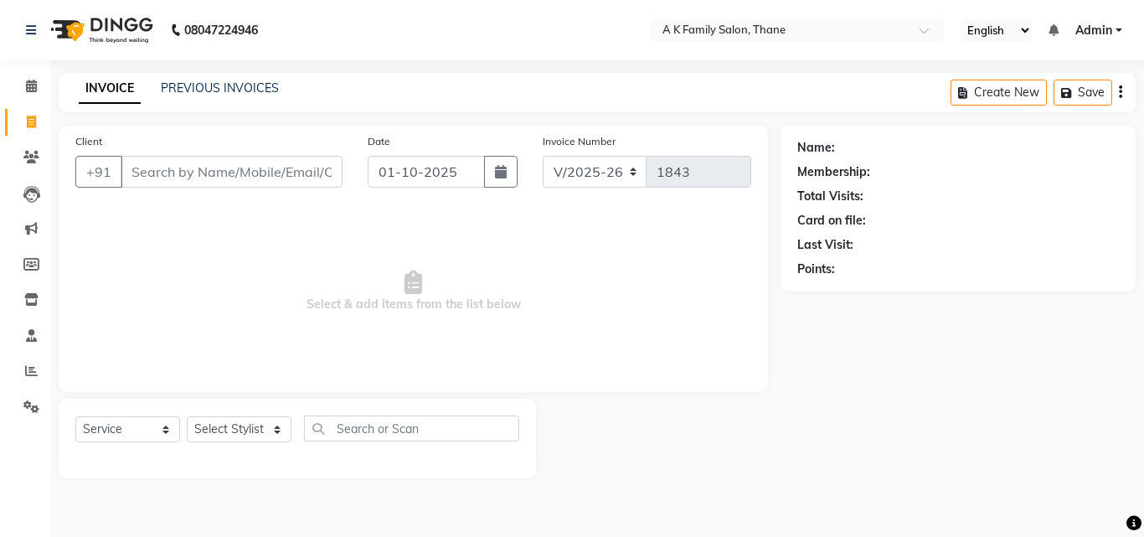
click at [134, 175] on input "Client" at bounding box center [232, 172] width 222 height 32
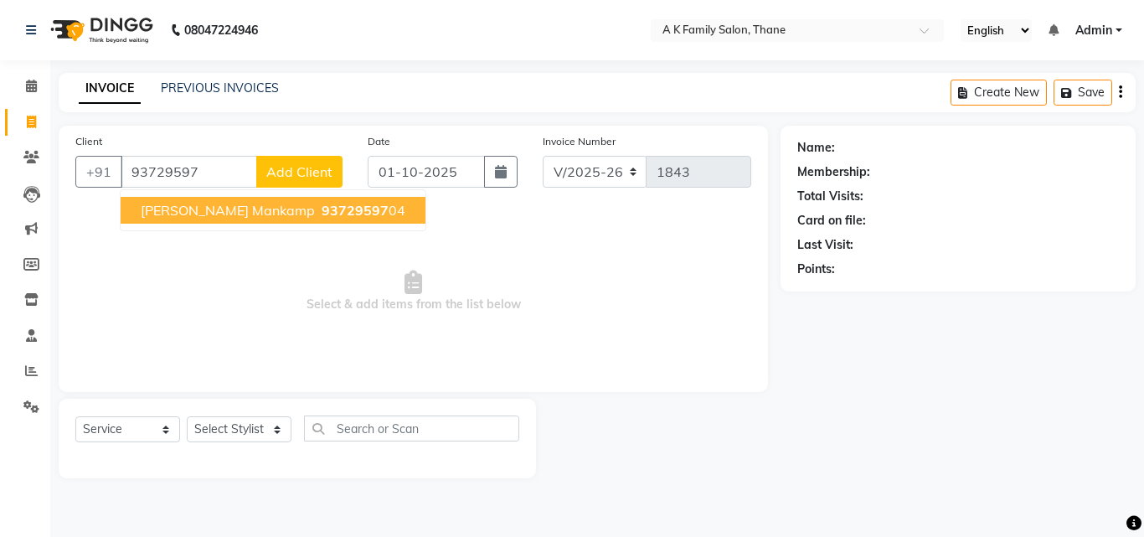
click at [183, 212] on span "[PERSON_NAME] mankamp" at bounding box center [228, 210] width 174 height 17
type input "9372959704"
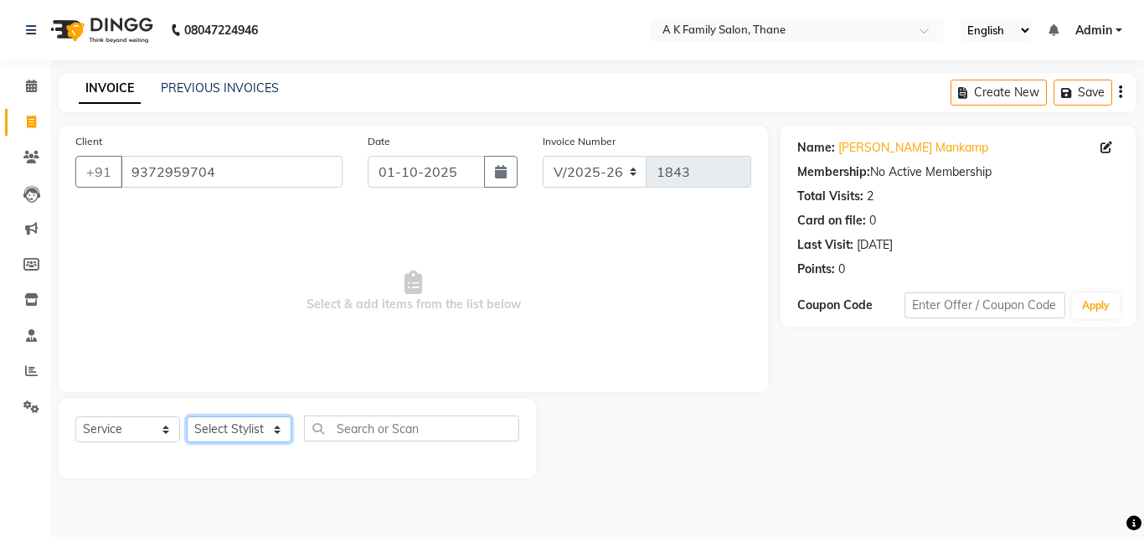
click at [228, 418] on select "Select Stylist [PERSON_NAME] [PERSON_NAME] pooja [PERSON_NAME]" at bounding box center [239, 429] width 105 height 26
select select "62227"
click at [187, 416] on select "Select Stylist [PERSON_NAME] [PERSON_NAME] pooja [PERSON_NAME]" at bounding box center [239, 429] width 105 height 26
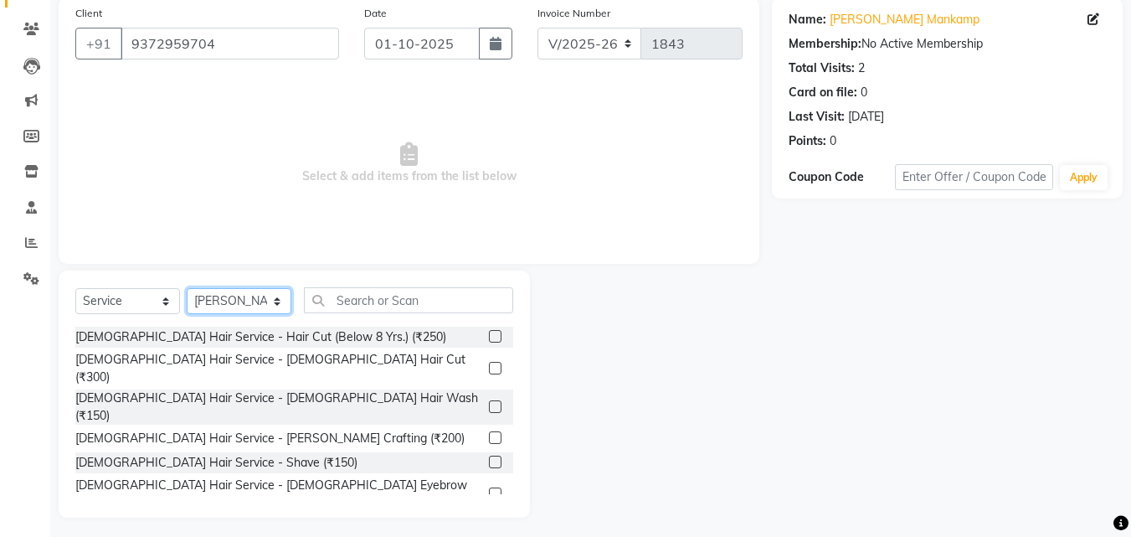
scroll to position [134, 0]
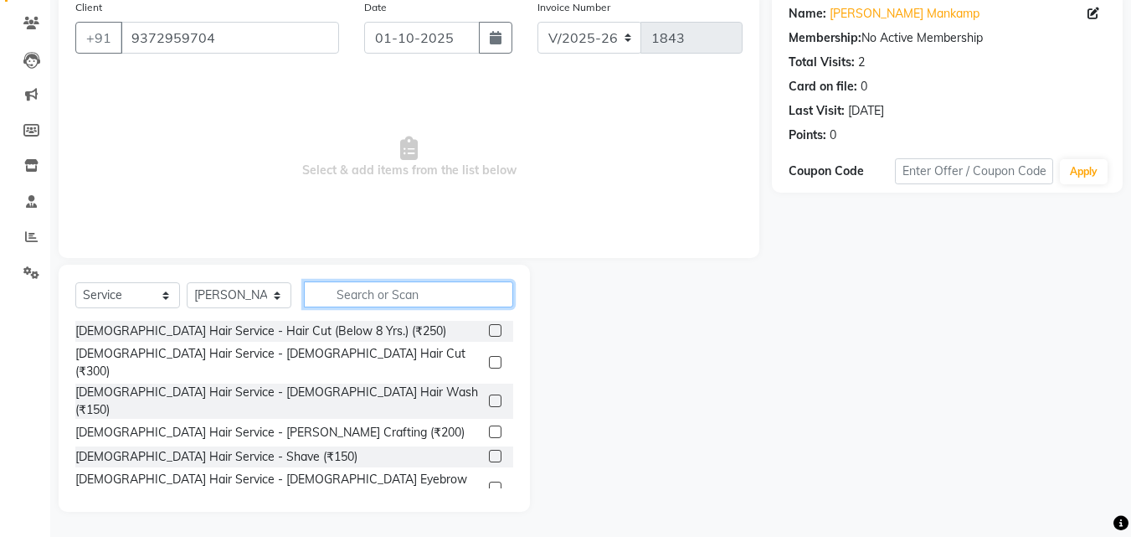
click at [337, 296] on input "text" at bounding box center [408, 294] width 209 height 26
click at [334, 298] on input "text" at bounding box center [408, 294] width 209 height 26
click at [356, 305] on input "text" at bounding box center [408, 294] width 209 height 26
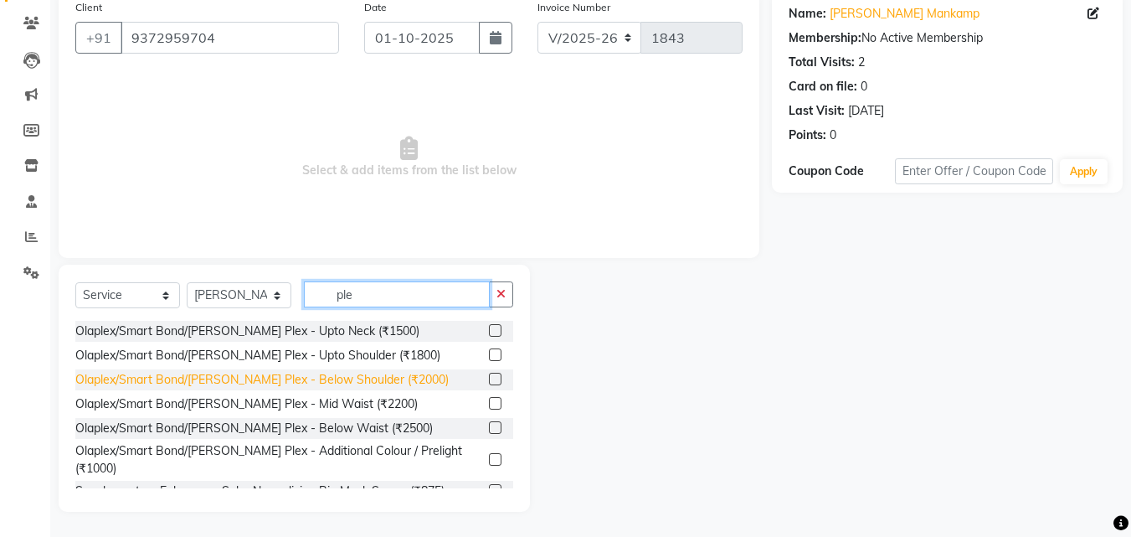
type input "ple"
click at [281, 374] on div "Olaplex/Smart Bond/[PERSON_NAME] Plex - Below Shoulder (₹2000)" at bounding box center [261, 380] width 373 height 18
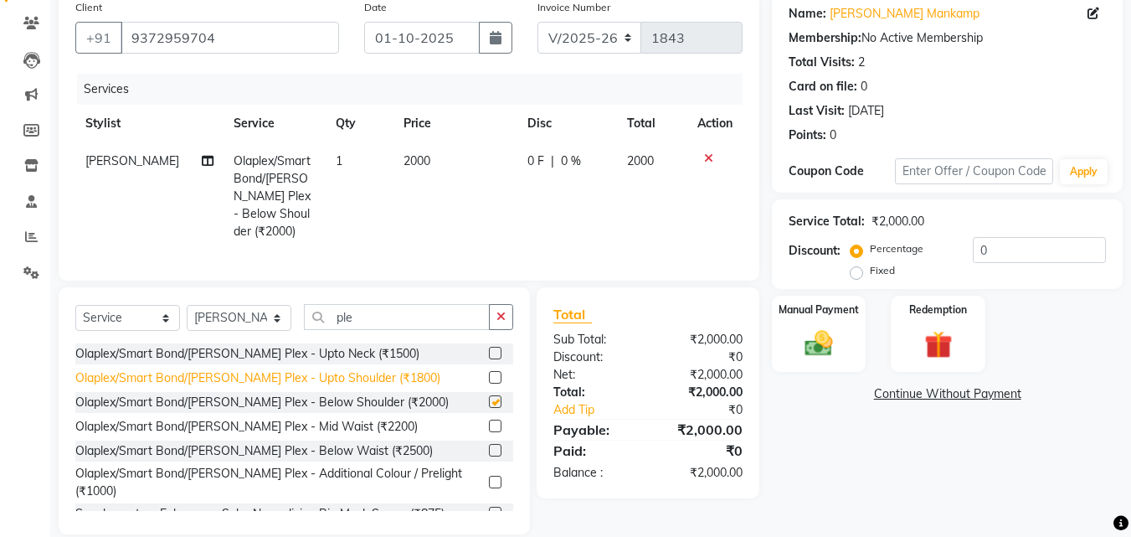
checkbox input "false"
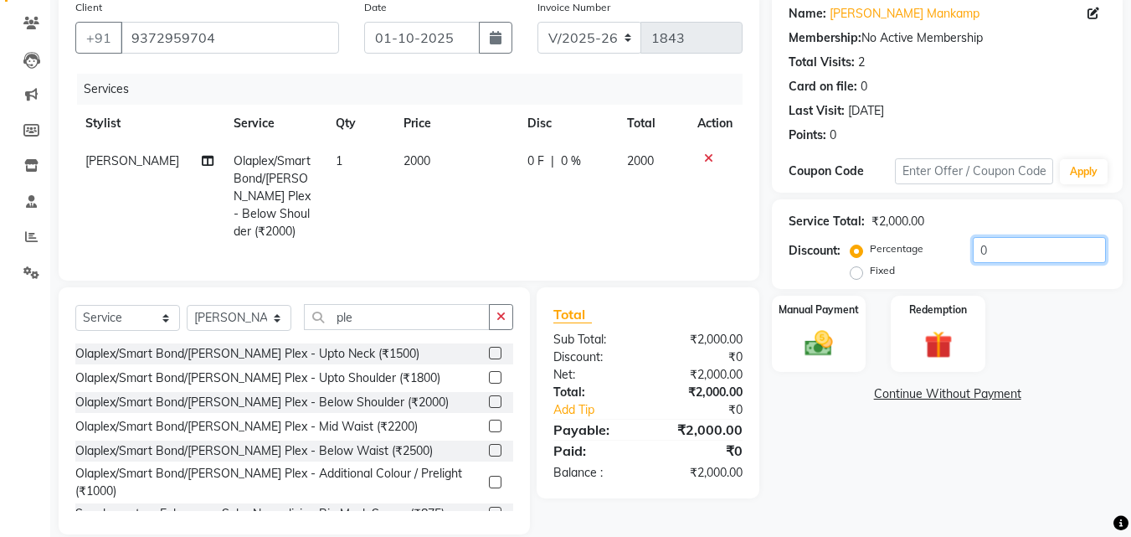
click at [1009, 253] on input "0" at bounding box center [1039, 250] width 133 height 26
type input "20"
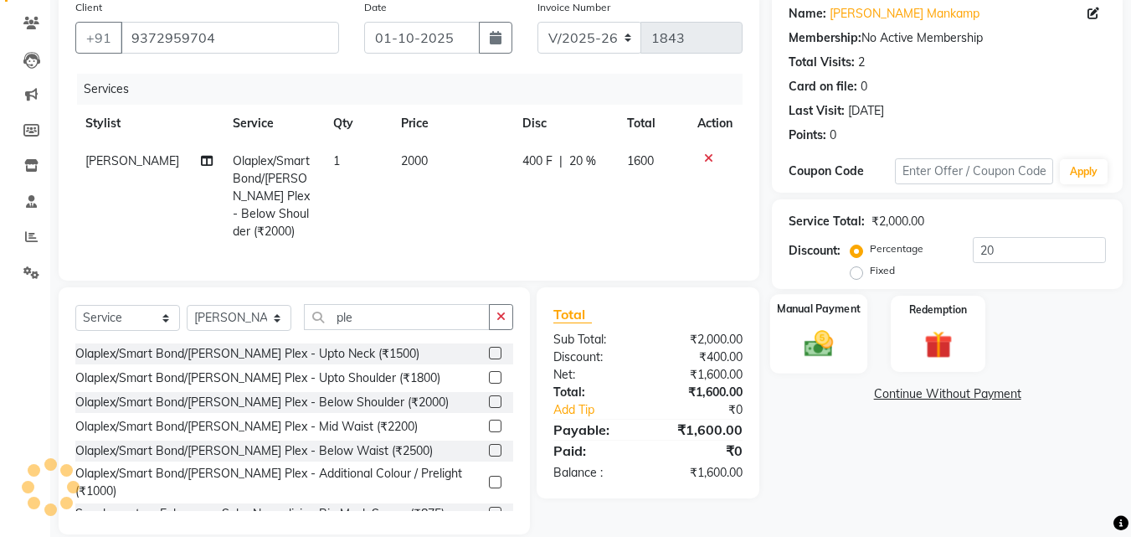
click at [820, 350] on img at bounding box center [819, 343] width 47 height 33
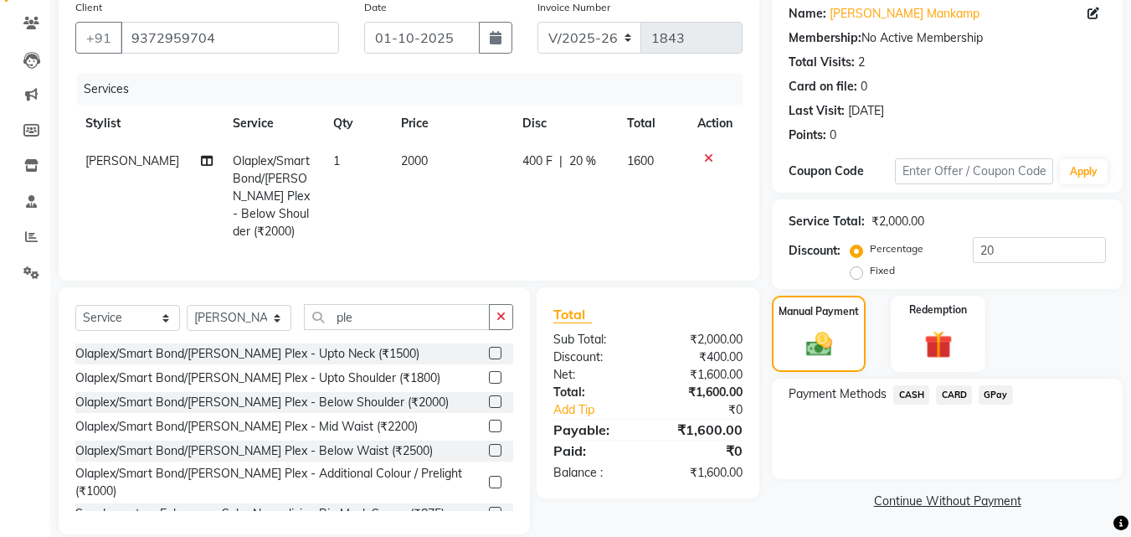
click at [906, 394] on span "CASH" at bounding box center [912, 394] width 36 height 19
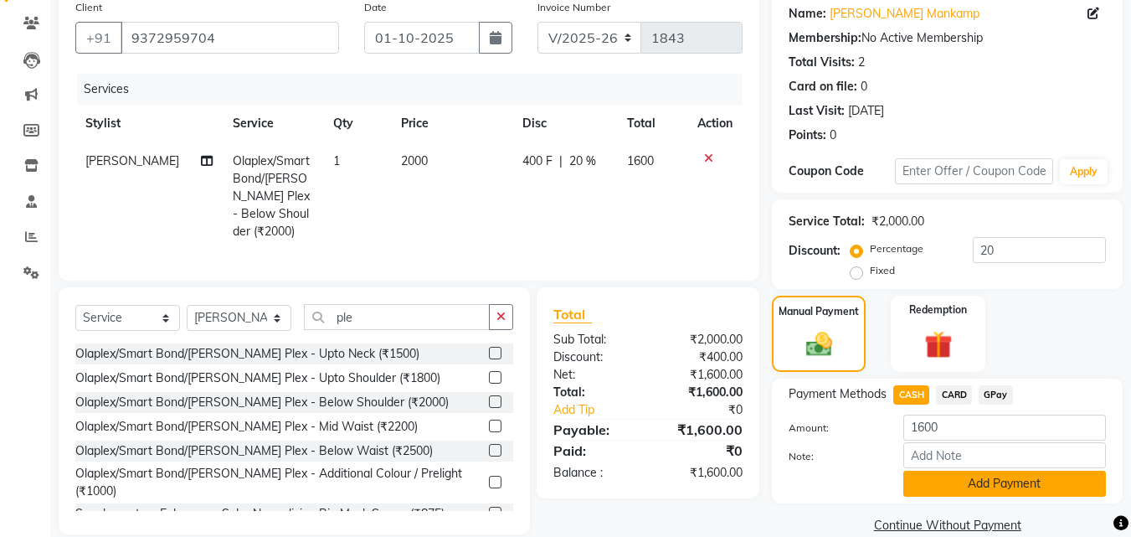
click at [950, 490] on button "Add Payment" at bounding box center [1005, 484] width 203 height 26
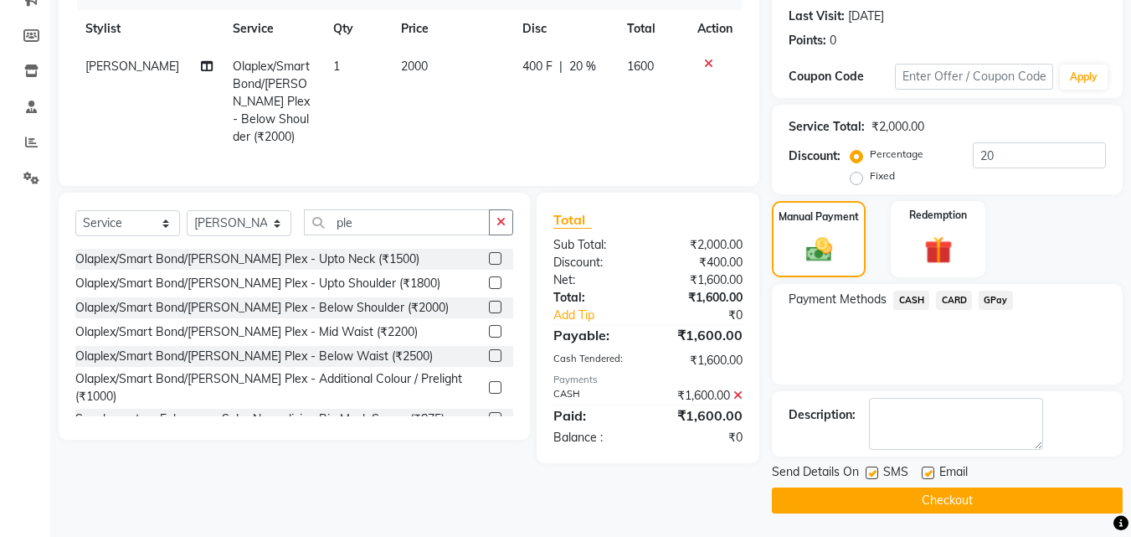
scroll to position [230, 0]
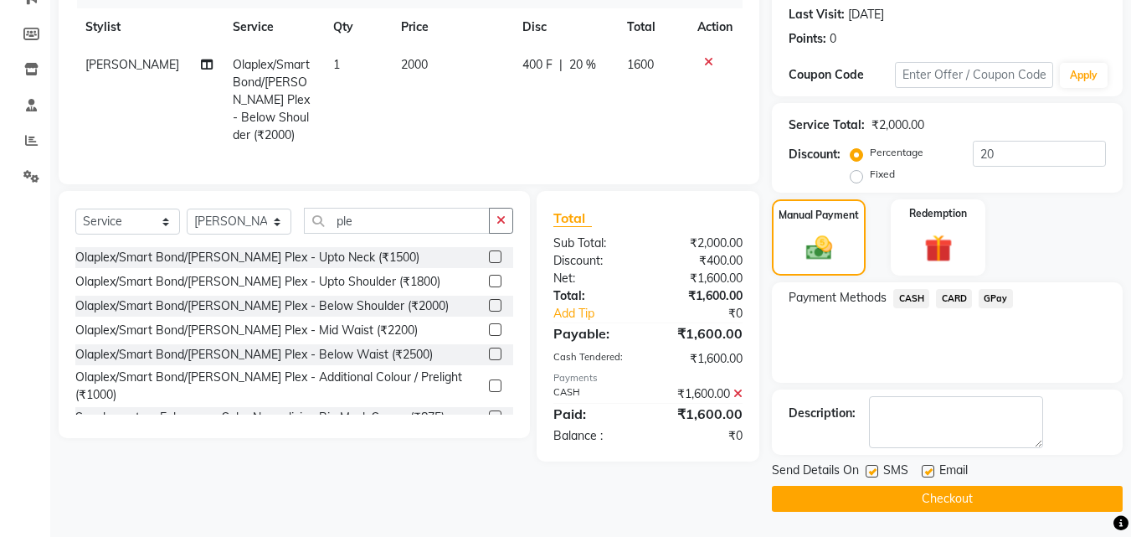
click at [949, 491] on button "Checkout" at bounding box center [947, 499] width 351 height 26
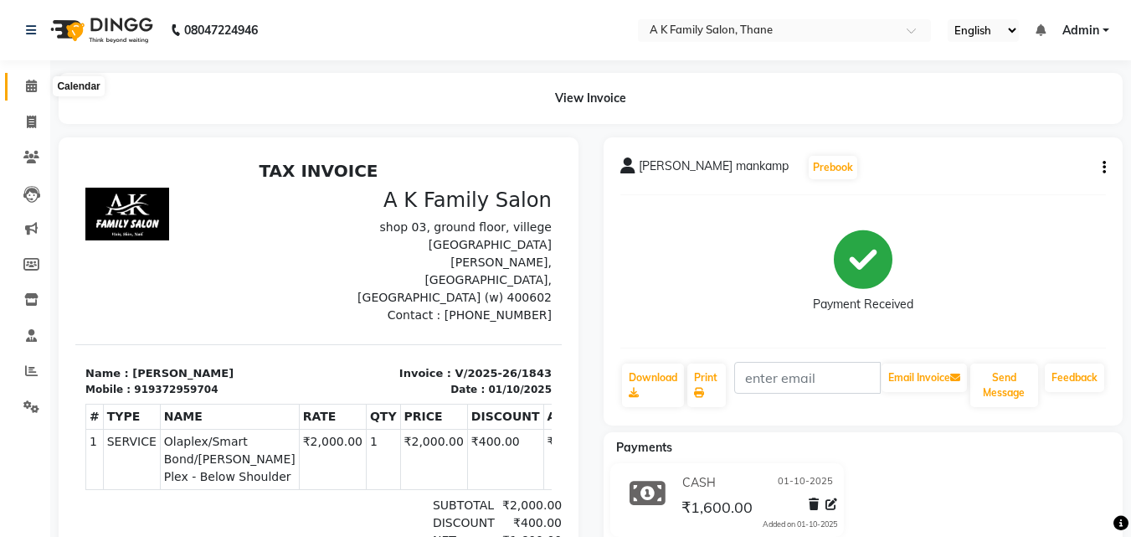
click at [33, 82] on icon at bounding box center [31, 86] width 11 height 13
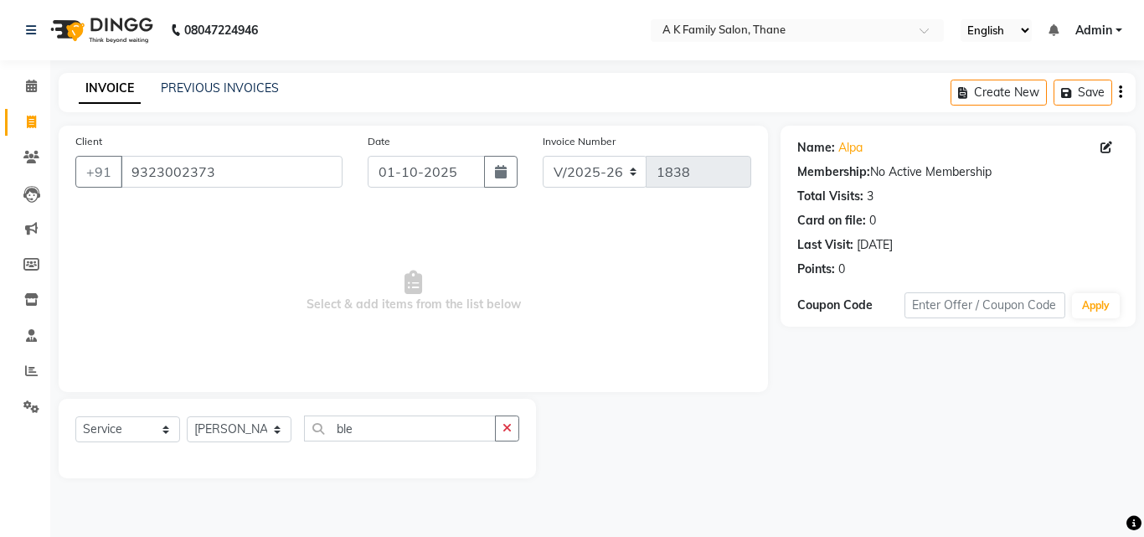
select select "5033"
select select "service"
select select "52627"
click at [219, 168] on input "9323002373" at bounding box center [232, 172] width 222 height 32
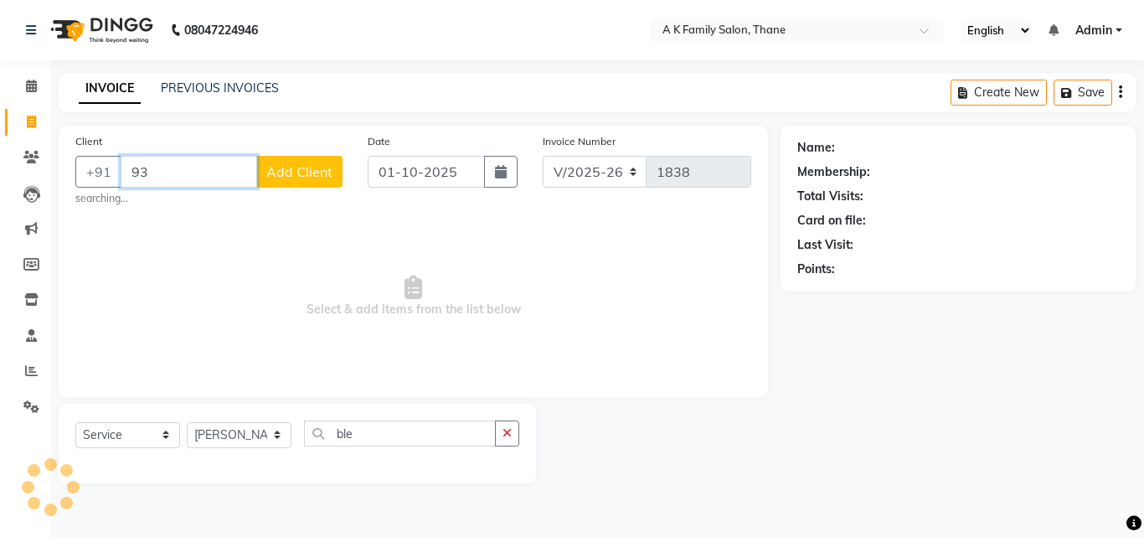
type input "9"
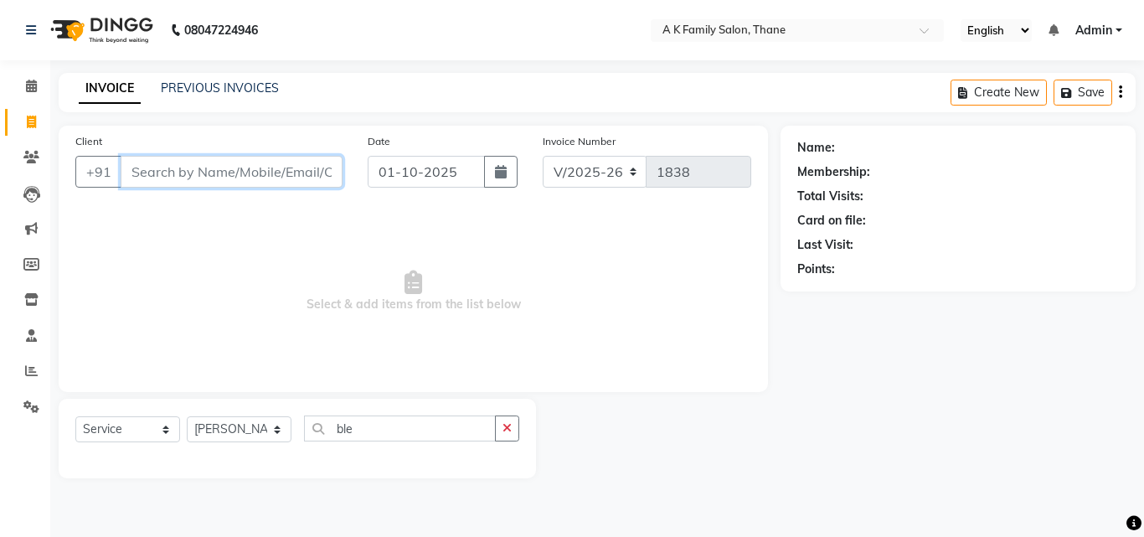
click at [136, 172] on input "Client" at bounding box center [232, 172] width 222 height 32
click at [163, 167] on input "Client" at bounding box center [232, 172] width 222 height 32
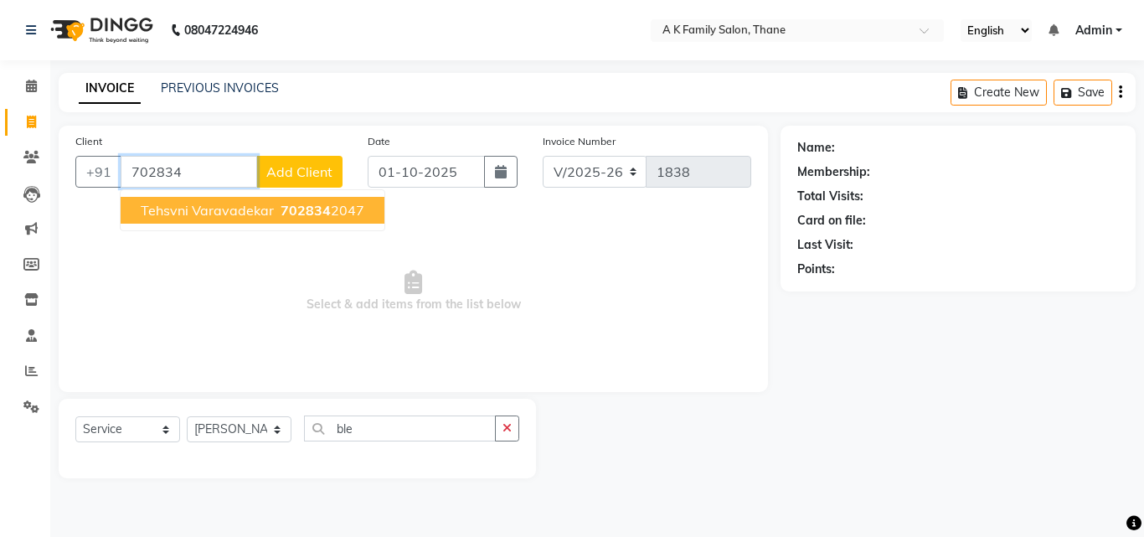
click at [178, 209] on span "tehsvni varavadekar" at bounding box center [207, 210] width 133 height 17
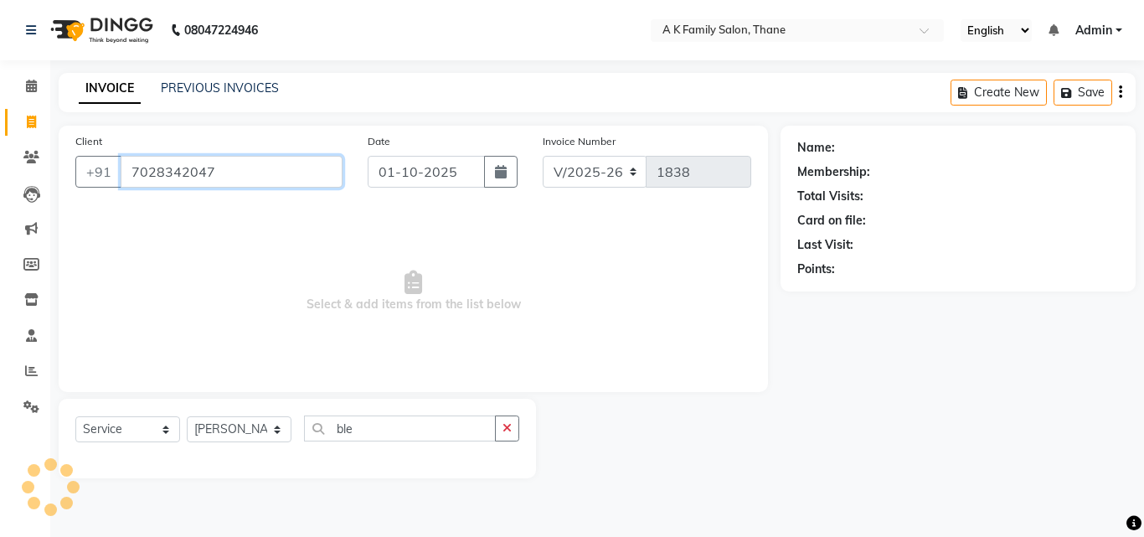
type input "7028342047"
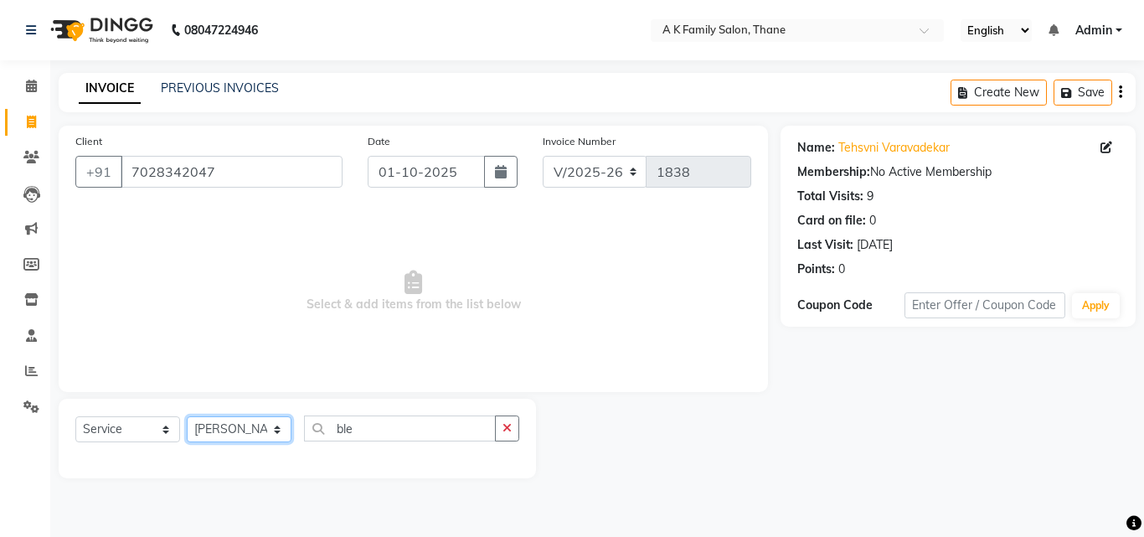
click at [236, 420] on select "Select Stylist [PERSON_NAME] [PERSON_NAME] pooja [PERSON_NAME]" at bounding box center [239, 429] width 105 height 26
select select "34236"
click at [187, 416] on select "Select Stylist [PERSON_NAME] [PERSON_NAME] pooja [PERSON_NAME]" at bounding box center [239, 429] width 105 height 26
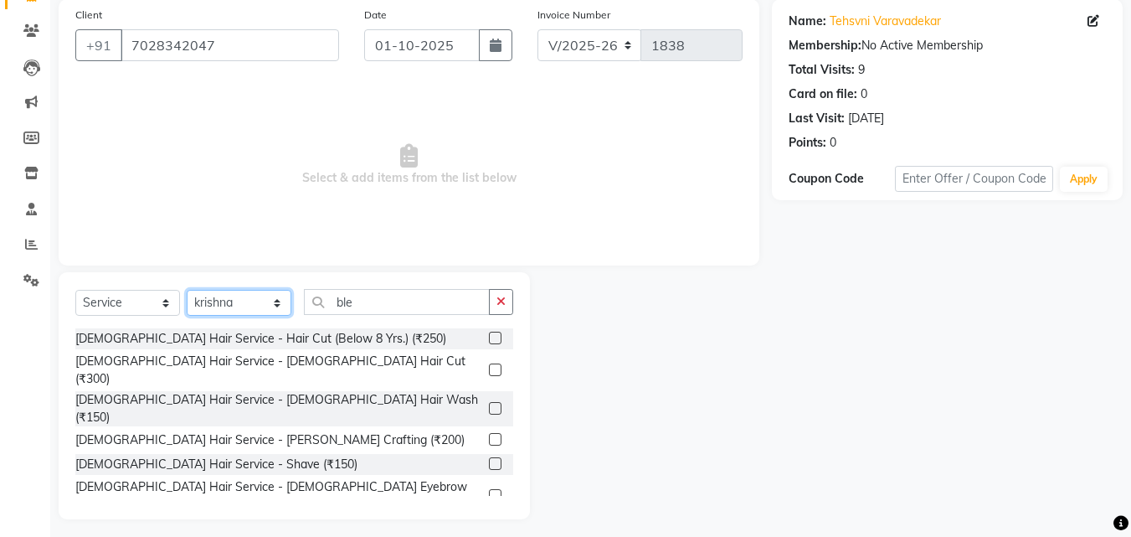
scroll to position [134, 0]
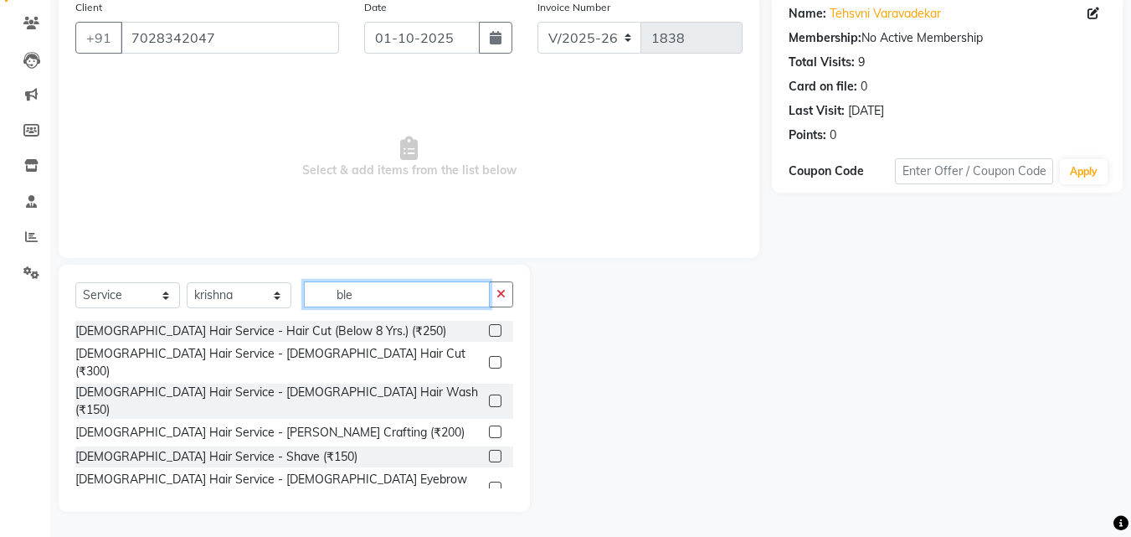
click at [384, 299] on input "ble" at bounding box center [397, 294] width 186 height 26
type input "b"
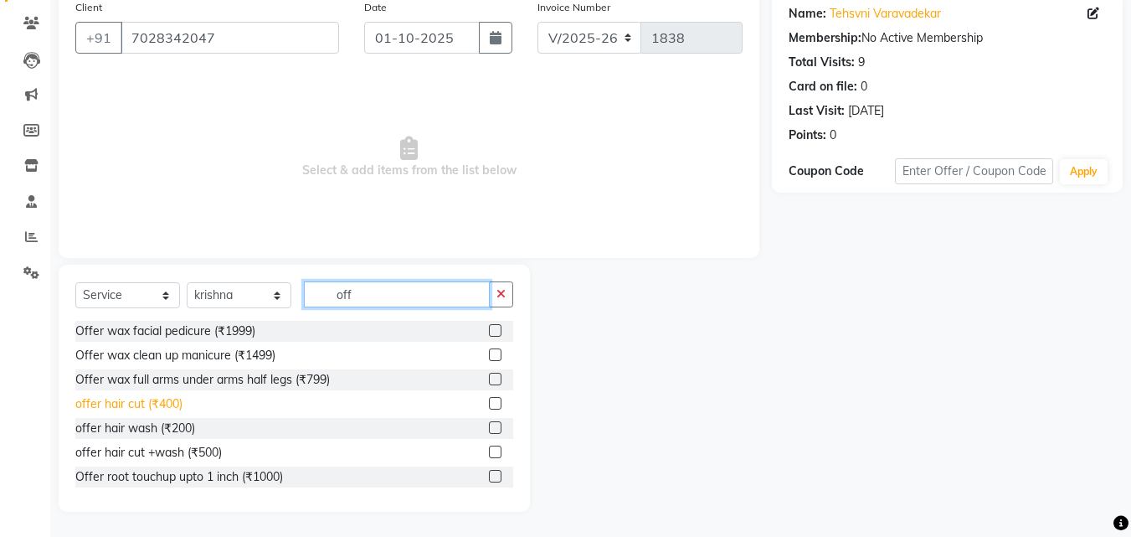
type input "off"
click at [152, 399] on div "offer hair cut (₹400)" at bounding box center [128, 404] width 107 height 18
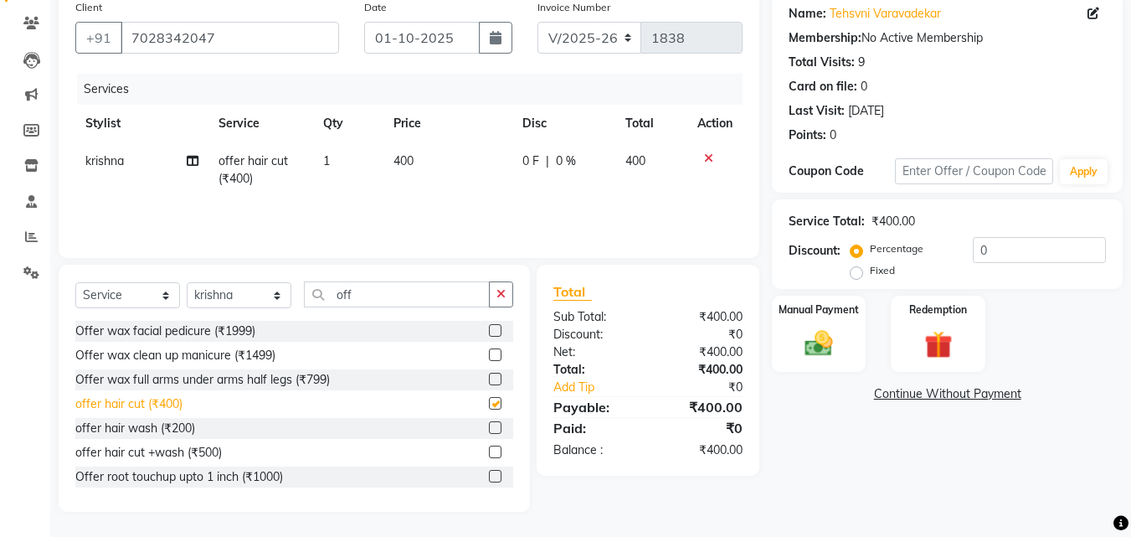
checkbox input "false"
click at [265, 476] on div "Offer root touchup upto 1 inch (₹1000)" at bounding box center [179, 477] width 208 height 18
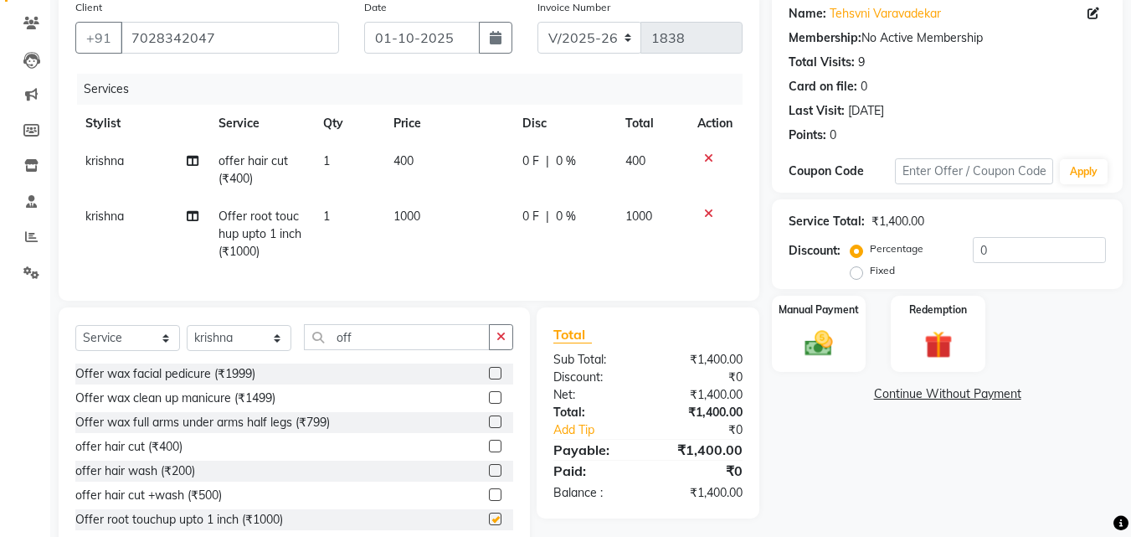
checkbox input "false"
click at [809, 336] on img at bounding box center [819, 343] width 47 height 33
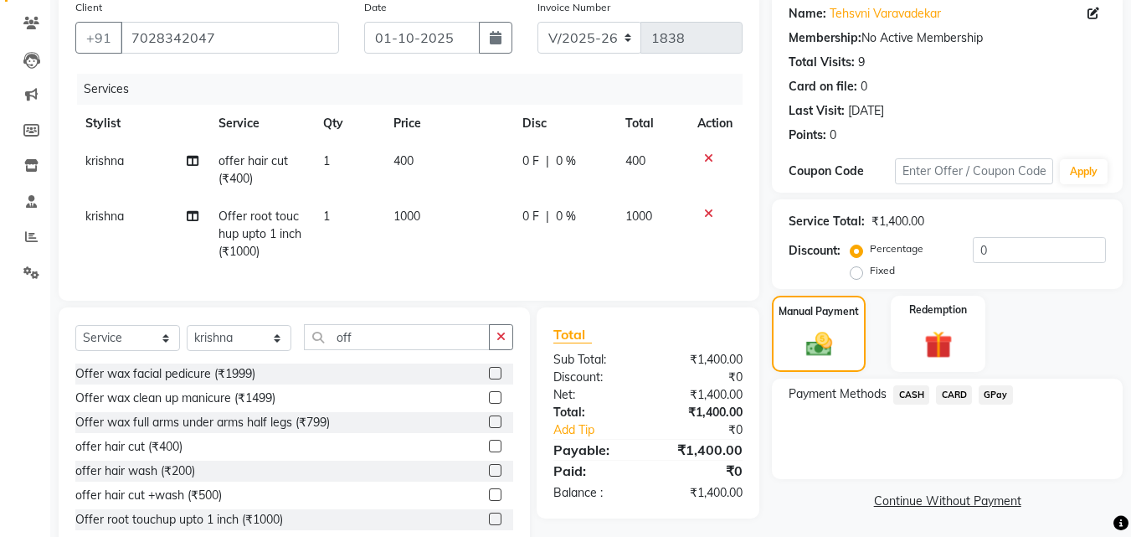
click at [991, 396] on span "GPay" at bounding box center [996, 394] width 34 height 19
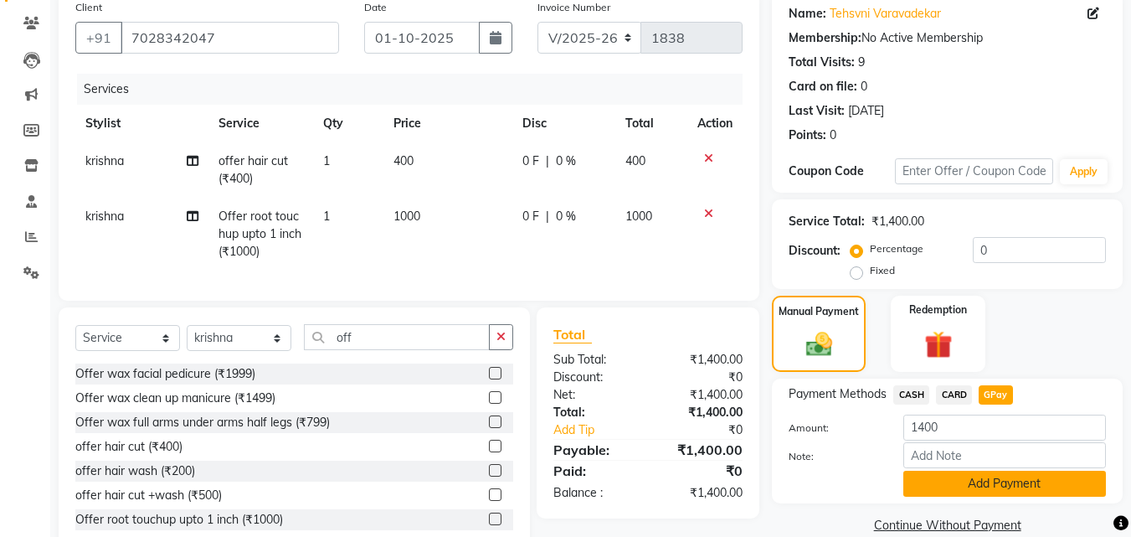
click at [965, 483] on button "Add Payment" at bounding box center [1005, 484] width 203 height 26
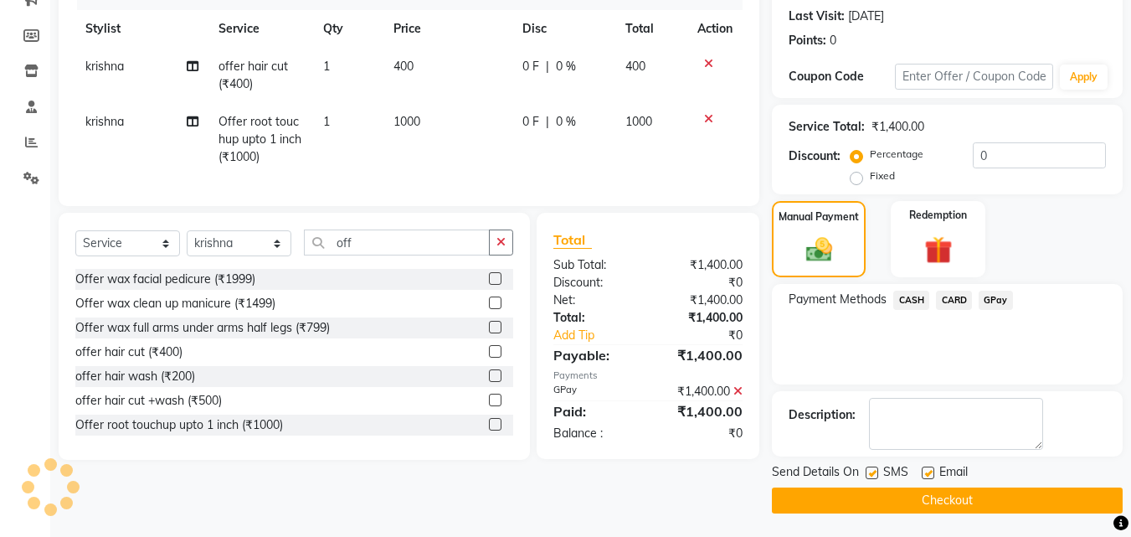
scroll to position [230, 0]
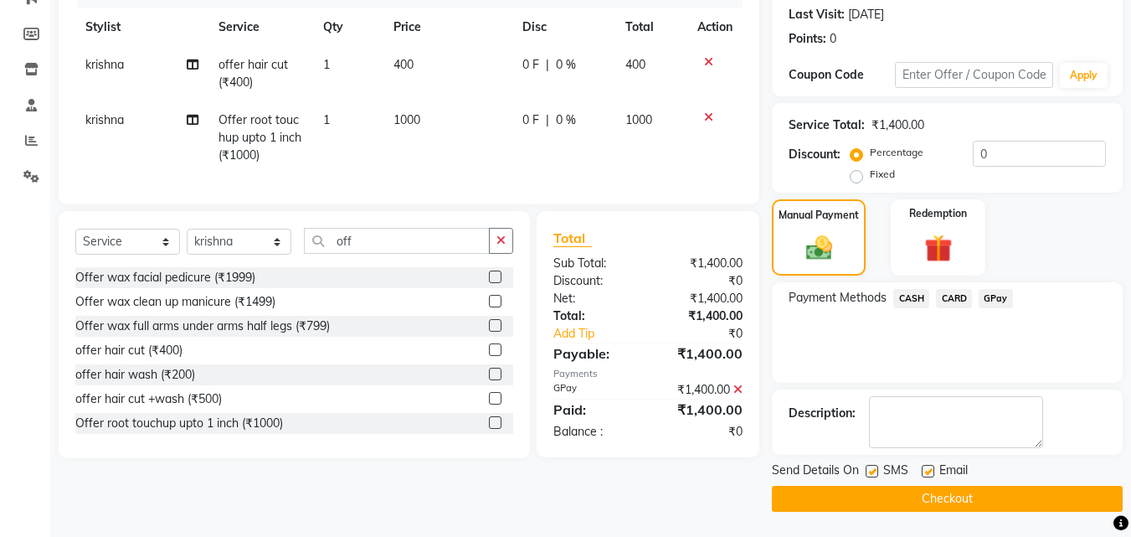
click at [961, 498] on button "Checkout" at bounding box center [947, 499] width 351 height 26
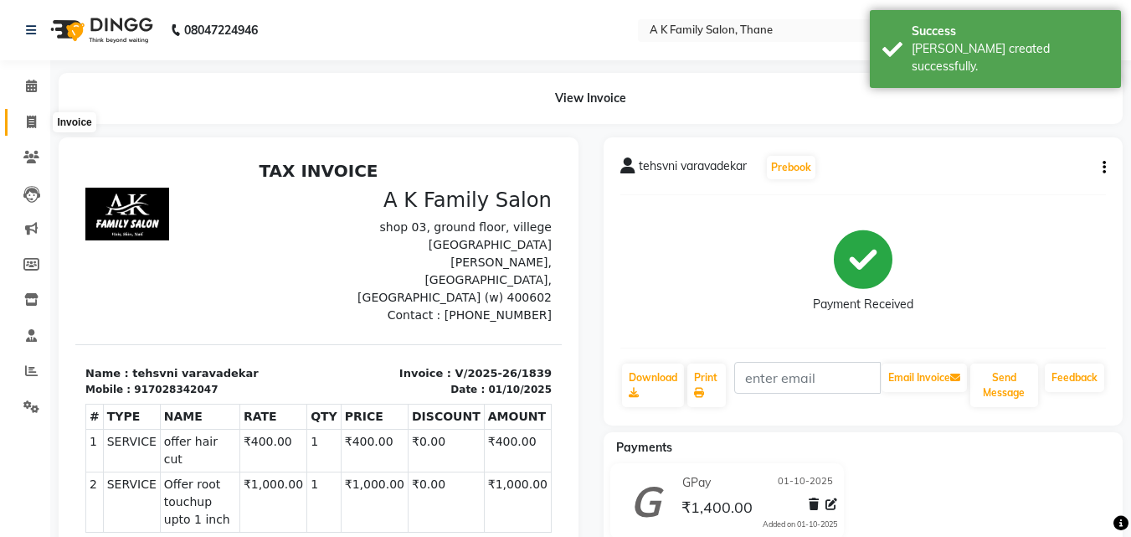
click at [29, 121] on icon at bounding box center [31, 122] width 9 height 13
select select "5033"
select select "service"
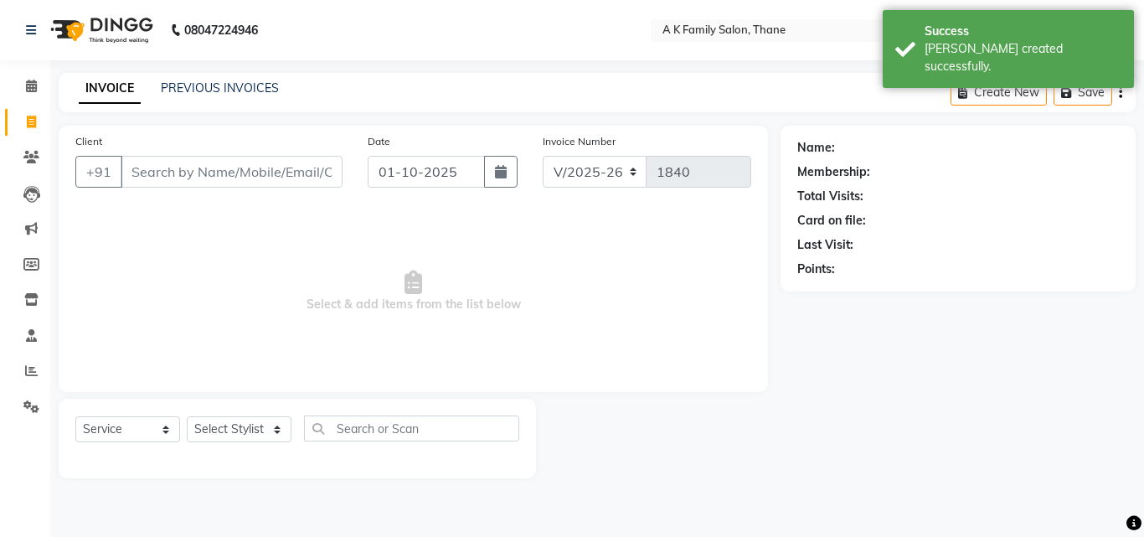
click at [157, 167] on input "Client" at bounding box center [232, 172] width 222 height 32
